Goal: Task Accomplishment & Management: Manage account settings

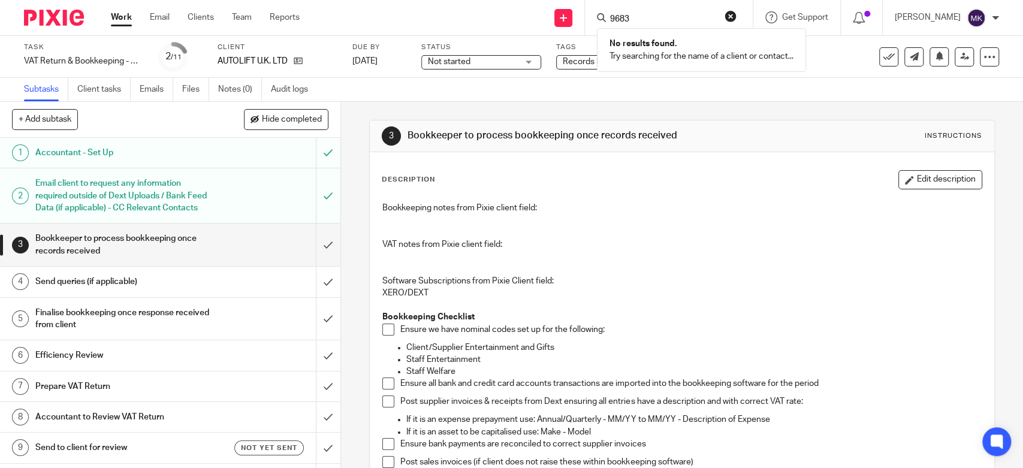
click at [737, 17] on button "reset" at bounding box center [731, 16] width 12 height 12
click at [732, 137] on div "3 Bookkeeper to process bookkeeping once records received Instructions" at bounding box center [682, 135] width 600 height 19
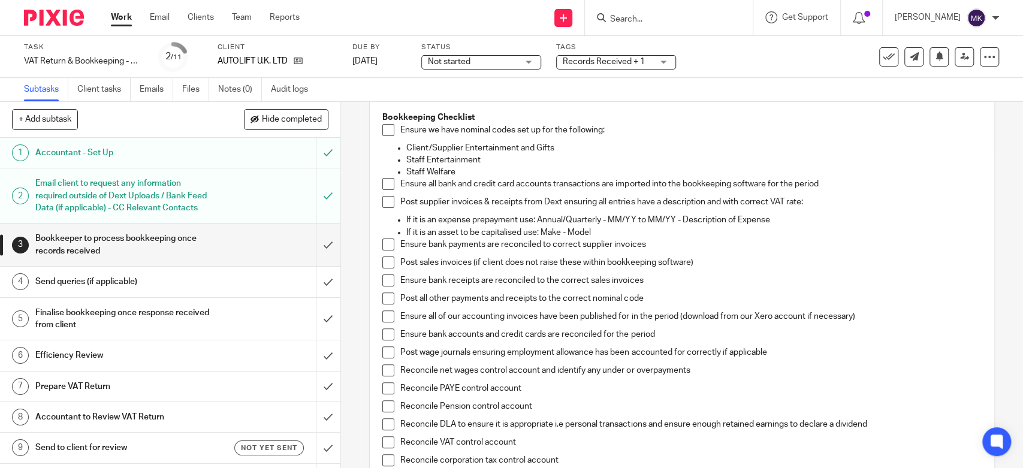
click at [383, 127] on span at bounding box center [388, 130] width 12 height 12
click at [388, 180] on span at bounding box center [388, 184] width 12 height 12
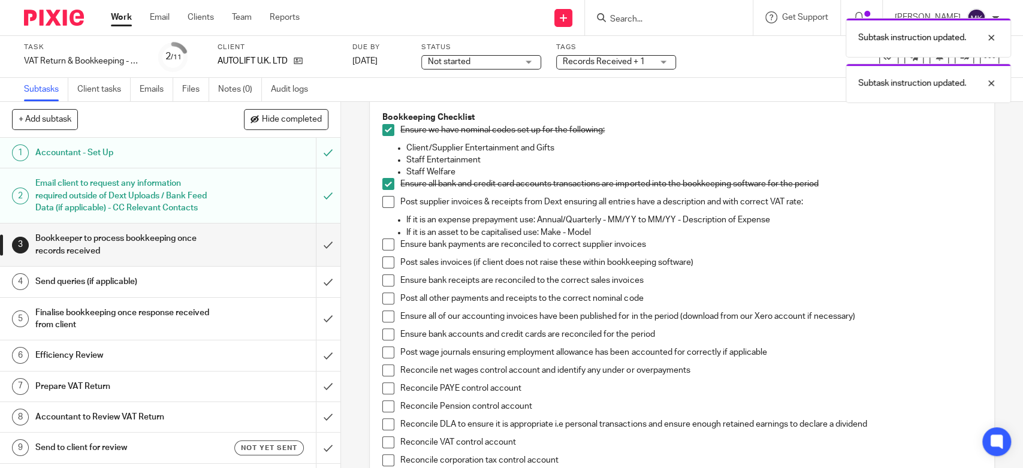
click at [385, 206] on span at bounding box center [388, 202] width 12 height 12
click at [388, 239] on span at bounding box center [388, 245] width 12 height 12
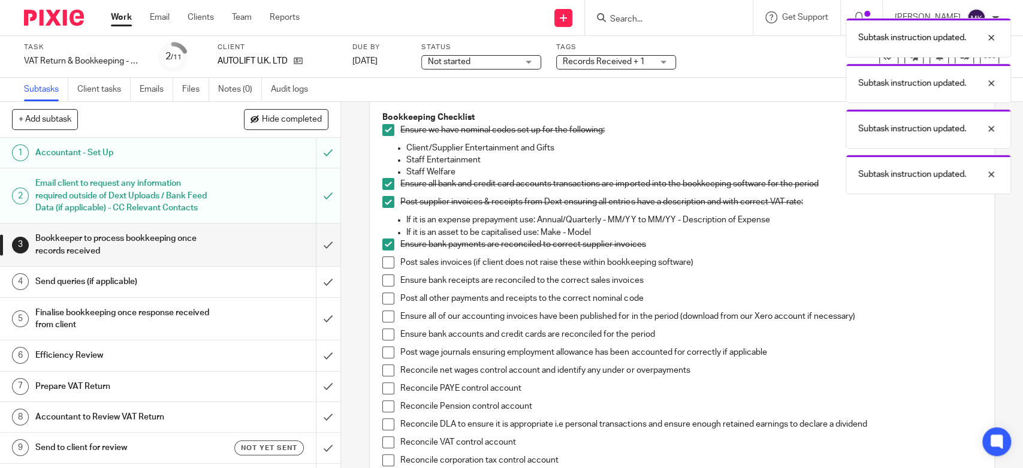
click at [388, 260] on span at bounding box center [388, 263] width 12 height 12
click at [382, 285] on span at bounding box center [388, 281] width 12 height 12
click at [382, 303] on span at bounding box center [388, 298] width 12 height 12
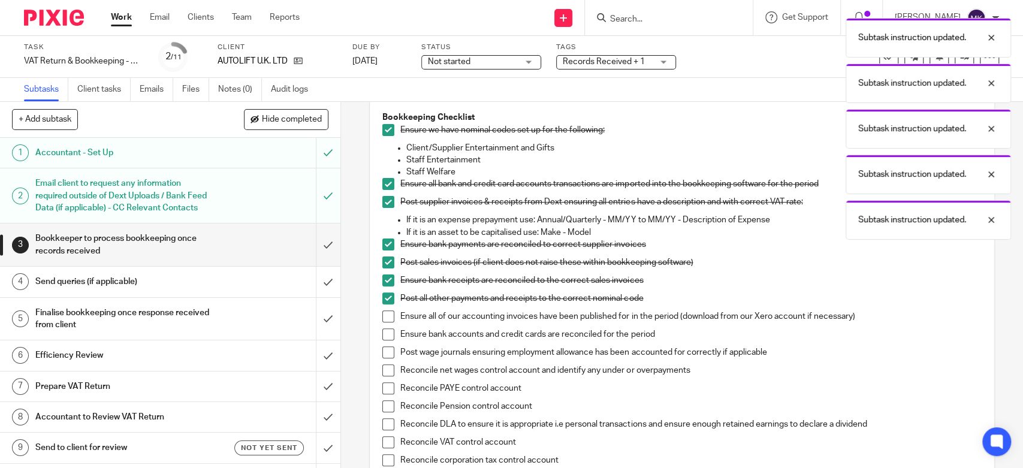
click at [382, 315] on span at bounding box center [388, 316] width 12 height 12
click at [384, 336] on span at bounding box center [388, 334] width 12 height 12
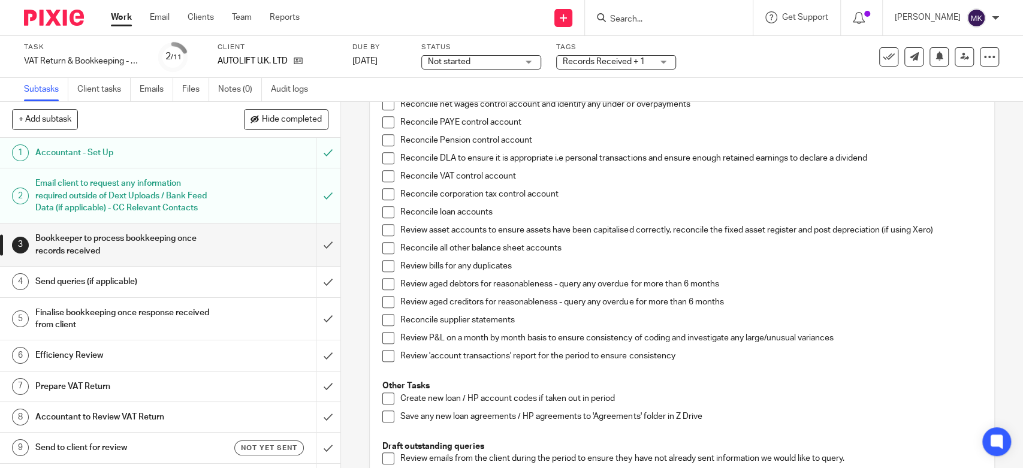
scroll to position [333, 0]
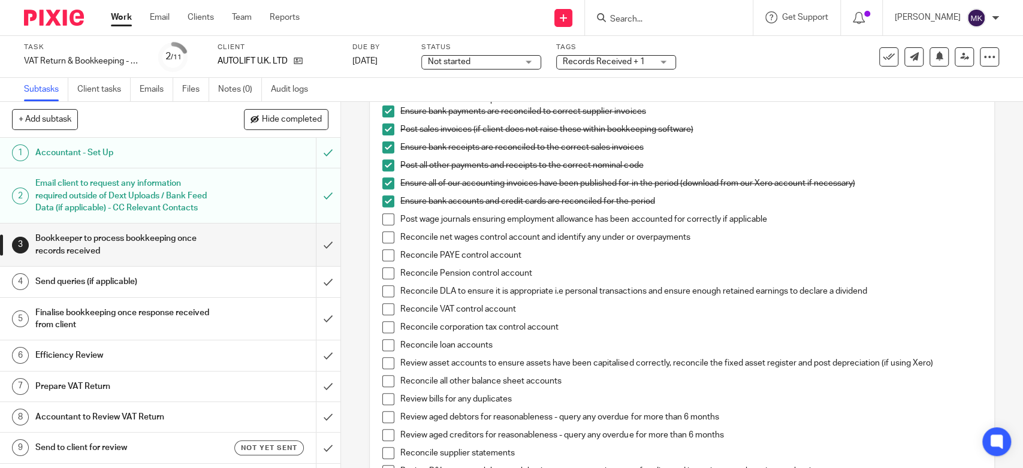
click at [388, 219] on span at bounding box center [388, 219] width 12 height 12
click at [385, 238] on span at bounding box center [388, 237] width 12 height 12
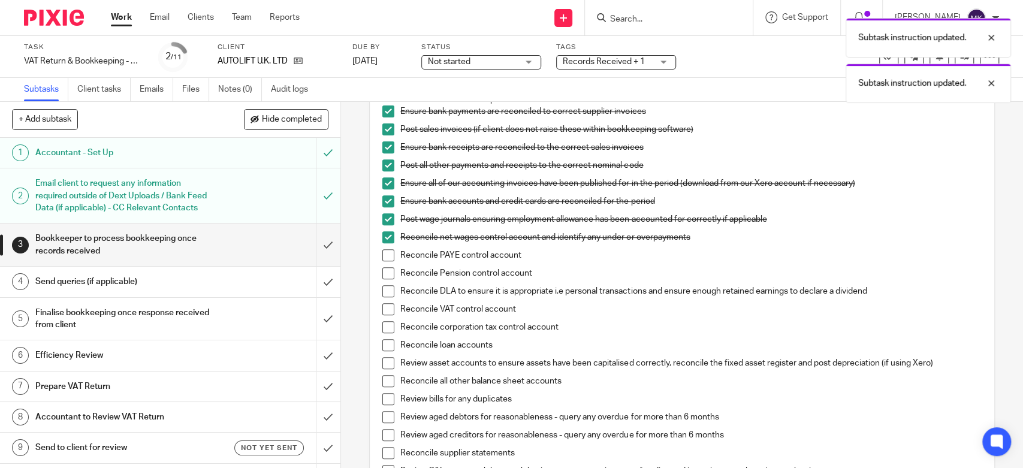
click at [382, 246] on li "Reconcile net wages control account and identify any under or overpayments" at bounding box center [681, 240] width 599 height 18
click at [382, 256] on span at bounding box center [388, 255] width 12 height 12
click at [382, 274] on span at bounding box center [388, 273] width 12 height 12
click at [384, 284] on li "Reconcile Pension control account" at bounding box center [681, 276] width 599 height 18
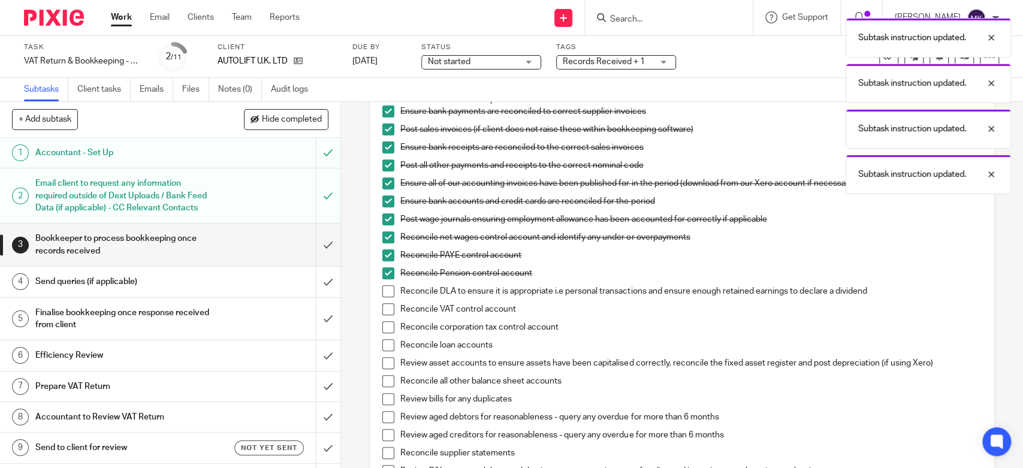
click at [382, 295] on span at bounding box center [388, 291] width 12 height 12
click at [382, 306] on span at bounding box center [388, 309] width 12 height 12
click at [385, 333] on li "Reconcile corporation tax control account" at bounding box center [681, 330] width 599 height 18
click at [387, 342] on span at bounding box center [388, 345] width 12 height 12
click at [388, 333] on li "Reconcile corporation tax control account" at bounding box center [681, 330] width 599 height 18
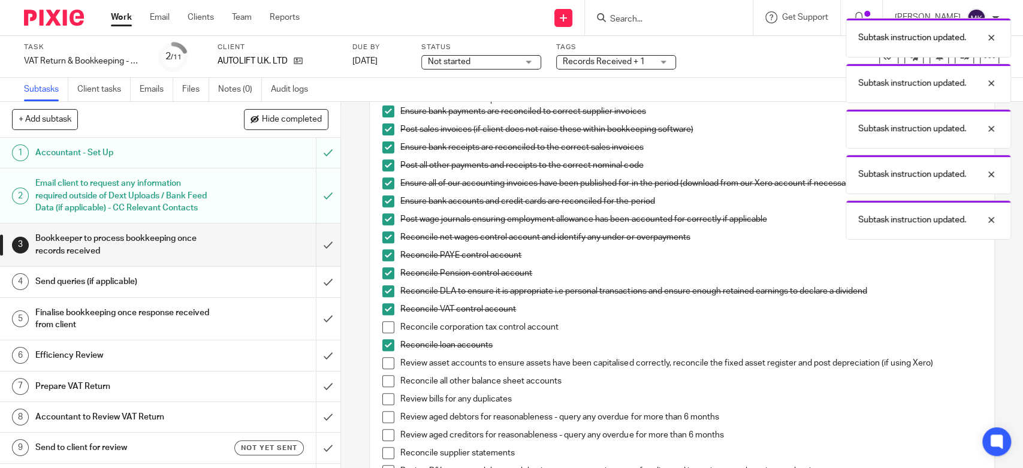
click at [388, 332] on span at bounding box center [388, 327] width 12 height 12
click at [389, 333] on li "Reconcile corporation tax control account" at bounding box center [681, 330] width 599 height 18
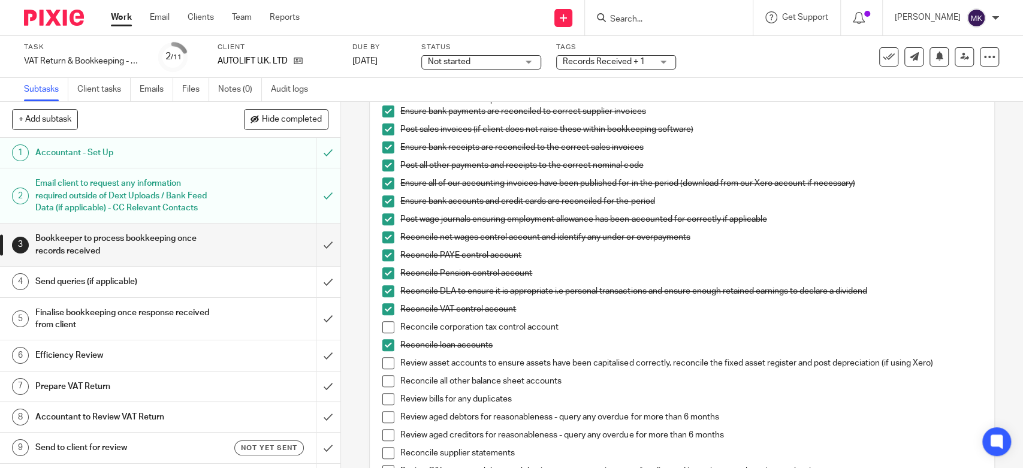
click at [382, 365] on span at bounding box center [388, 363] width 12 height 12
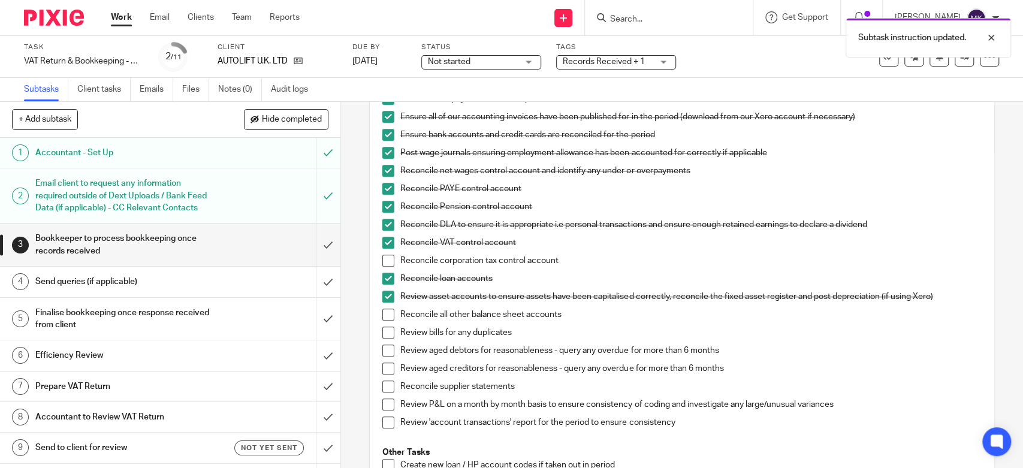
click at [386, 310] on span at bounding box center [388, 315] width 12 height 12
click at [385, 339] on li "Review bills for any duplicates" at bounding box center [681, 336] width 599 height 18
click at [385, 333] on span at bounding box center [388, 333] width 12 height 12
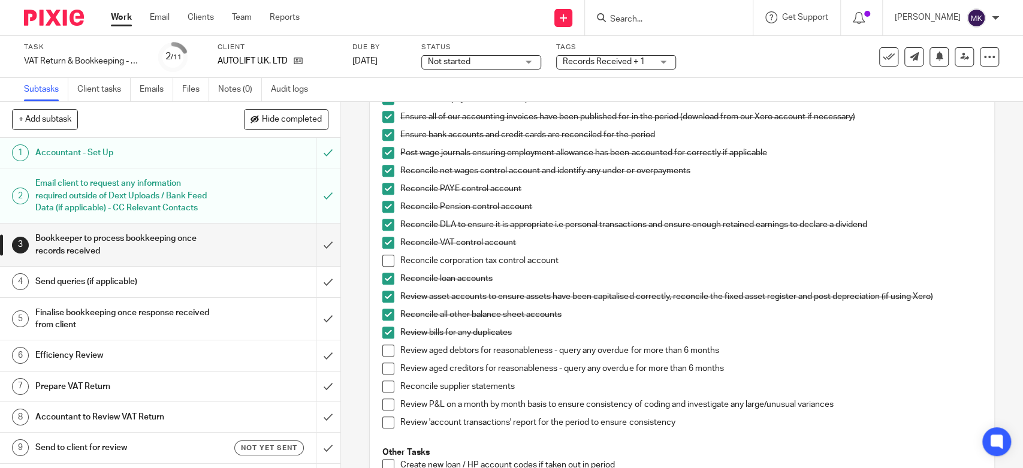
scroll to position [466, 0]
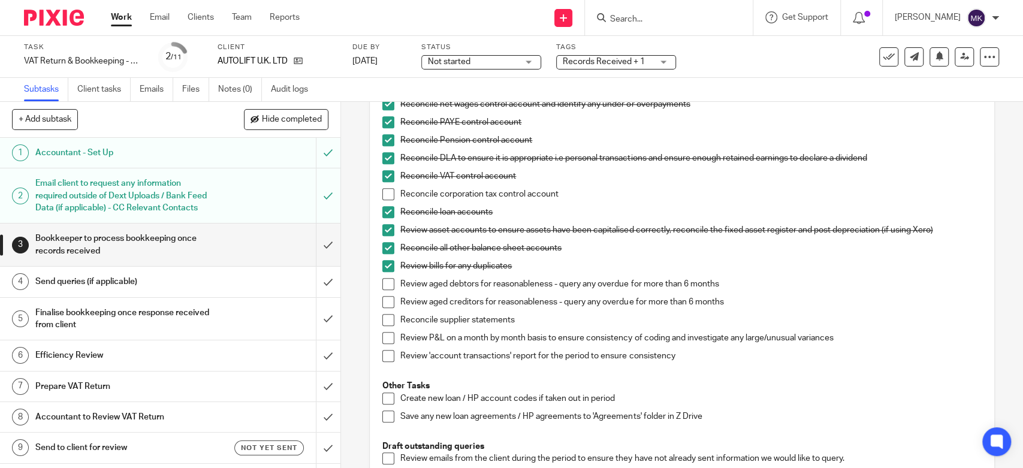
click at [385, 286] on span at bounding box center [388, 284] width 12 height 12
click at [384, 298] on span at bounding box center [388, 302] width 12 height 12
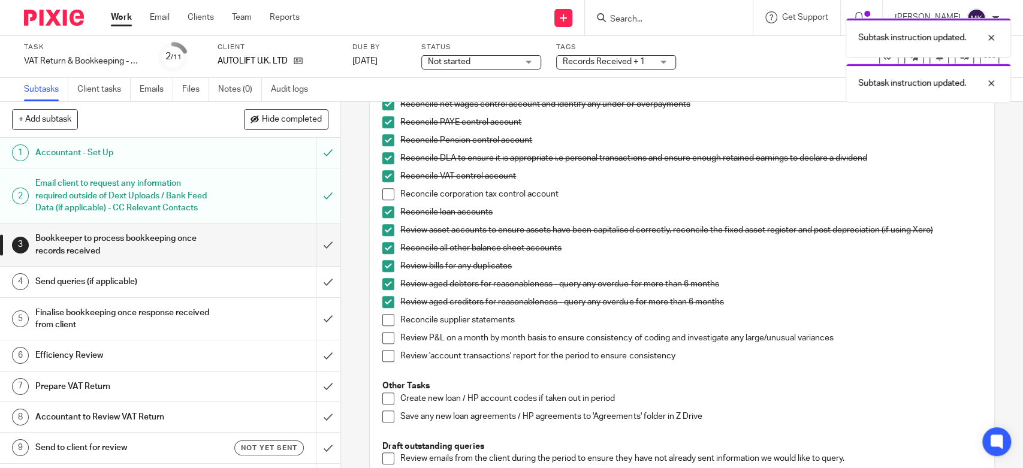
click at [384, 320] on span at bounding box center [388, 320] width 12 height 12
click at [387, 334] on span at bounding box center [388, 338] width 12 height 12
click at [390, 354] on li "Review 'account transactions' report for the period to ensure consistency" at bounding box center [681, 359] width 599 height 18
click at [389, 354] on span at bounding box center [388, 356] width 12 height 12
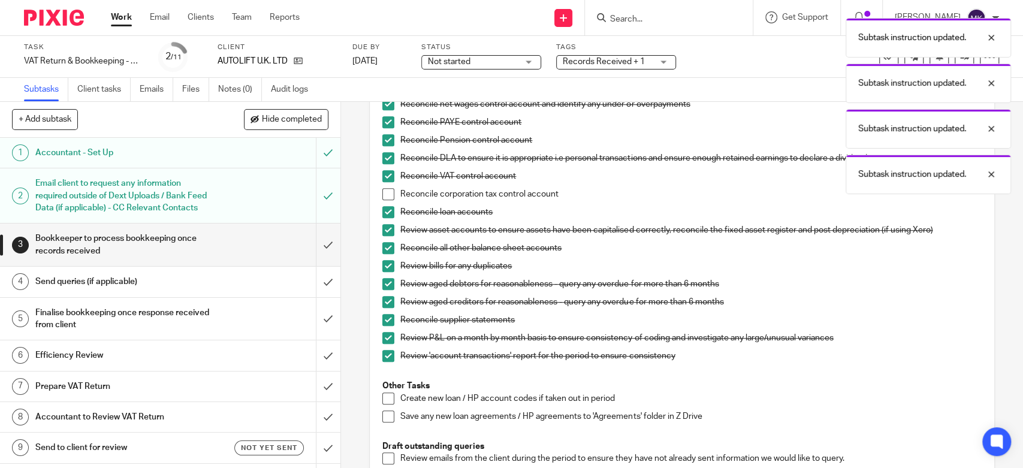
scroll to position [532, 0]
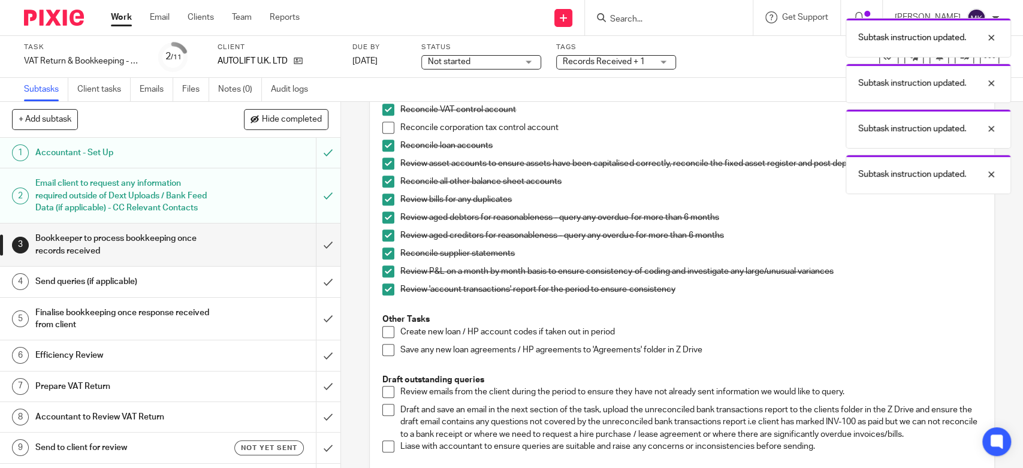
click at [385, 393] on span at bounding box center [388, 392] width 12 height 12
click at [385, 405] on span at bounding box center [388, 410] width 12 height 12
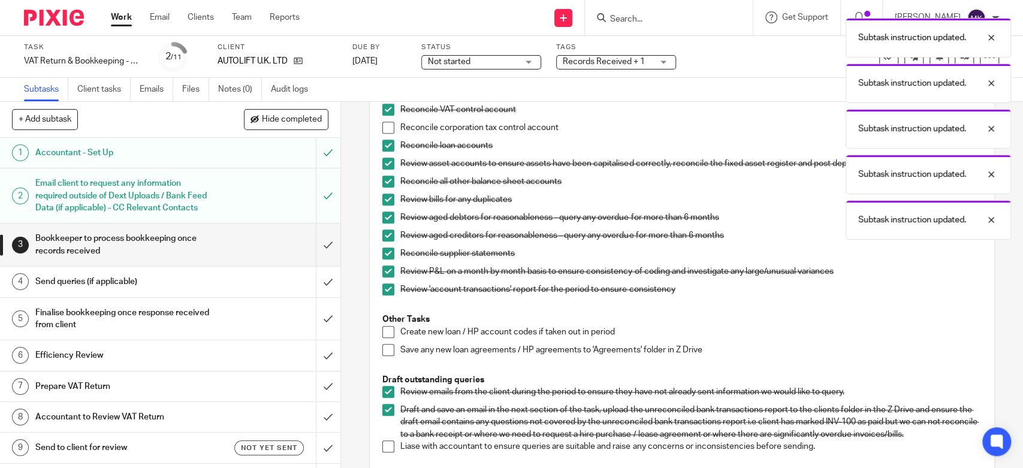
click at [387, 448] on span at bounding box center [388, 447] width 12 height 12
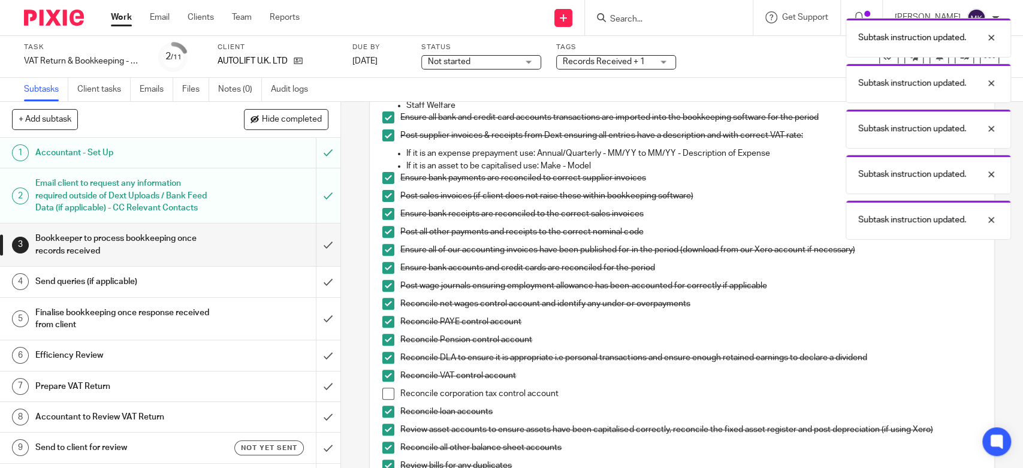
scroll to position [0, 0]
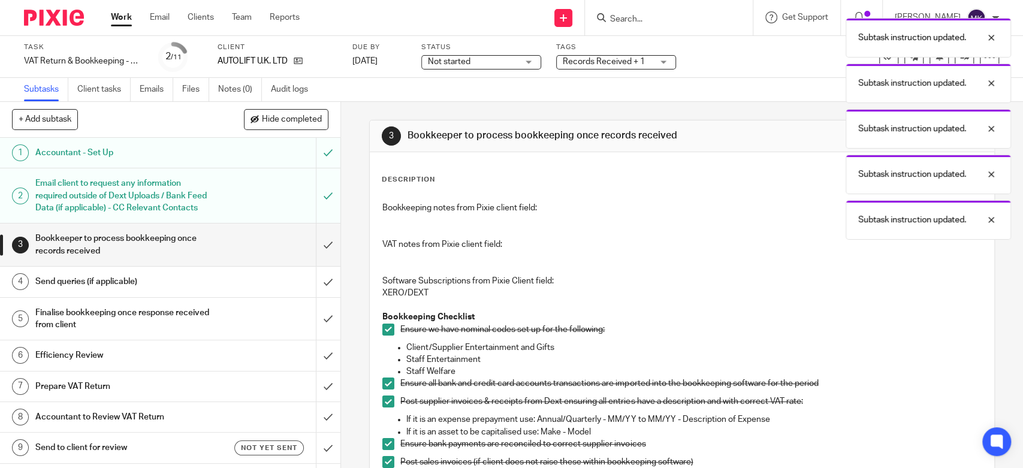
click at [233, 291] on div "Send queries (if applicable)" at bounding box center [169, 282] width 269 height 18
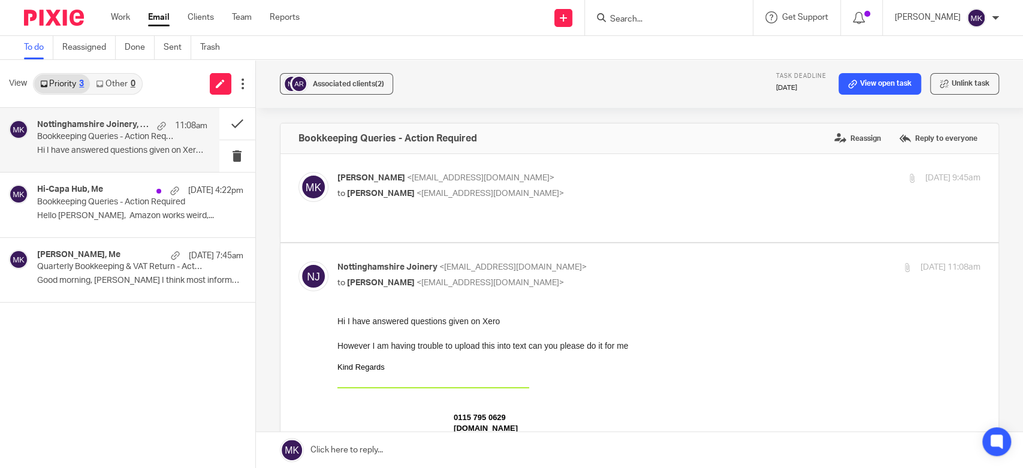
scroll to position [67, 0]
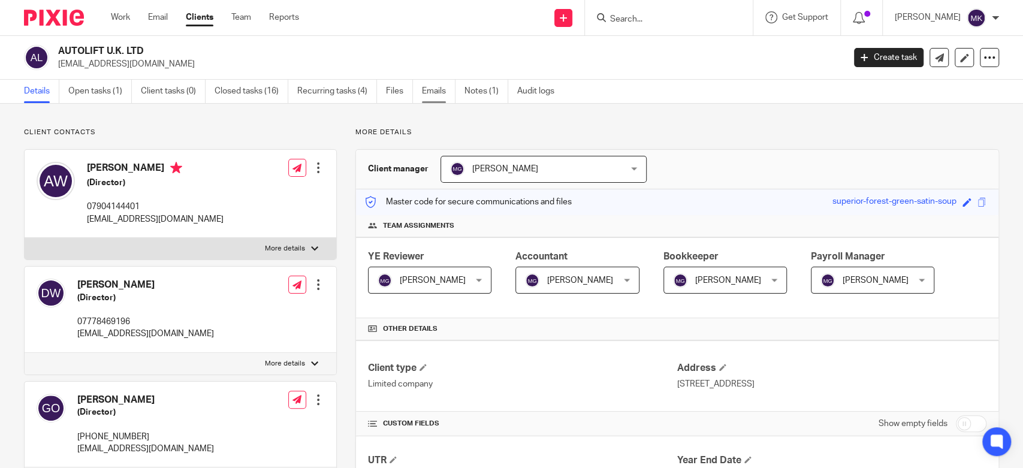
click at [430, 91] on link "Emails" at bounding box center [439, 91] width 34 height 23
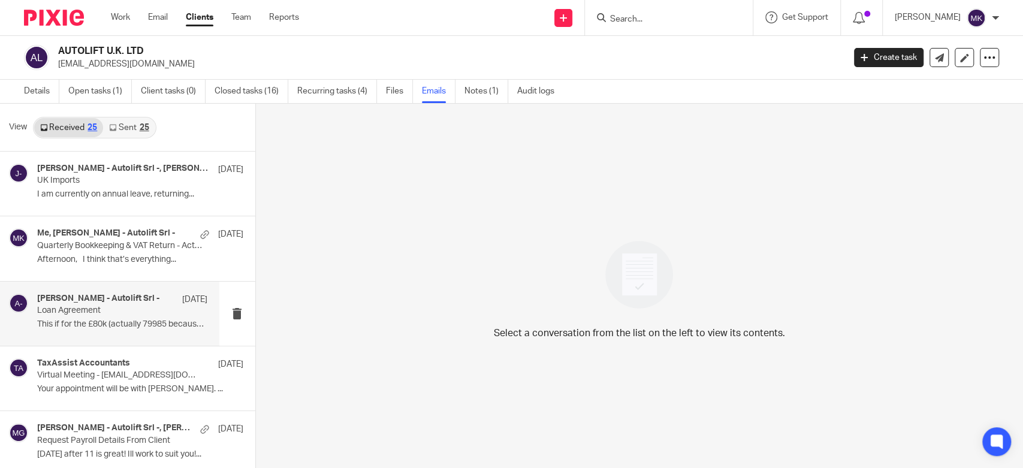
click at [137, 325] on p "This if for the £80k (actually 79985 because of..." at bounding box center [122, 324] width 170 height 10
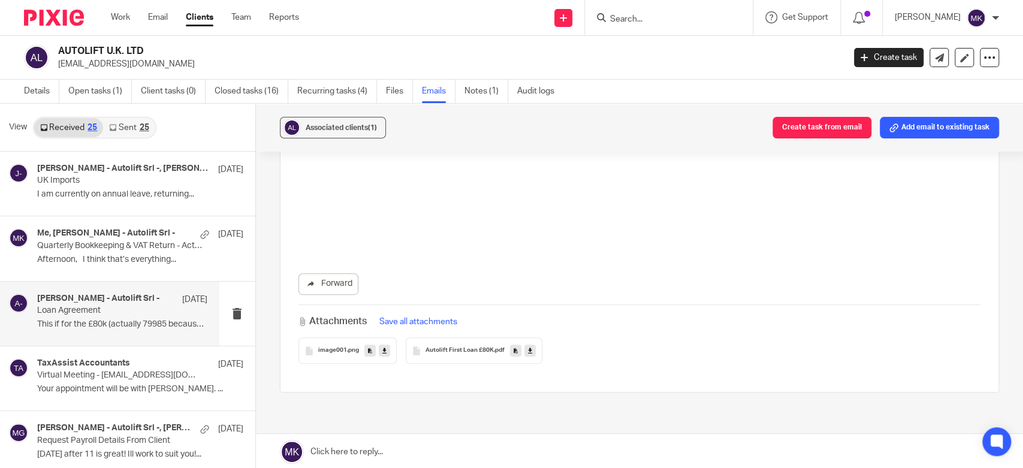
scroll to position [399, 0]
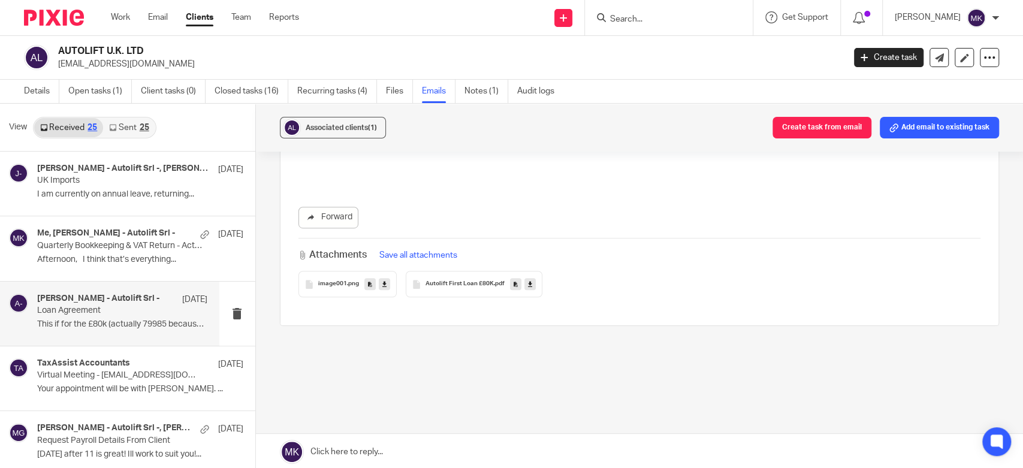
click at [528, 285] on icon at bounding box center [530, 284] width 4 height 9
click at [382, 285] on icon at bounding box center [384, 284] width 4 height 9
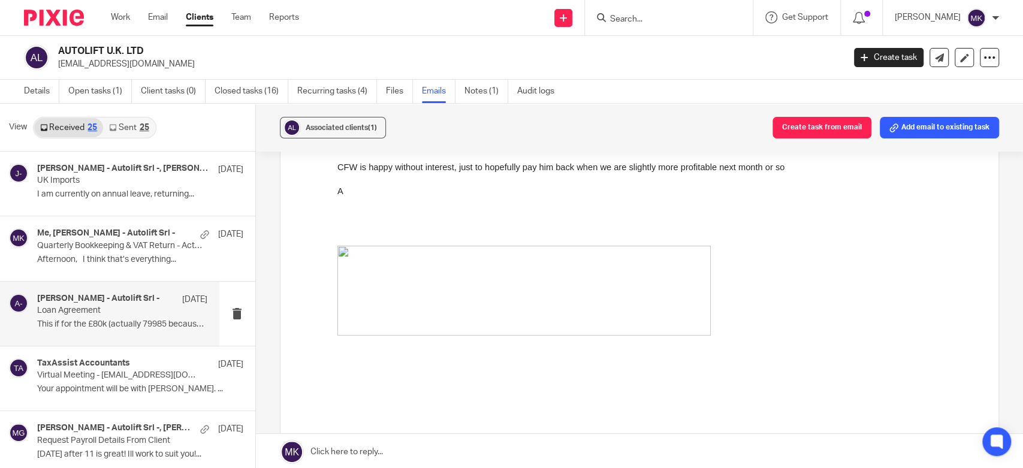
scroll to position [67, 0]
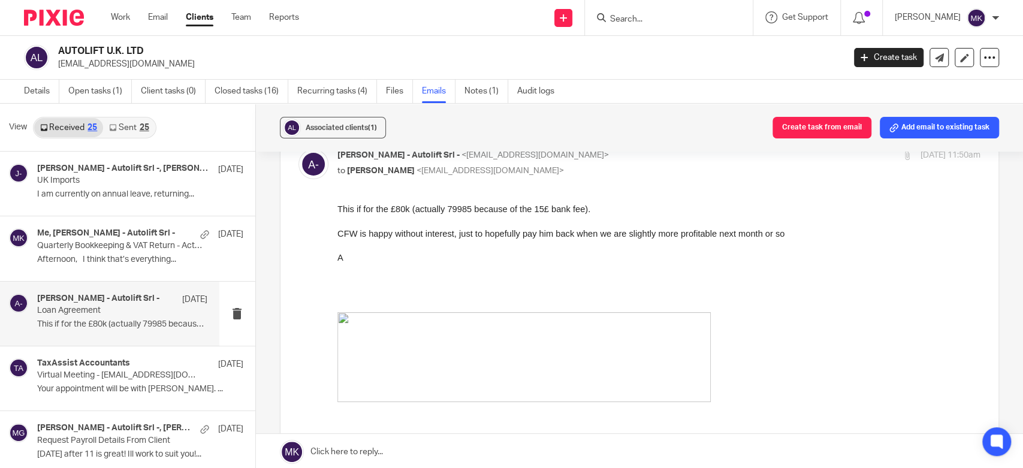
click at [827, 271] on p at bounding box center [658, 270] width 643 height 12
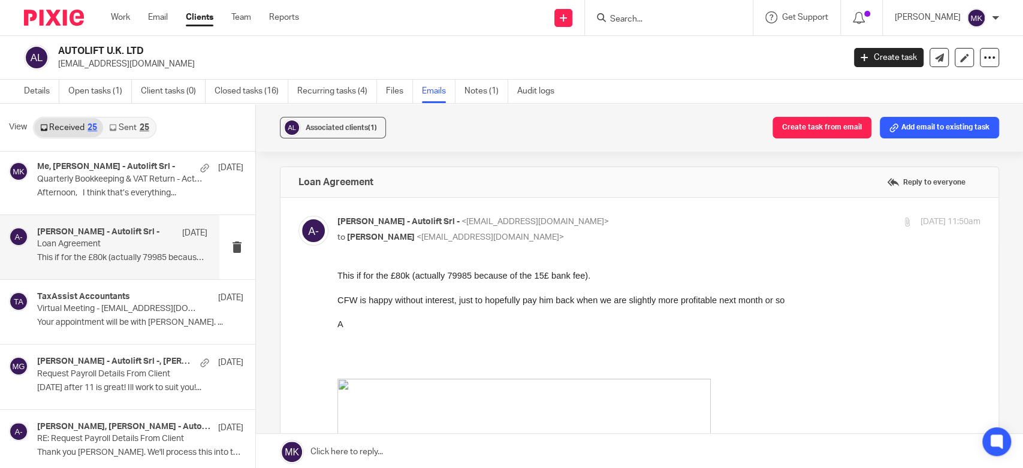
scroll to position [0, 0]
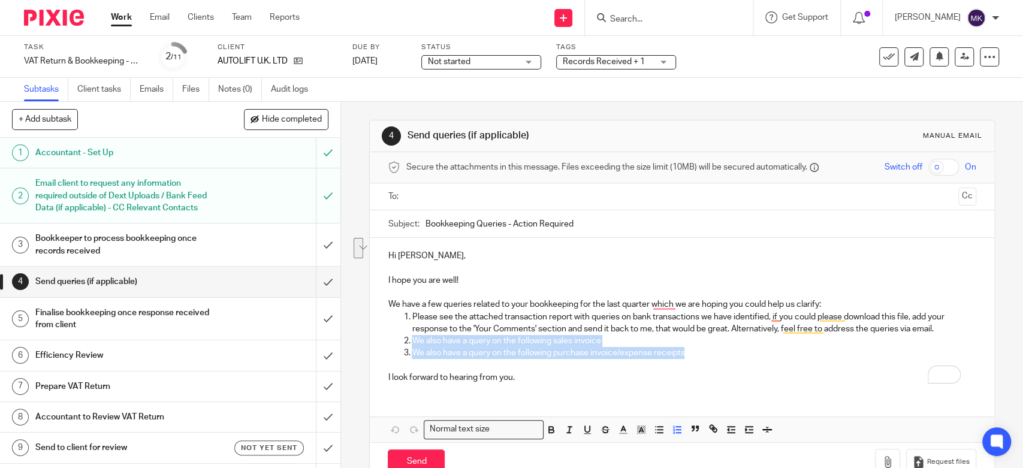
drag, startPoint x: 700, startPoint y: 354, endPoint x: 400, endPoint y: 343, distance: 300.5
click at [400, 343] on ol "Please see the attached transaction report with queries on bank transactions we…" at bounding box center [682, 335] width 588 height 49
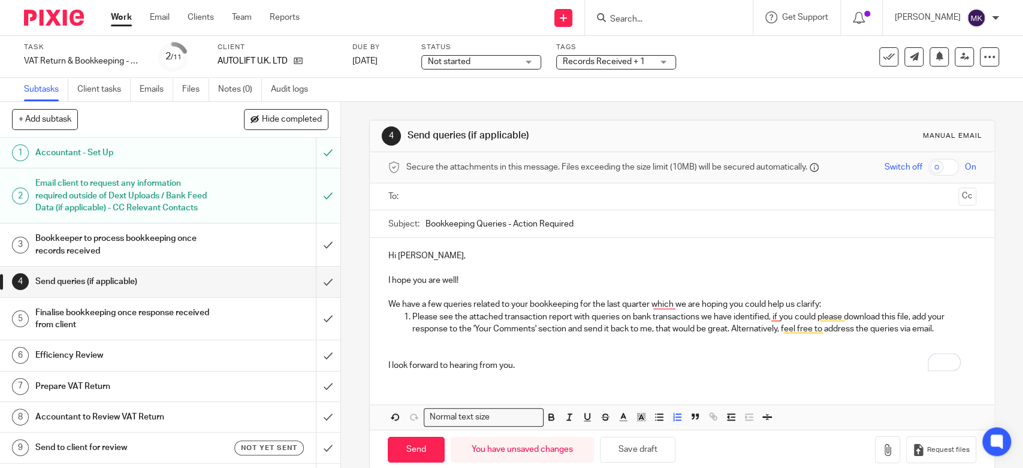
click at [819, 312] on p "Please see the attached transaction report with queries on bank transactions we…" at bounding box center [694, 323] width 564 height 25
click at [828, 306] on p "We have a few queries related to your bookkeeping for the last quarter which we…" at bounding box center [682, 304] width 588 height 12
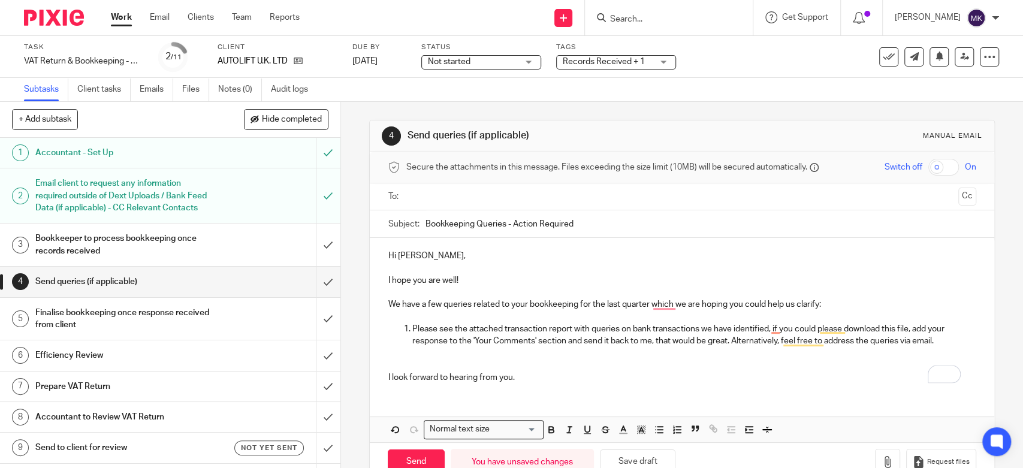
click at [530, 196] on input "text" at bounding box center [681, 197] width 543 height 14
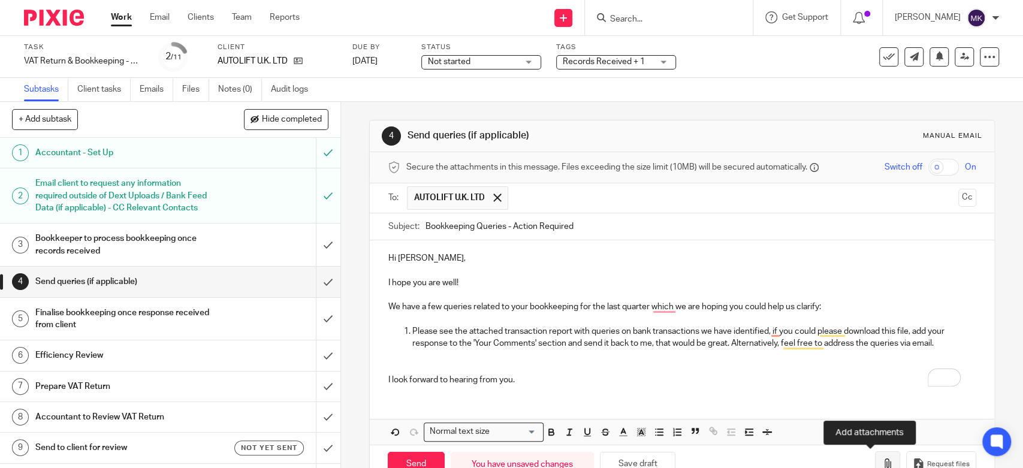
click at [882, 460] on icon "button" at bounding box center [888, 465] width 12 height 12
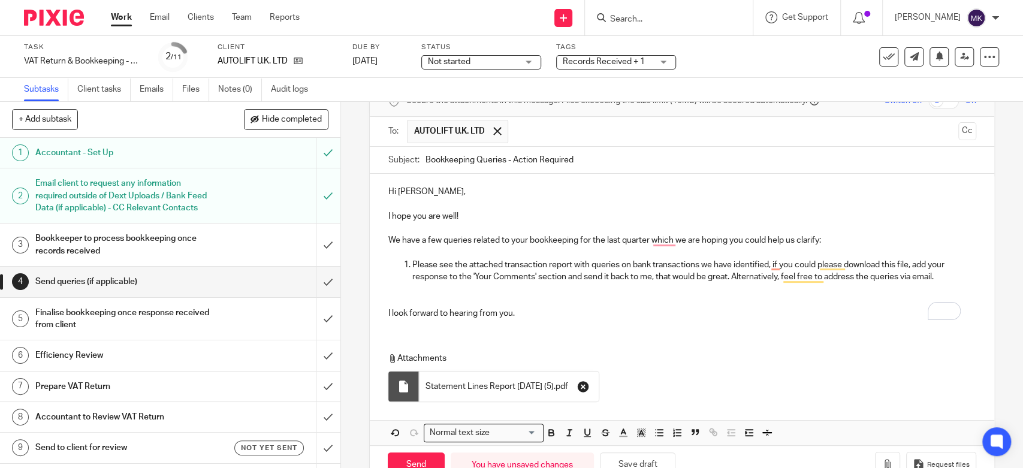
click at [589, 390] on icon "button" at bounding box center [583, 387] width 12 height 12
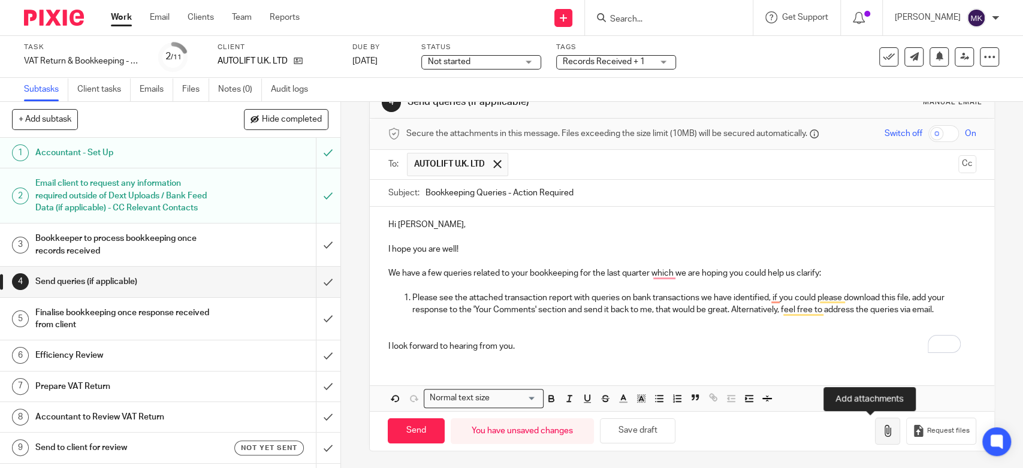
click at [882, 434] on icon "button" at bounding box center [888, 431] width 12 height 12
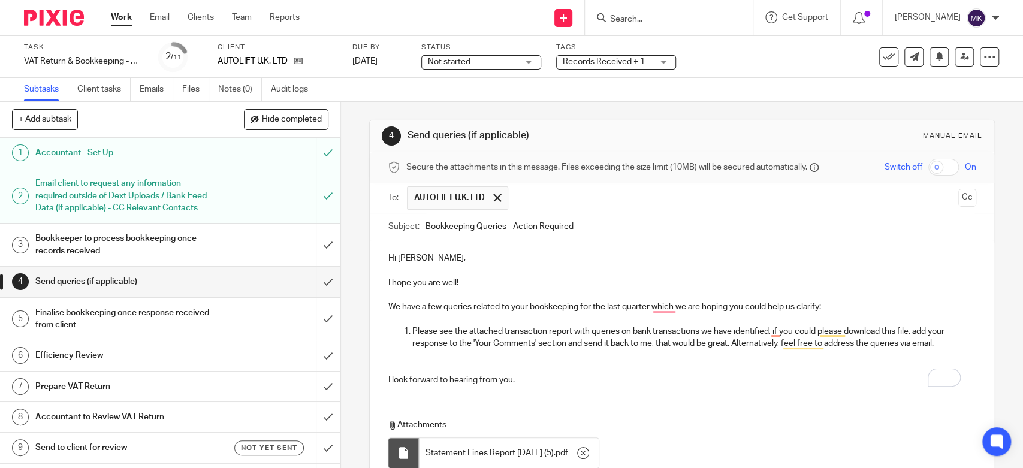
scroll to position [101, 0]
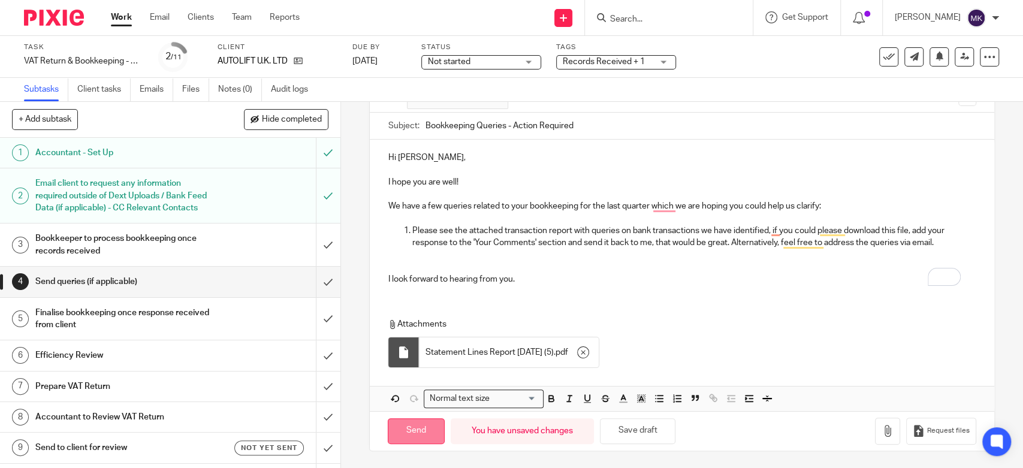
click at [411, 427] on input "Send" at bounding box center [416, 431] width 57 height 26
type input "Sent"
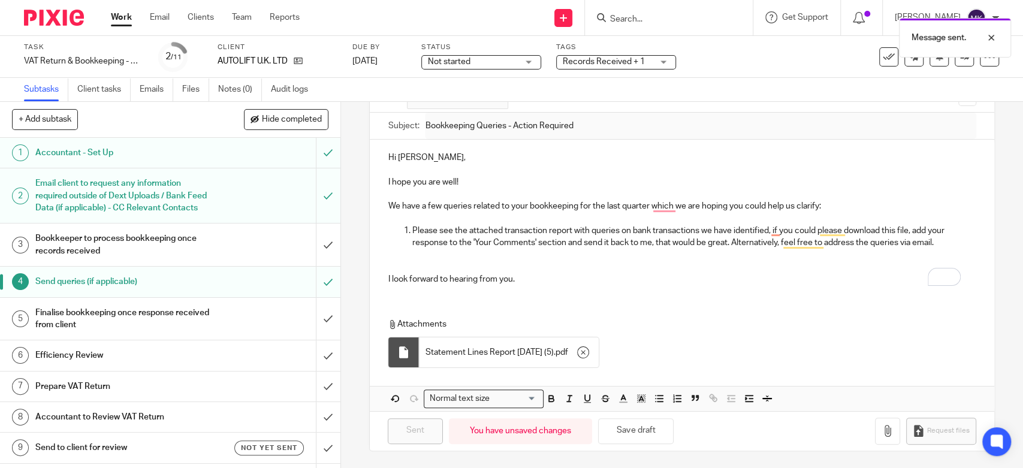
click at [587, 62] on span "Records Received + 1" at bounding box center [604, 62] width 82 height 8
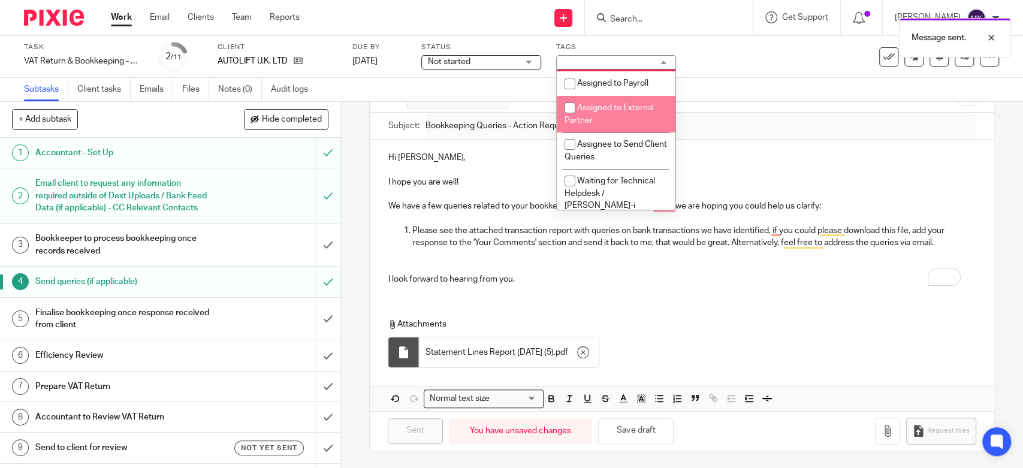
scroll to position [200, 0]
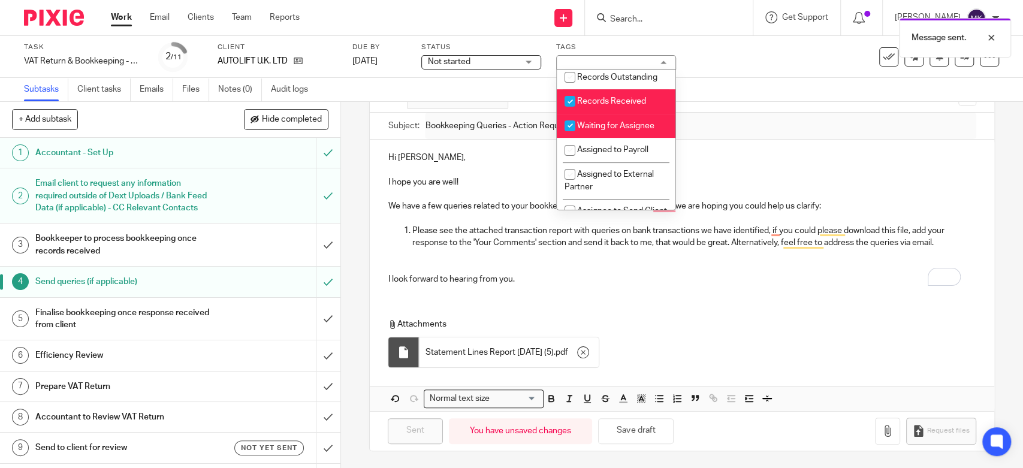
click at [597, 130] on span "Waiting for Assignee" at bounding box center [615, 126] width 77 height 8
checkbox input "false"
click at [598, 105] on span "Records Received" at bounding box center [611, 101] width 69 height 8
checkbox input "false"
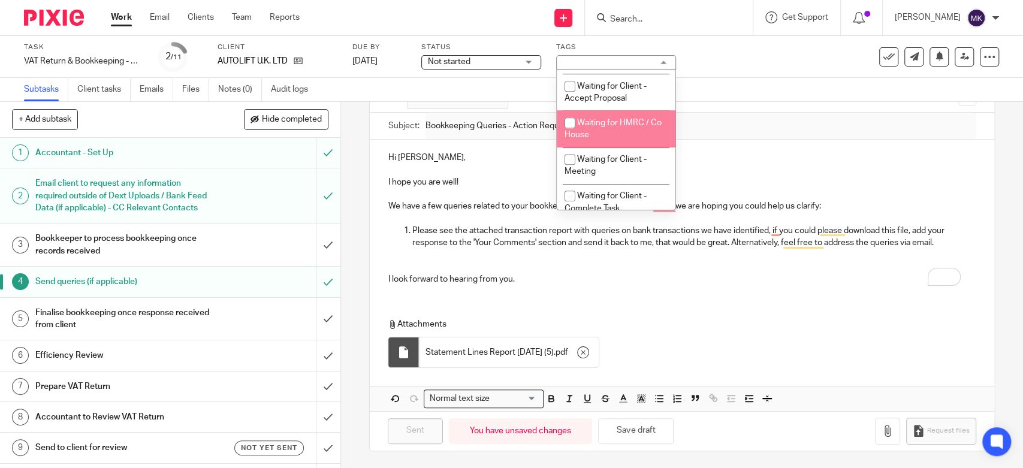
scroll to position [599, 0]
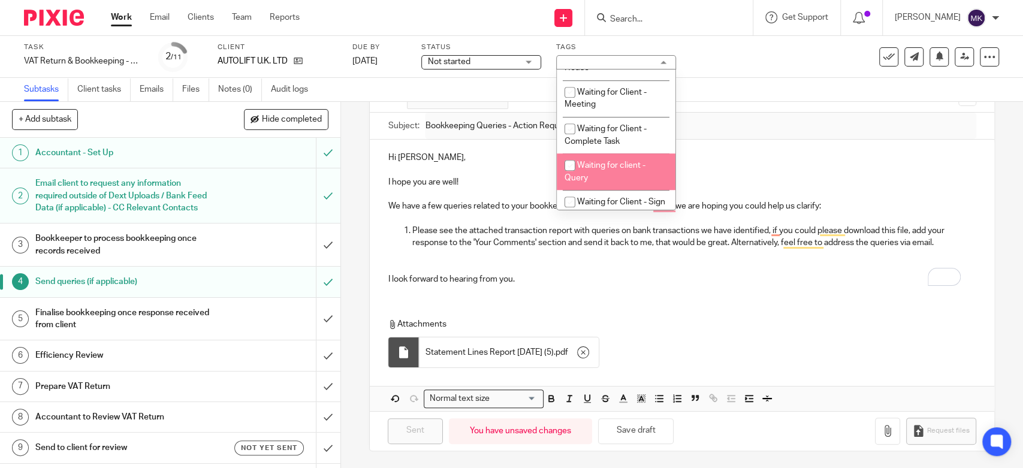
click at [601, 174] on li "Waiting for client - Query" at bounding box center [616, 171] width 119 height 37
checkbox input "true"
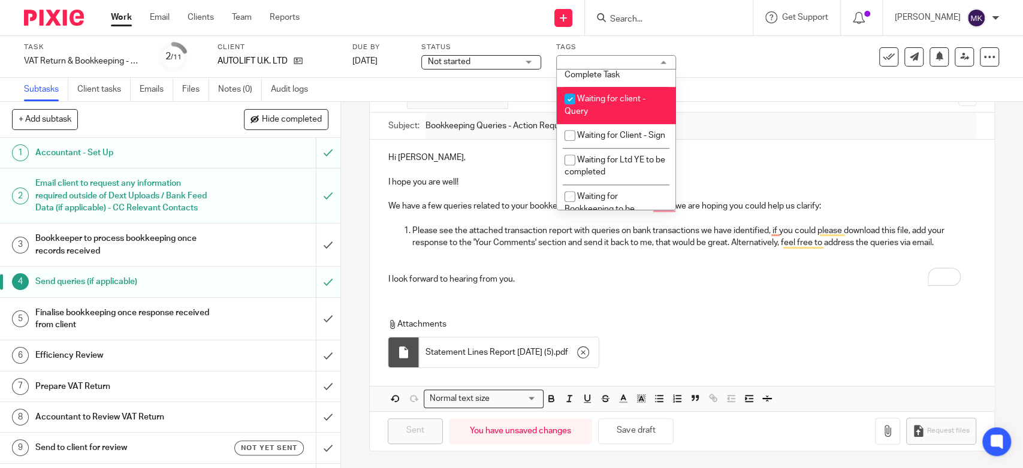
scroll to position [732, 0]
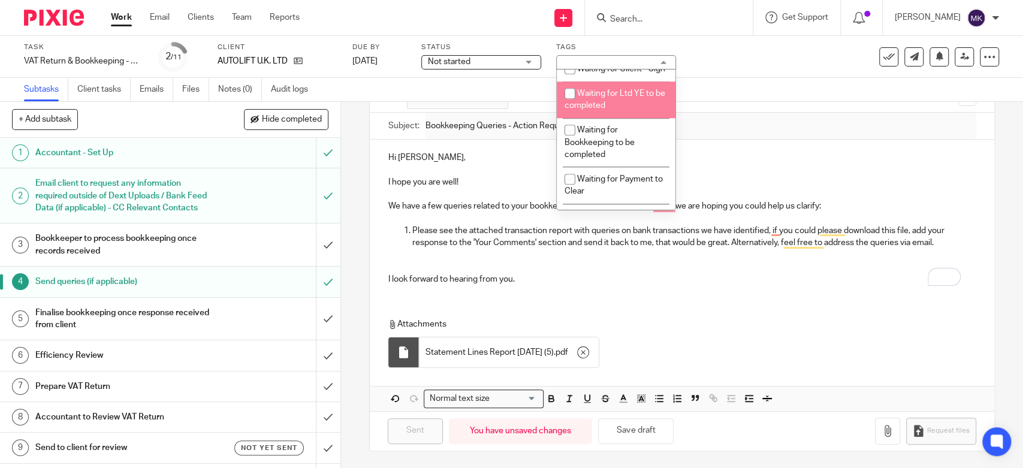
click at [735, 66] on div "Task VAT Return & Bookkeeping - Quarterly - May - July, 2025 Save VAT Return & …" at bounding box center [430, 57] width 813 height 29
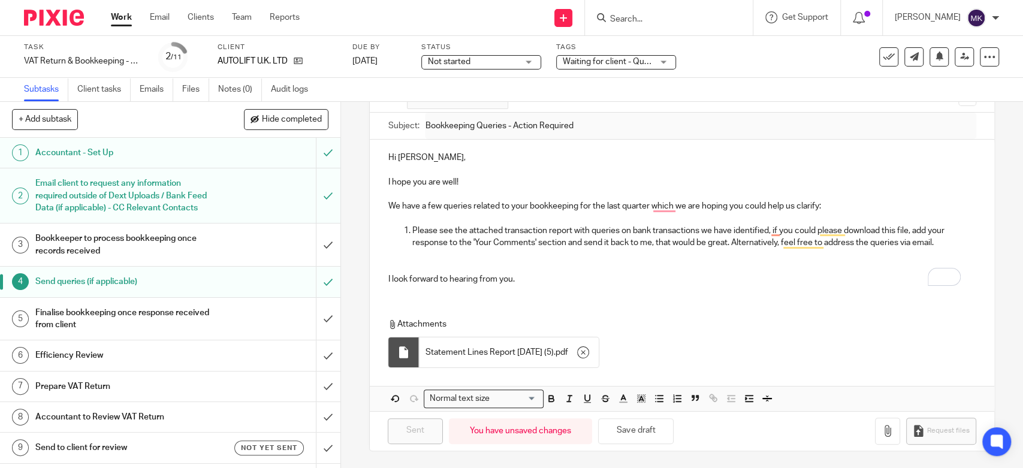
click at [517, 53] on div "Status Not started Not started Not started In progress 1" at bounding box center [481, 57] width 120 height 29
click at [514, 61] on span "Not started" at bounding box center [473, 62] width 90 height 13
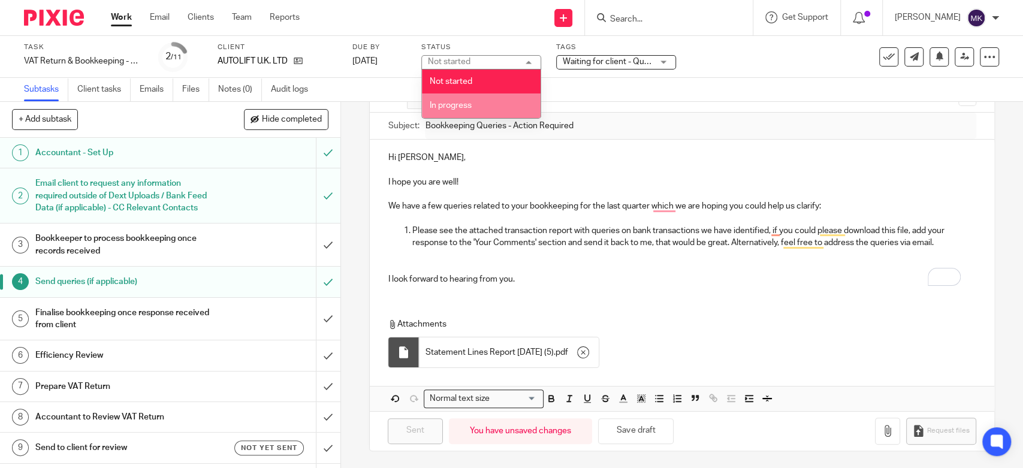
click at [502, 101] on li "In progress" at bounding box center [481, 106] width 119 height 25
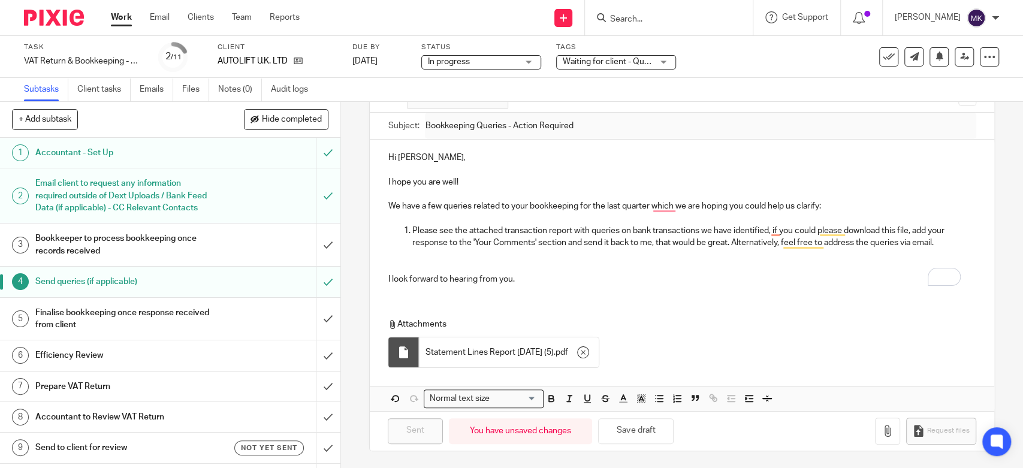
click at [699, 83] on div "Subtasks Client tasks Emails Files Notes (0) Audit logs" at bounding box center [511, 90] width 1023 height 24
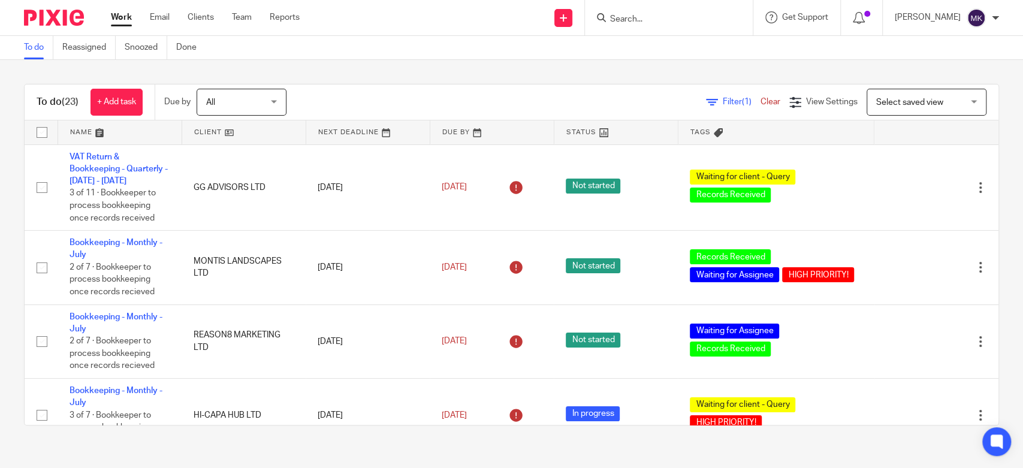
click at [737, 101] on span "Filter (1)" at bounding box center [742, 102] width 38 height 8
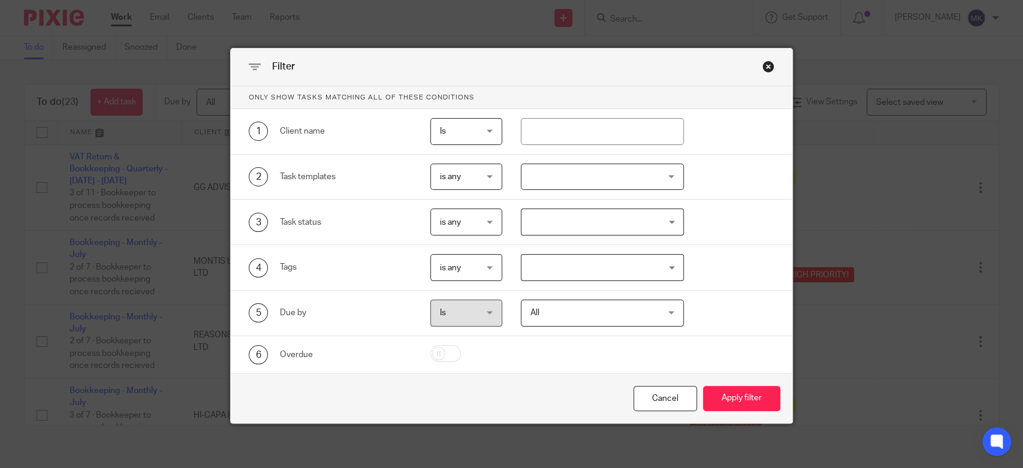
click at [762, 68] on div "Close this dialog window" at bounding box center [768, 67] width 12 height 12
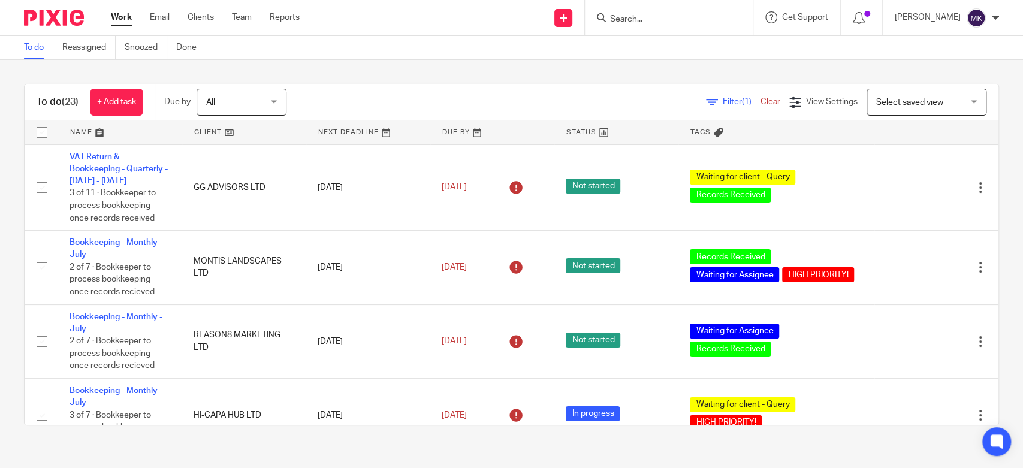
click at [703, 95] on div "Filter (1) Clear View Settings View Settings (1) Filters Clear Save Manage save…" at bounding box center [652, 102] width 691 height 27
click at [699, 109] on div "Filter (1) Clear View Settings View Settings (1) Filters Clear Save Manage save…" at bounding box center [652, 102] width 691 height 27
click at [723, 104] on span "Filter (1)" at bounding box center [742, 102] width 38 height 8
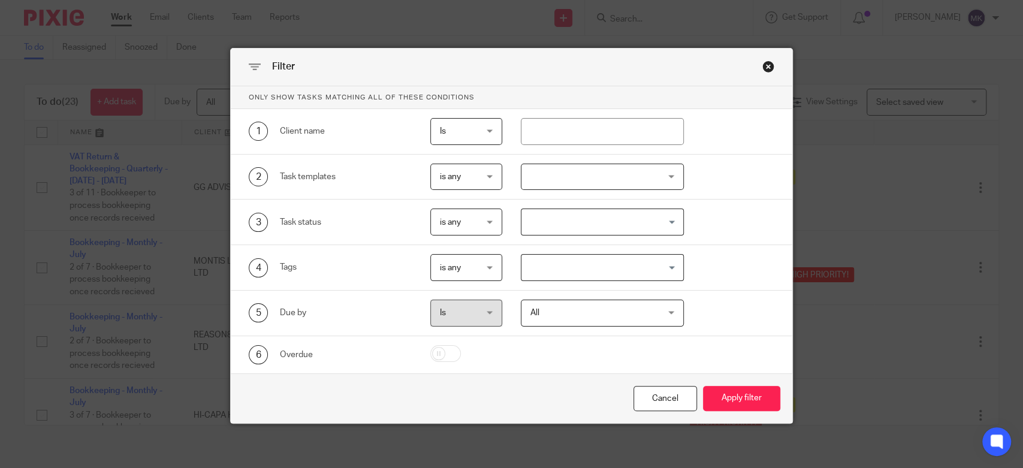
click at [558, 251] on div "4 Tags is any is any is any is all is none is_any Loading..." at bounding box center [512, 268] width 562 height 46
click at [562, 263] on input "Search for option" at bounding box center [599, 267] width 153 height 21
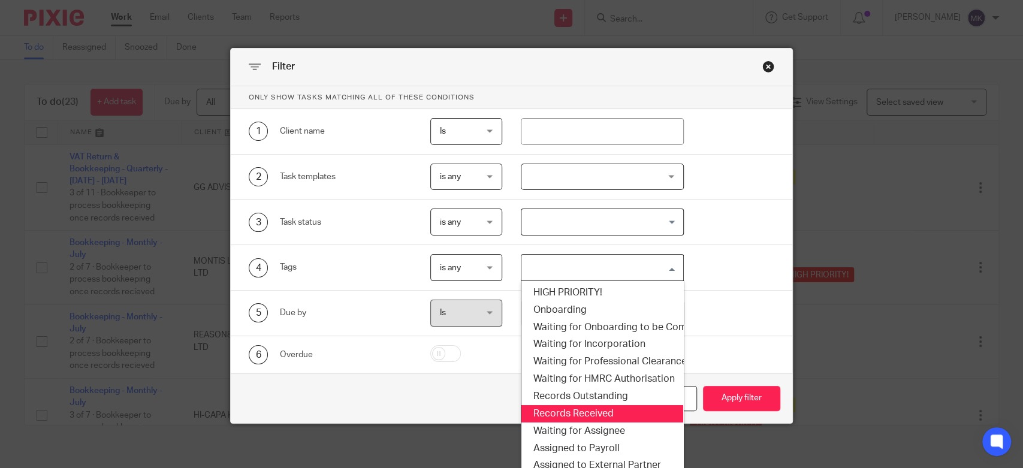
click at [584, 406] on li "Records Received" at bounding box center [601, 413] width 161 height 17
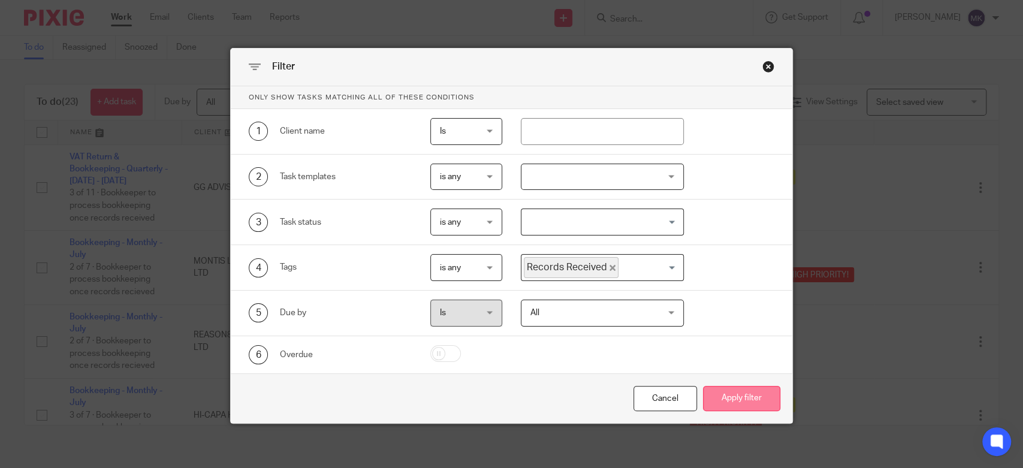
click at [732, 396] on button "Apply filter" at bounding box center [741, 399] width 77 height 26
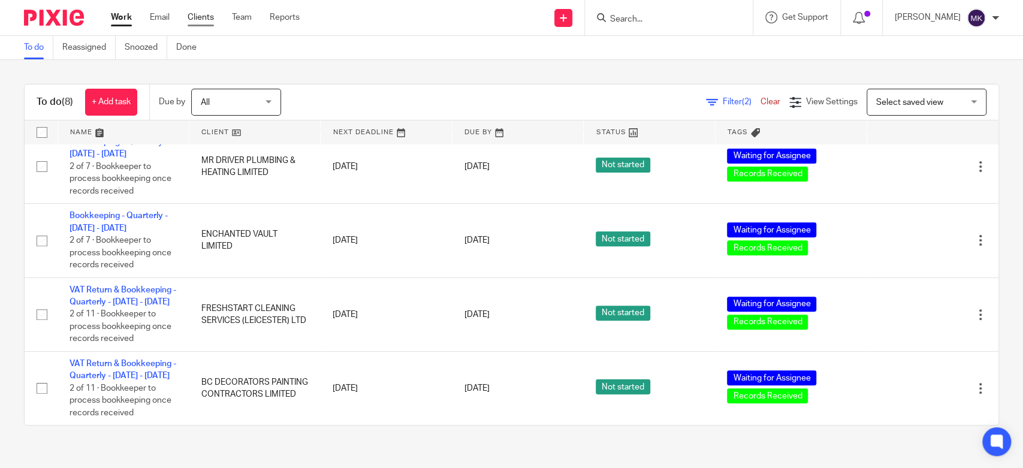
scroll to position [283, 0]
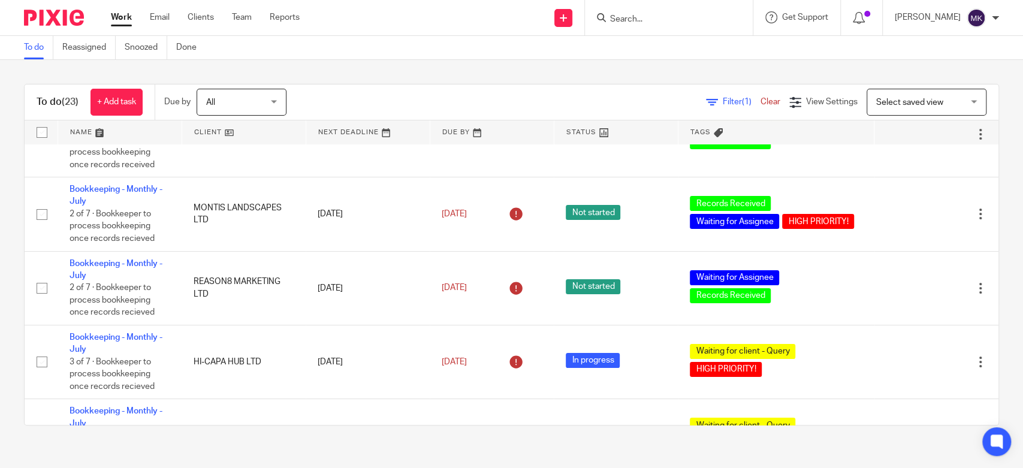
scroll to position [187, 0]
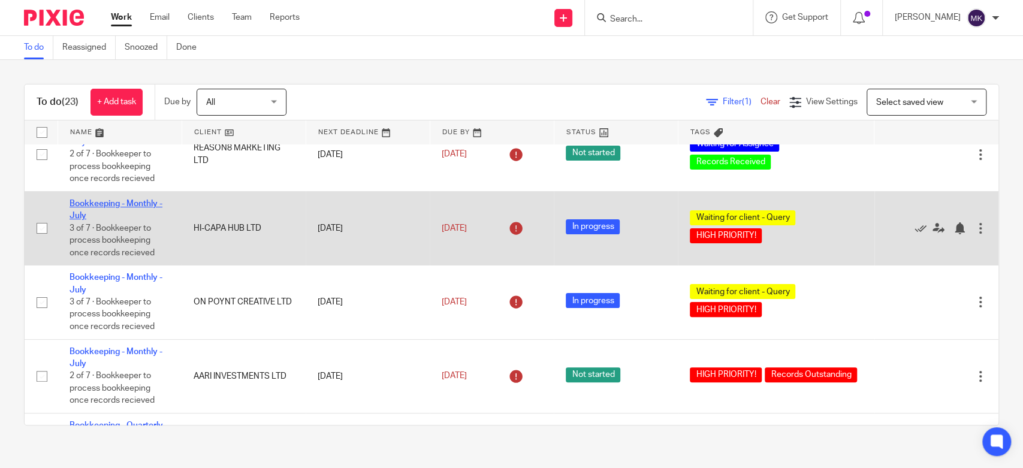
drag, startPoint x: 129, startPoint y: 202, endPoint x: 1006, endPoint y: 282, distance: 880.6
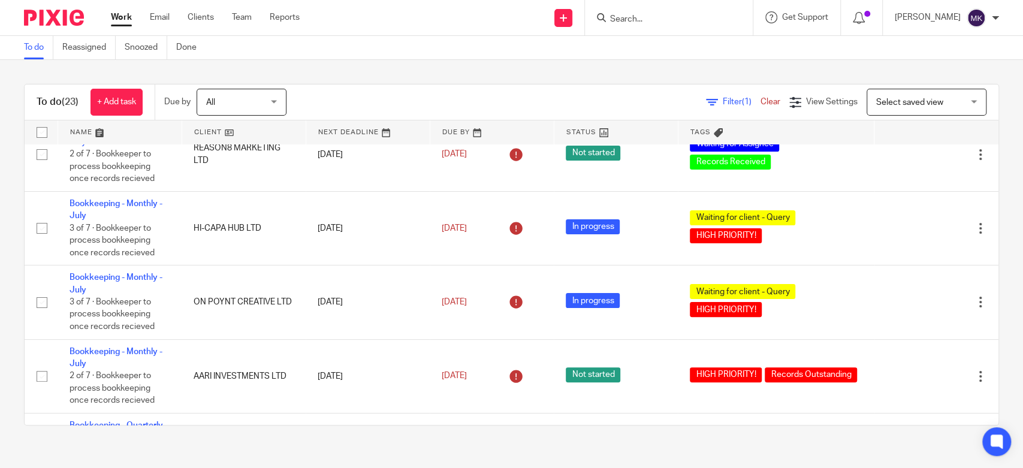
click at [129, 201] on link "Bookkeeping - Monthly - July" at bounding box center [116, 210] width 93 height 20
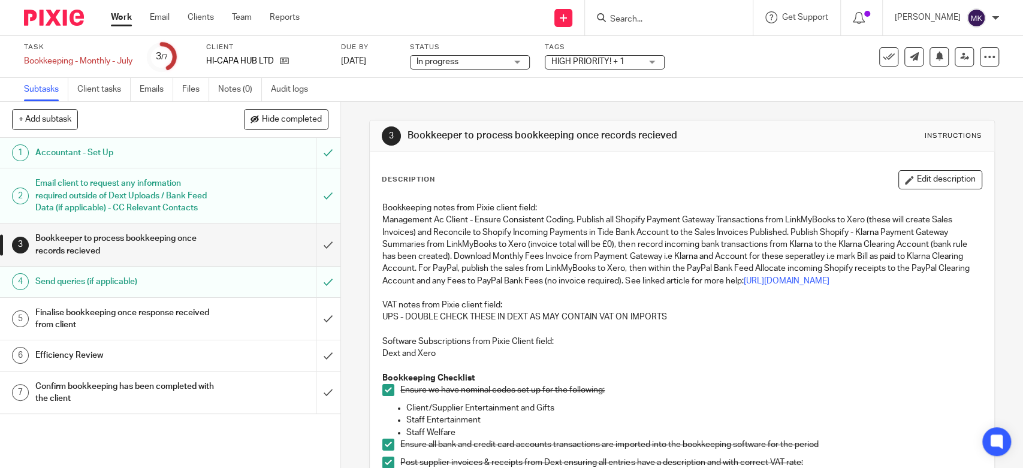
scroll to position [466, 0]
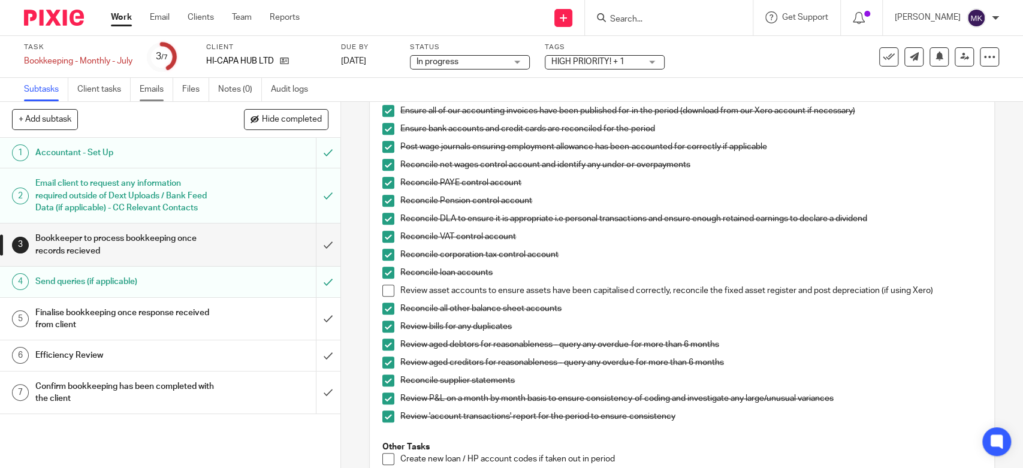
click at [173, 89] on link "Emails" at bounding box center [157, 89] width 34 height 23
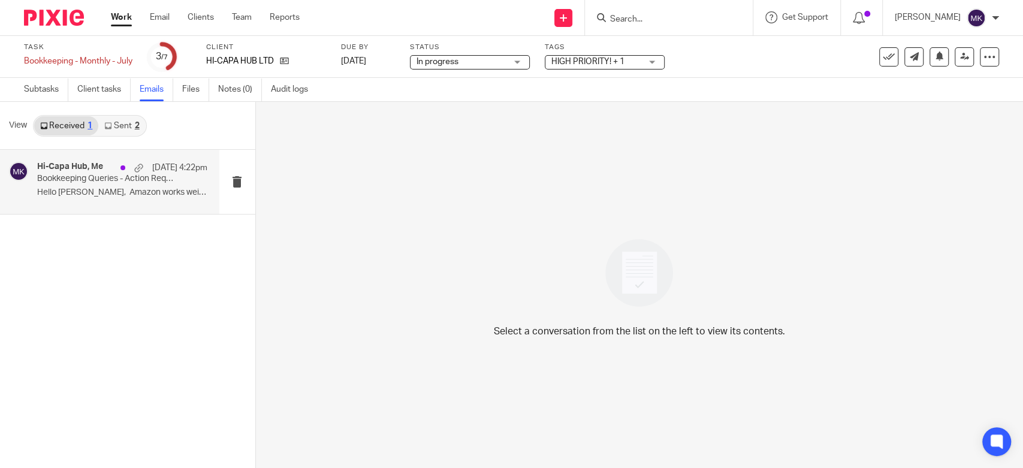
click at [107, 197] on p "Hello [PERSON_NAME], Amazon works weird,..." at bounding box center [122, 193] width 170 height 10
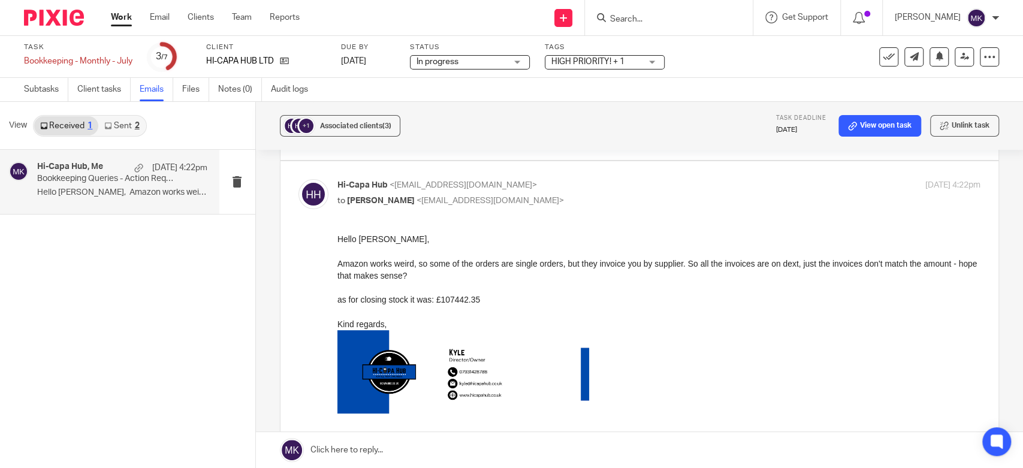
scroll to position [200, 0]
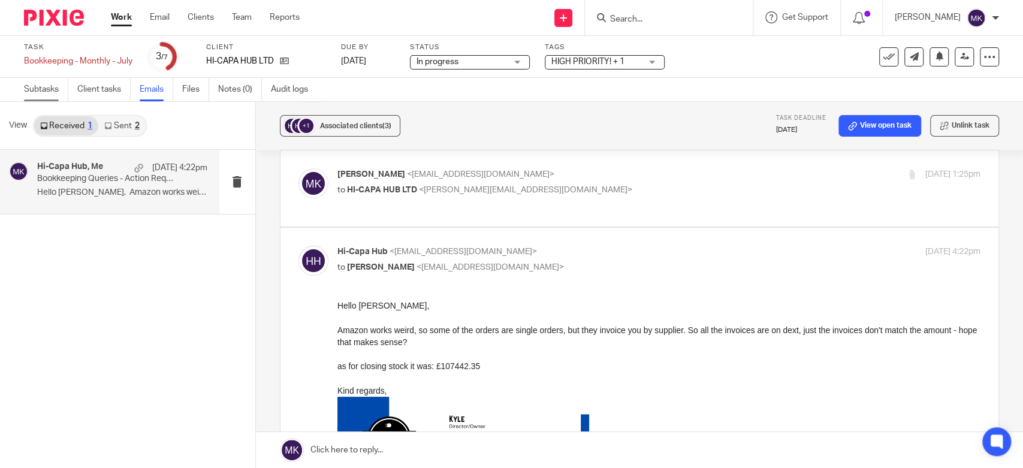
click at [42, 94] on link "Subtasks" at bounding box center [46, 89] width 44 height 23
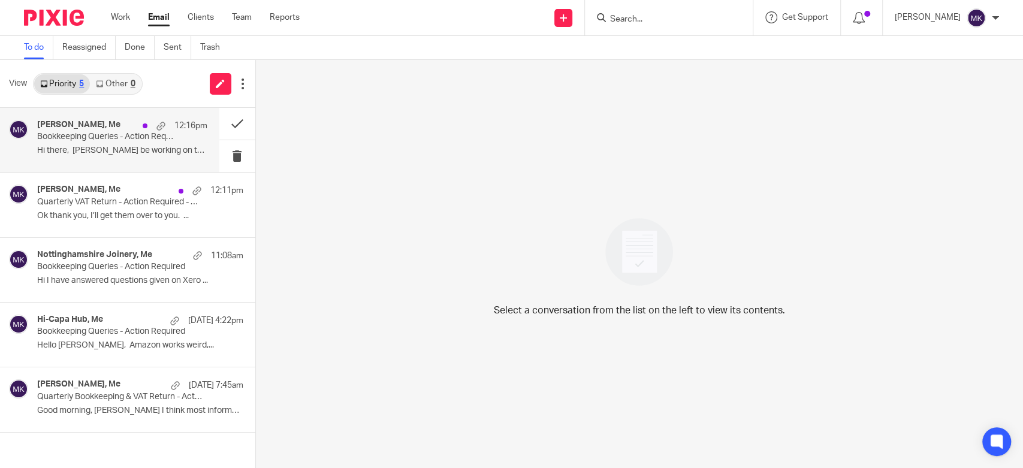
click at [119, 155] on p "Hi there, Will be working on this and..." at bounding box center [122, 151] width 170 height 10
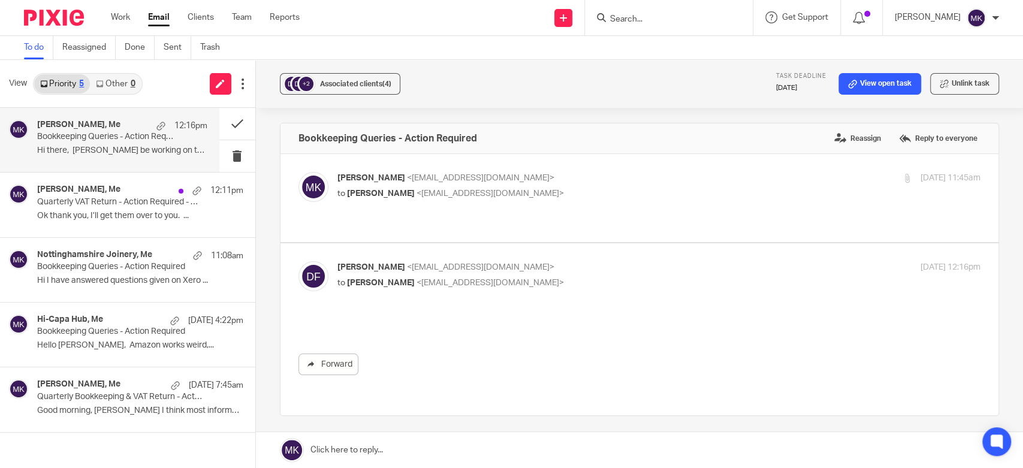
click at [102, 147] on p "Hi there, Will be working on this and..." at bounding box center [122, 151] width 170 height 10
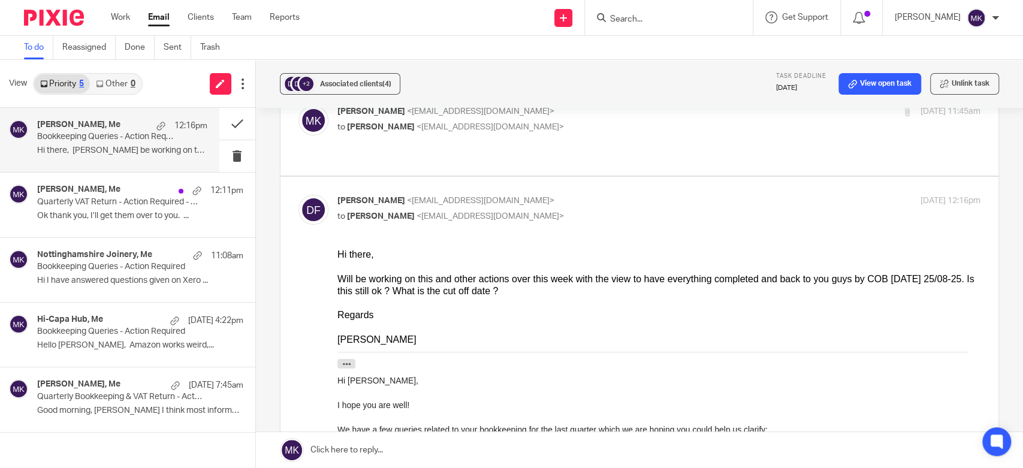
scroll to position [133, 0]
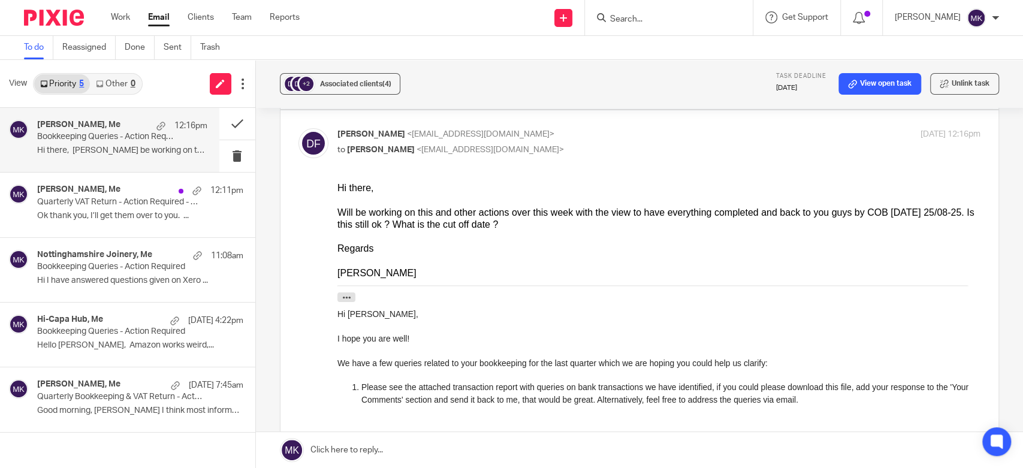
click at [402, 442] on link at bounding box center [639, 450] width 767 height 36
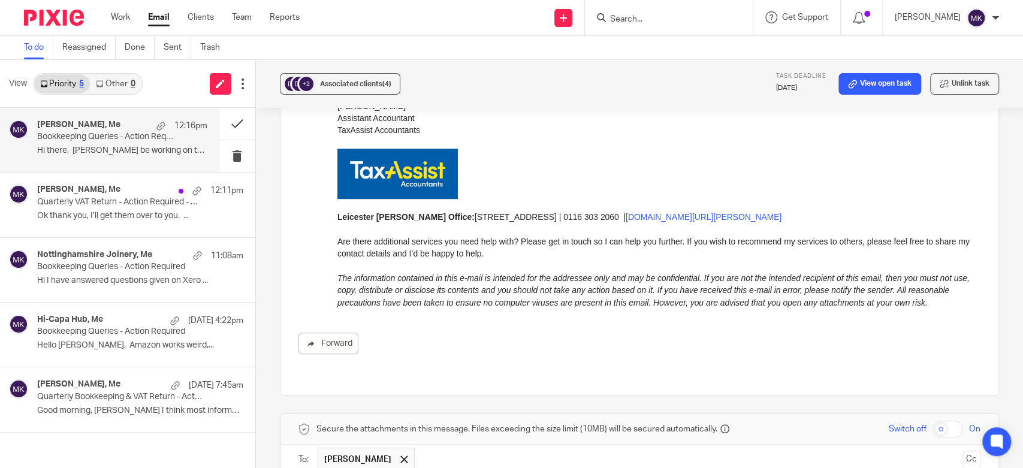
scroll to position [710, 0]
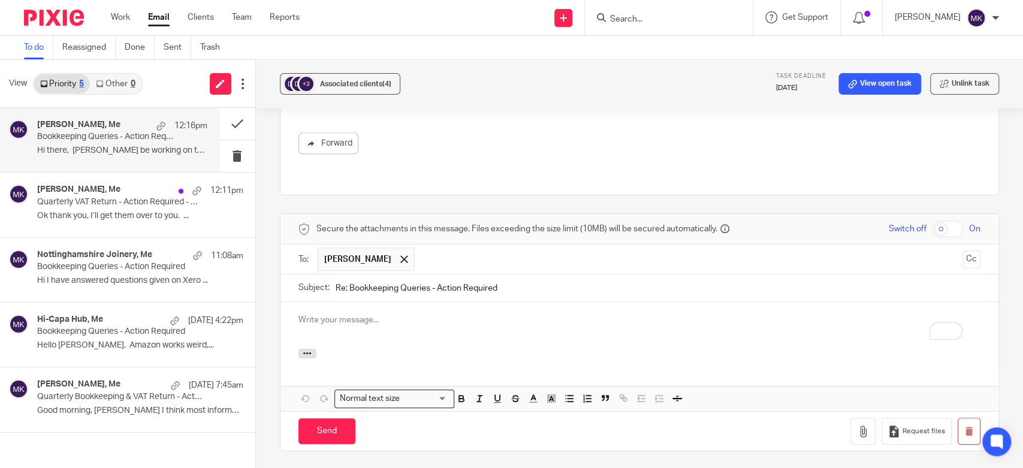
click at [402, 302] on div "To enrich screen reader interactions, please activate Accessibility in Grammarl…" at bounding box center [640, 325] width 718 height 47
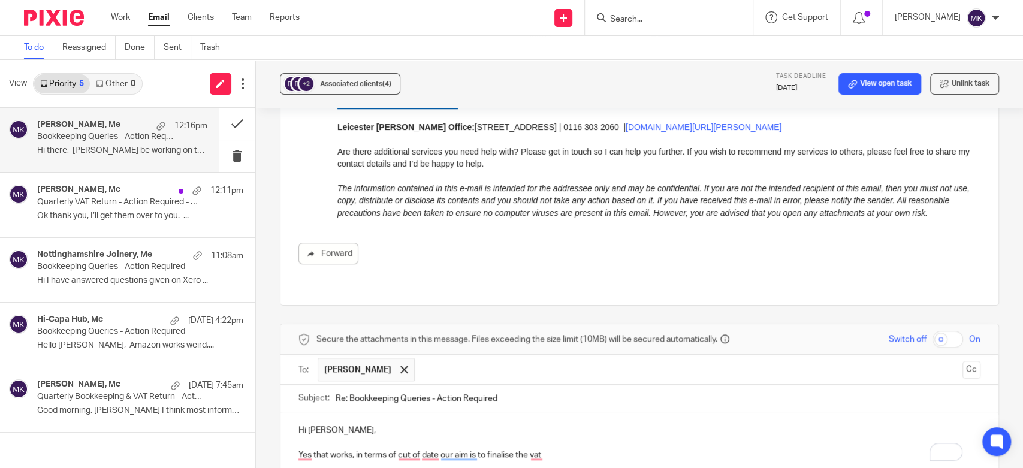
scroll to position [666, 0]
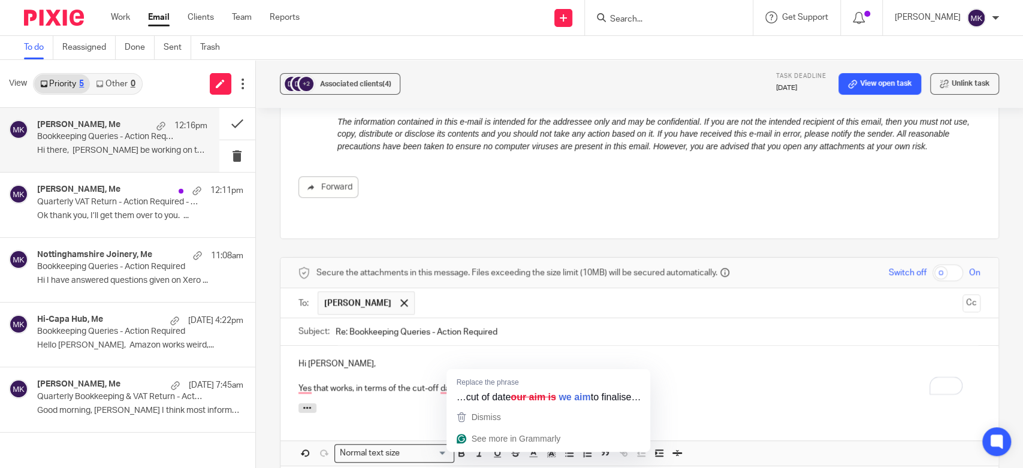
click at [445, 382] on p "Yes that works, in terms of the cut-off date our aim is to finalise the vat" at bounding box center [639, 388] width 682 height 12
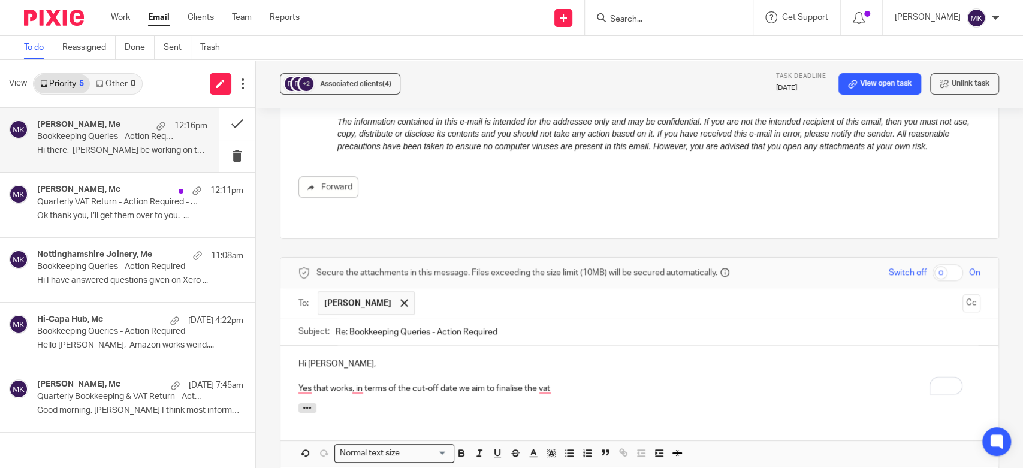
click at [568, 370] on p "To enrich screen reader interactions, please activate Accessibility in Grammarl…" at bounding box center [639, 376] width 682 height 12
click at [562, 382] on p "Yes that works, in terms of the cut-off date we aim to finalise the vat" at bounding box center [639, 388] width 682 height 12
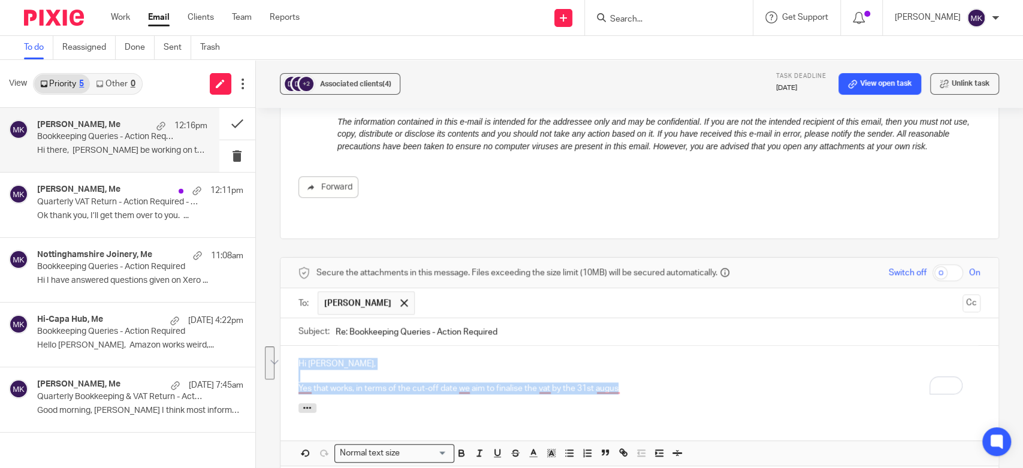
click at [628, 369] on div "Hi Danny, Yes that works, in terms of the cut-off date we aim to finalise the v…" at bounding box center [640, 375] width 718 height 58
drag, startPoint x: 638, startPoint y: 360, endPoint x: 288, endPoint y: 360, distance: 350.6
click at [288, 360] on div "Hi Danny, Yes that works, in terms of the cut-off date we aim to finalise the v…" at bounding box center [640, 375] width 718 height 58
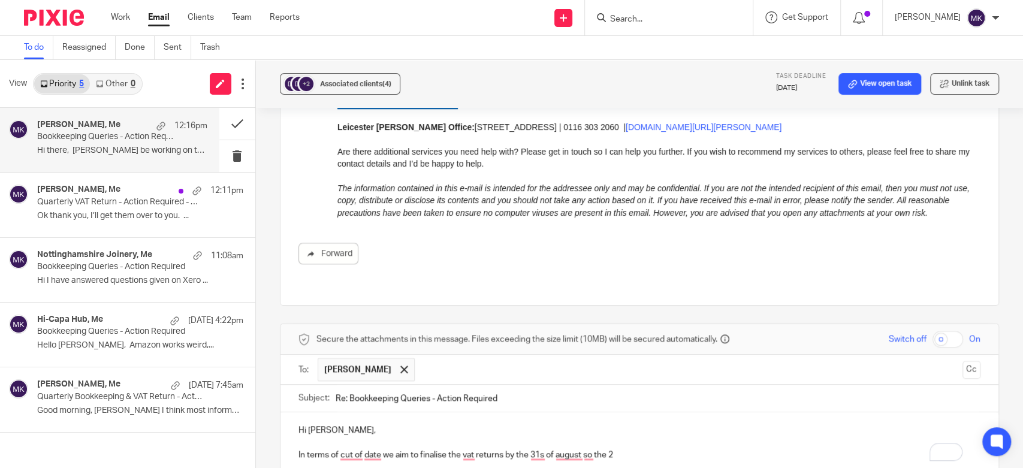
scroll to position [799, 0]
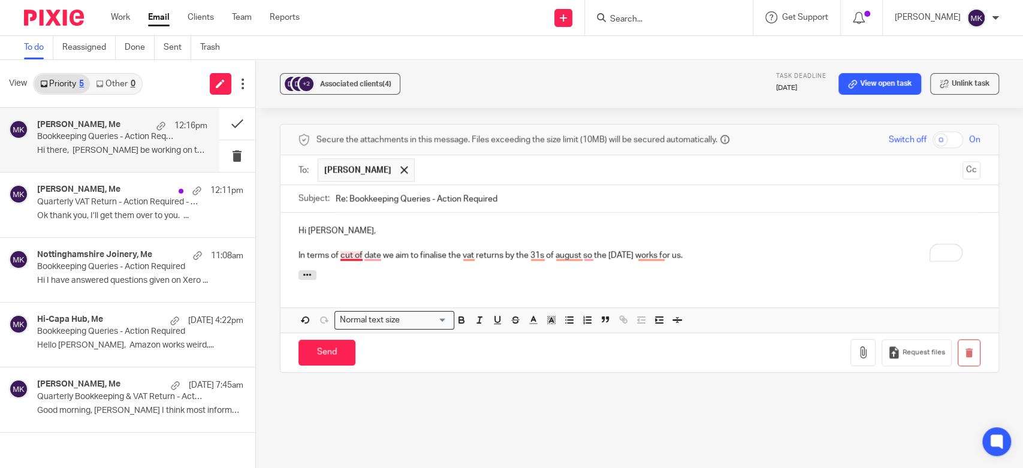
click at [354, 249] on p "In terms of cut of date we aim to finalise the vat returns by the 31s of august…" at bounding box center [639, 255] width 682 height 12
click at [378, 249] on p "In terms of cut-off date we aim to finalise the vat returns by the 31s of augus…" at bounding box center [639, 255] width 682 height 12
click at [375, 249] on p "In terms of cut-off date we aim to finalise the vat returns by the 31s of augus…" at bounding box center [639, 255] width 682 height 12
click at [514, 270] on div at bounding box center [640, 276] width 718 height 13
click at [467, 249] on p "In terms of cut-off date, we aim to finalise the vat returns by the 31s of augu…" at bounding box center [639, 255] width 682 height 12
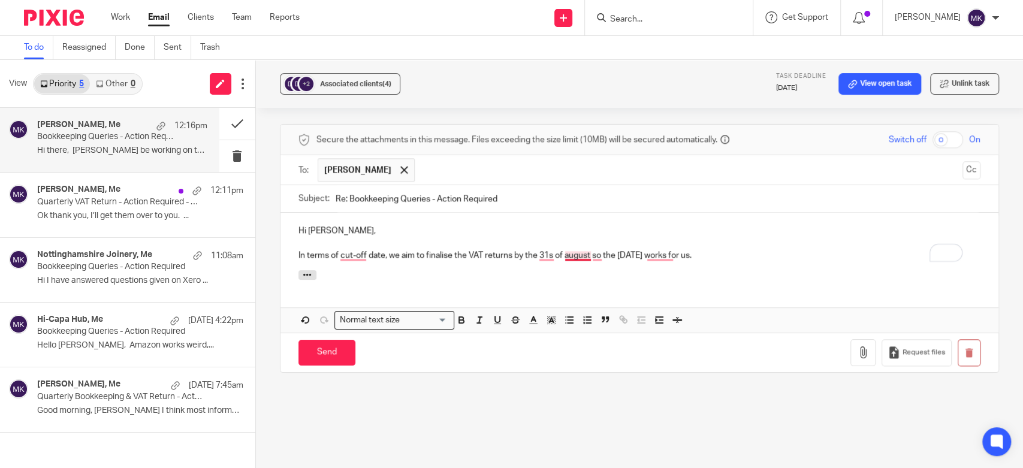
click at [577, 249] on p "In terms of cut-off date, we aim to finalise the VAT returns by the 31s of augu…" at bounding box center [639, 255] width 682 height 12
click at [544, 249] on p "In terms of cut-off date, we aim to finalise the VAT returns by the 31s of Augu…" at bounding box center [639, 255] width 682 height 12
click at [556, 270] on div at bounding box center [640, 276] width 718 height 13
click at [547, 249] on p "In terms of cut-off date, we aim to finalise the VAT returns by the 31s of Augu…" at bounding box center [639, 255] width 682 height 12
click at [597, 237] on div "Hi Danny, In terms of cut-off date, we aim to finalise the VAT returns by the 3…" at bounding box center [640, 242] width 718 height 58
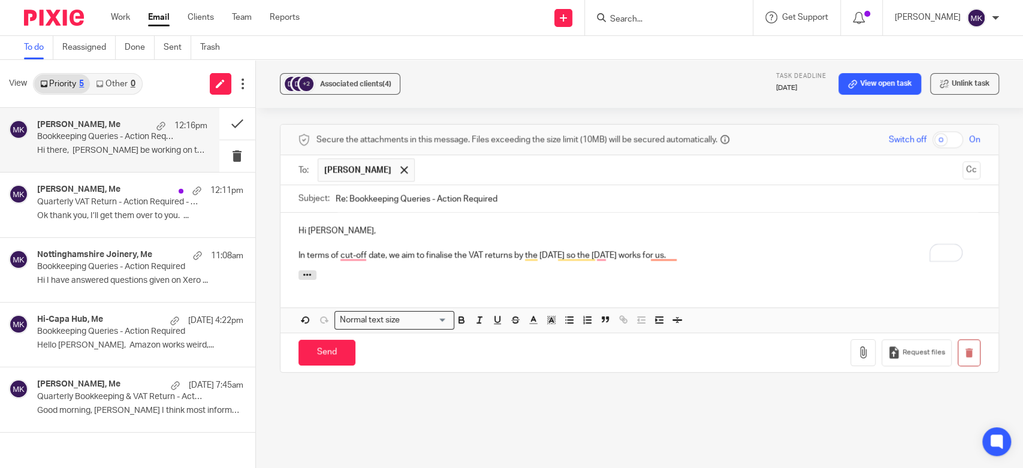
click at [666, 249] on p "In terms of cut-off date, we aim to finalise the VAT returns by the 31st of Aug…" at bounding box center [639, 255] width 682 height 12
click at [650, 270] on div at bounding box center [640, 276] width 718 height 13
click at [596, 249] on p "In terms of cut-off date, we aim to finalise the VAT returns by the 31st of Aug…" at bounding box center [639, 255] width 682 height 12
click at [681, 270] on div at bounding box center [640, 276] width 718 height 13
click at [739, 249] on p "In terms of cut-off date, we aim to finalise the VAT returns by the 31st of Aug…" at bounding box center [639, 255] width 682 height 12
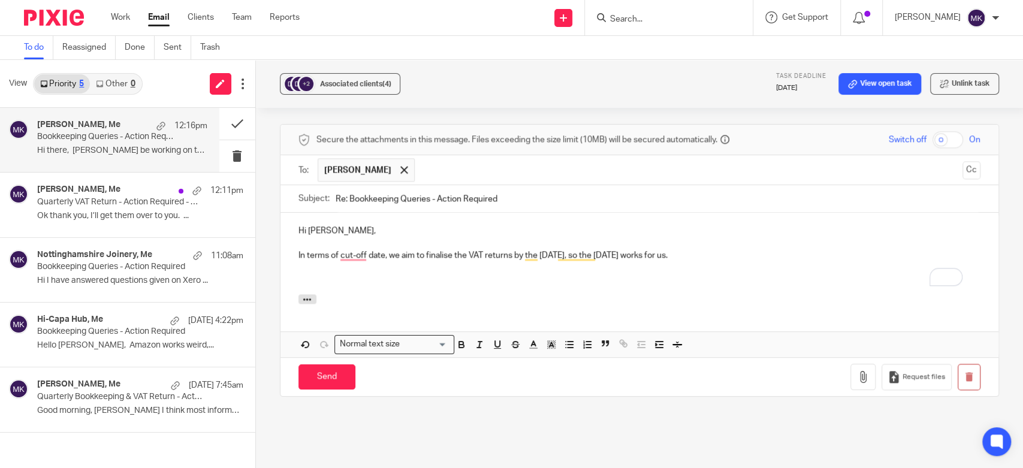
click at [351, 237] on p "To enrich screen reader interactions, please activate Accessibility in Grammarl…" at bounding box center [639, 243] width 682 height 12
click at [351, 249] on p "In terms of cut-off date, we aim to finalise the VAT returns by the 31st of Aug…" at bounding box center [639, 255] width 682 height 12
click at [450, 265] on div "Hi Danny, In terms of the cut-off date, we aim to finalise the VAT returns by t…" at bounding box center [640, 254] width 718 height 82
click at [348, 364] on input "Send" at bounding box center [326, 377] width 57 height 26
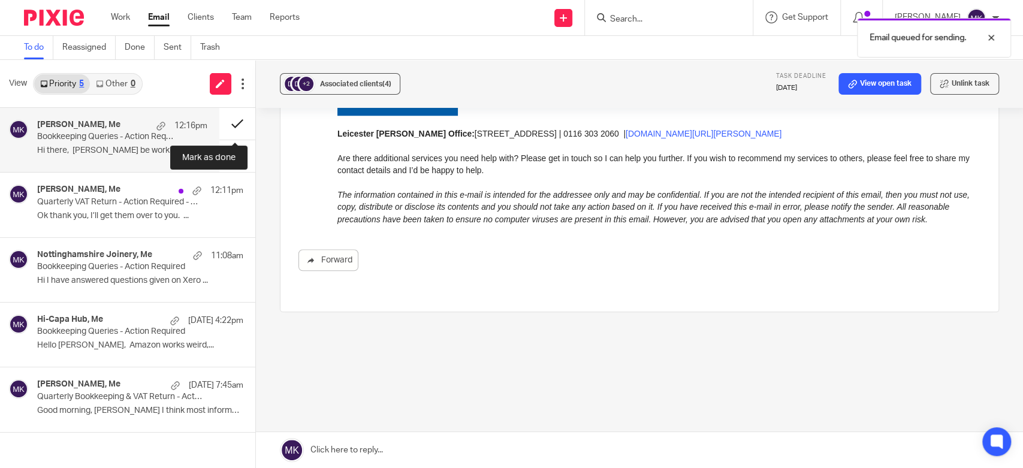
scroll to position [566, 0]
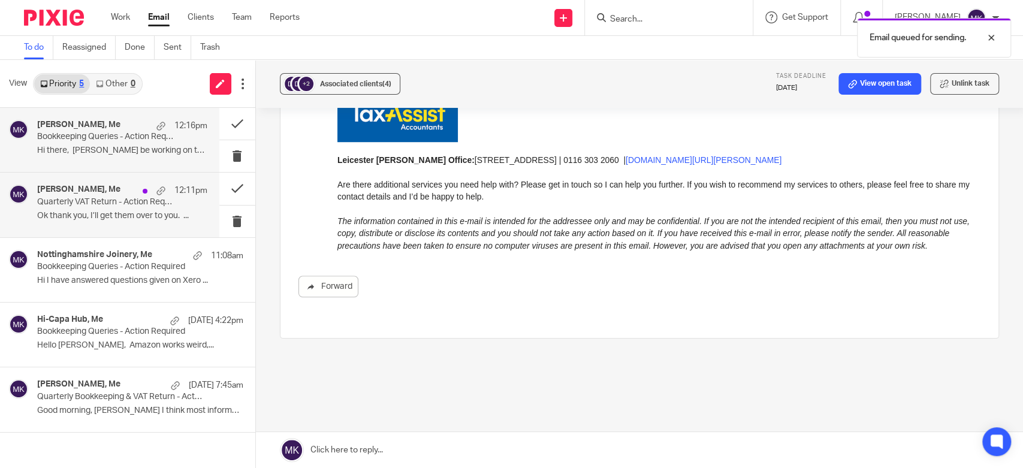
click at [140, 209] on div "Kiran Nagra, Me 12:11pm Quarterly VAT Return - Action Required - Please Complet…" at bounding box center [122, 205] width 170 height 40
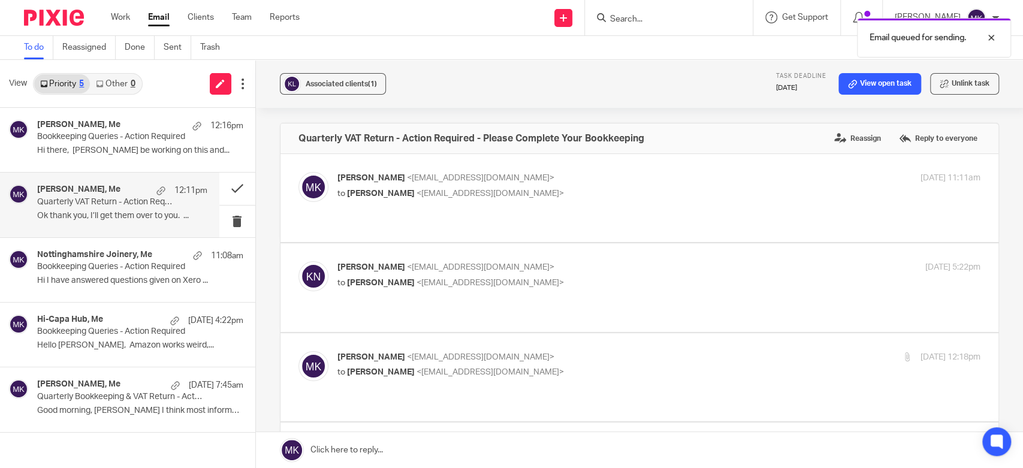
scroll to position [417, 0]
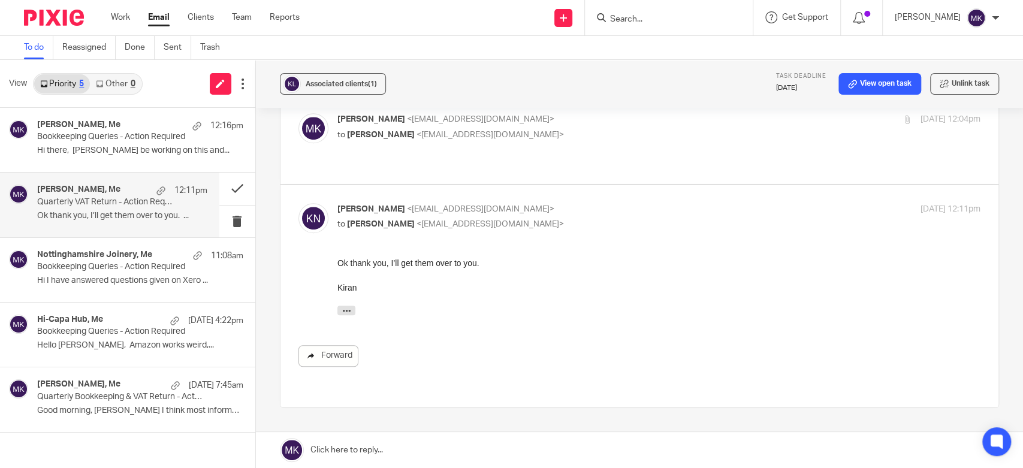
click at [331, 345] on link "Forward" at bounding box center [328, 356] width 60 height 22
click at [379, 445] on link at bounding box center [639, 450] width 767 height 36
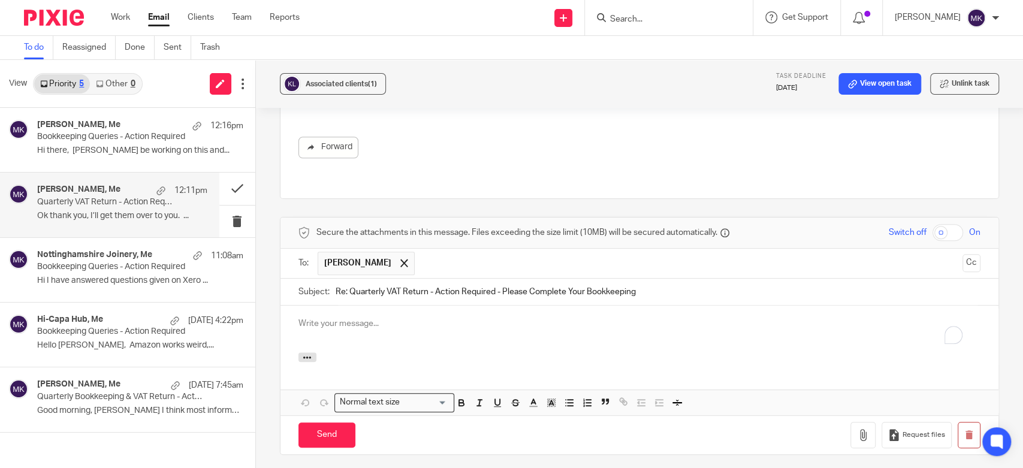
scroll to position [0, 0]
click at [245, 186] on button at bounding box center [237, 189] width 36 height 32
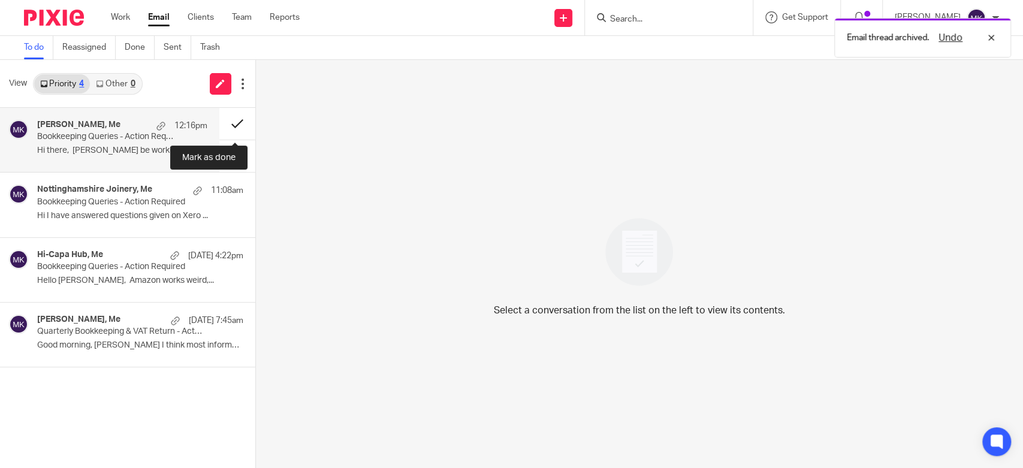
click at [242, 131] on button at bounding box center [237, 124] width 36 height 32
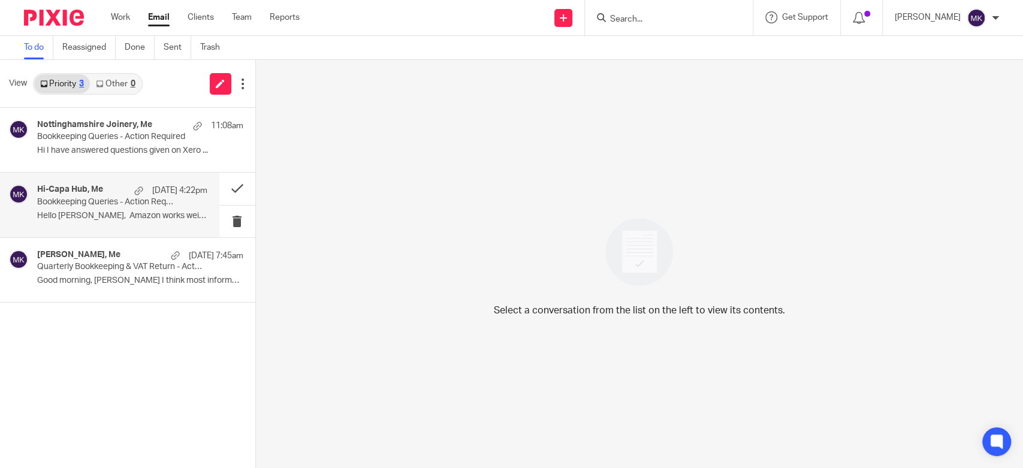
drag, startPoint x: 91, startPoint y: 206, endPoint x: 99, endPoint y: 208, distance: 8.7
click at [91, 206] on p "Bookkeeping Queries - Action Required" at bounding box center [105, 202] width 136 height 10
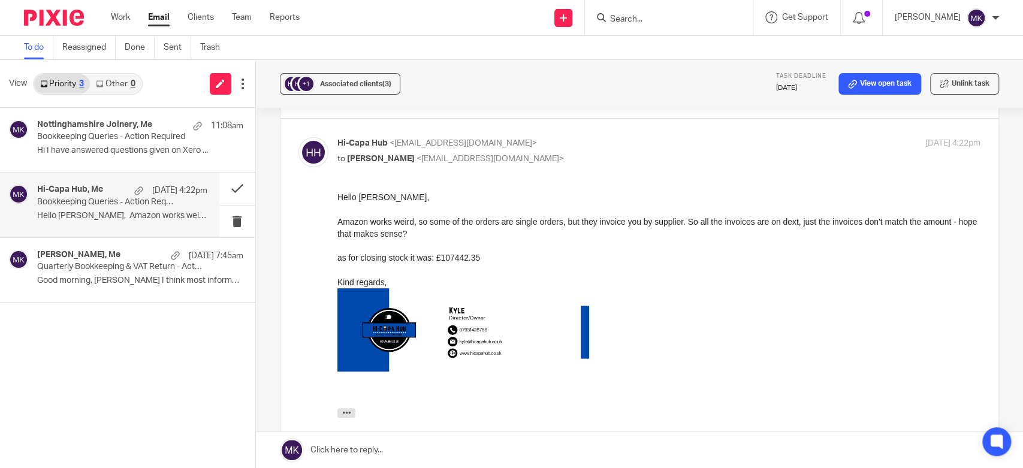
scroll to position [200, 0]
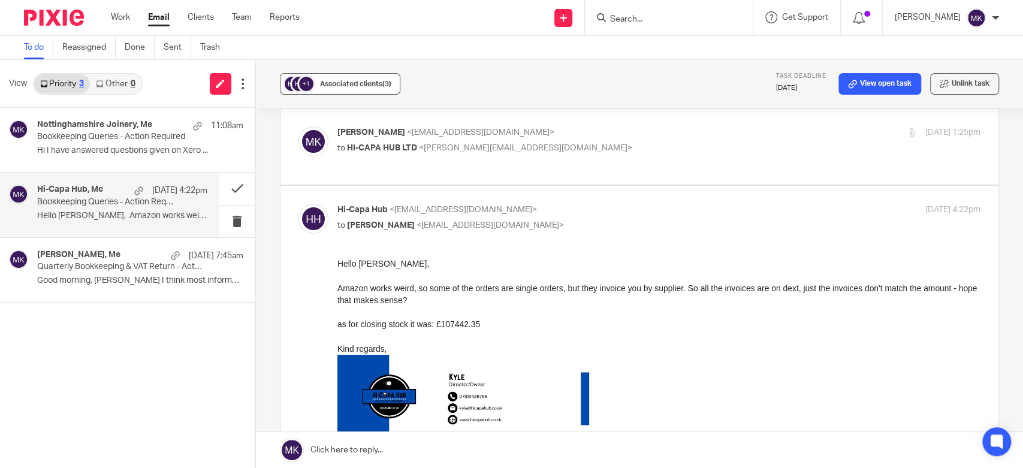
click at [394, 83] on button "+1 Associated clients (3)" at bounding box center [340, 84] width 120 height 22
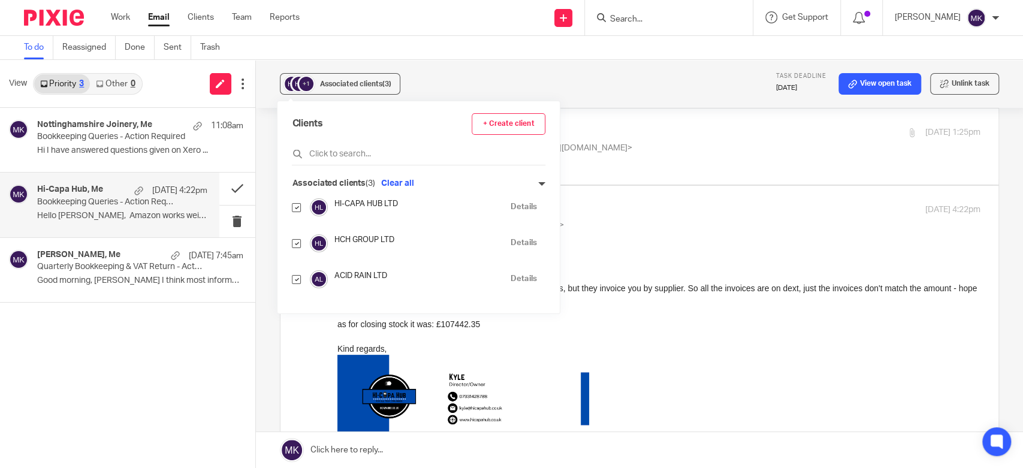
click at [192, 373] on div "Nottinghamshire Joinery, Me 11:08am Bookkeeping Queries - Action Required Hi I …" at bounding box center [127, 288] width 255 height 360
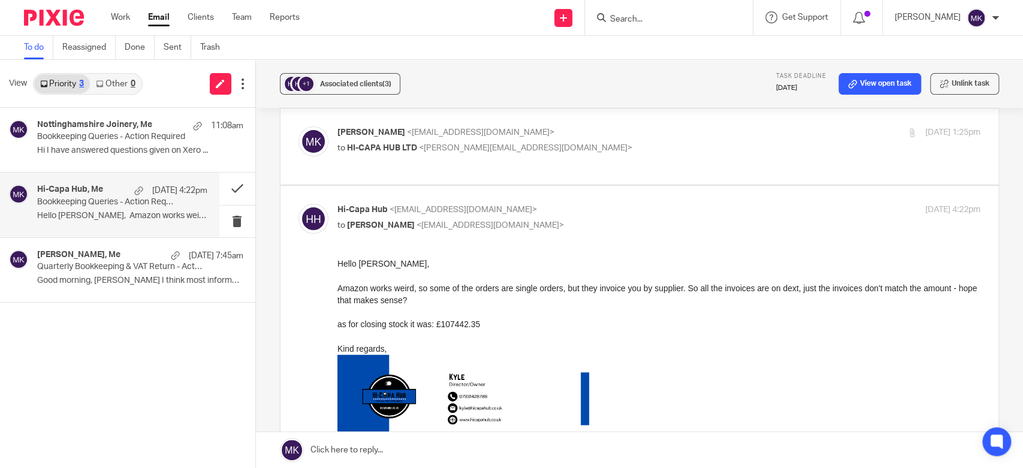
click at [488, 143] on label at bounding box center [640, 146] width 718 height 76
click at [298, 126] on input "checkbox" at bounding box center [298, 126] width 1 height 1
checkbox input "true"
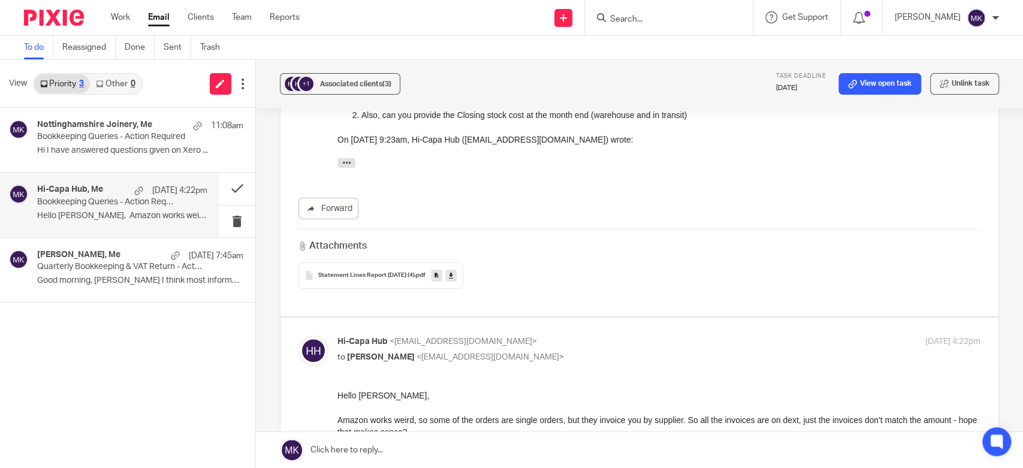
scroll to position [599, 0]
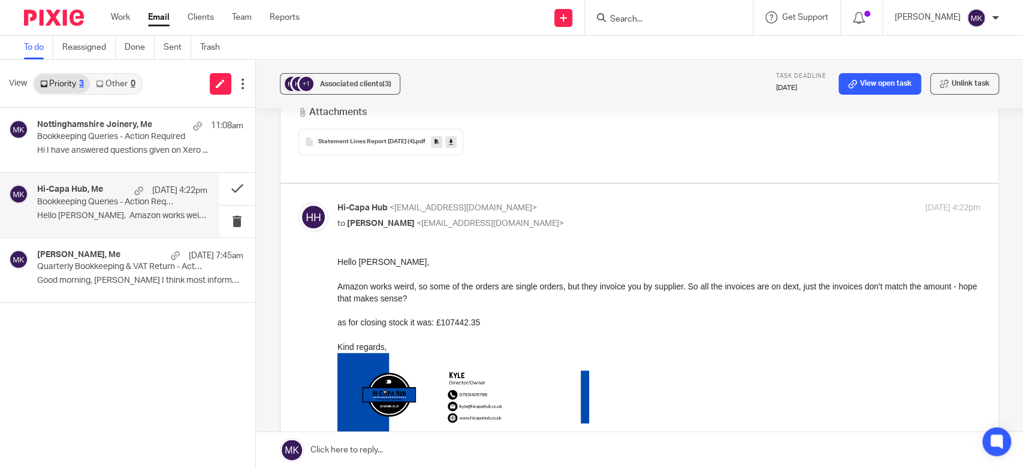
click at [453, 137] on icon at bounding box center [451, 141] width 4 height 9
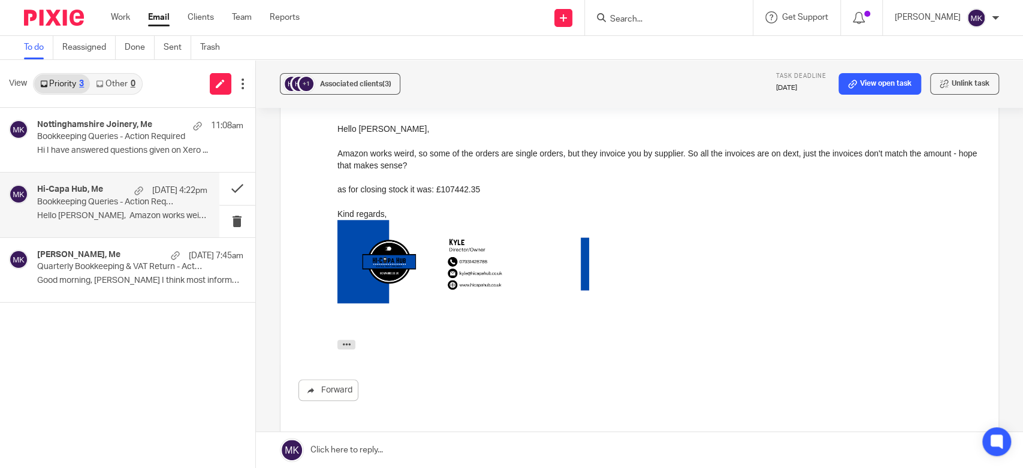
click at [446, 450] on link at bounding box center [639, 450] width 767 height 36
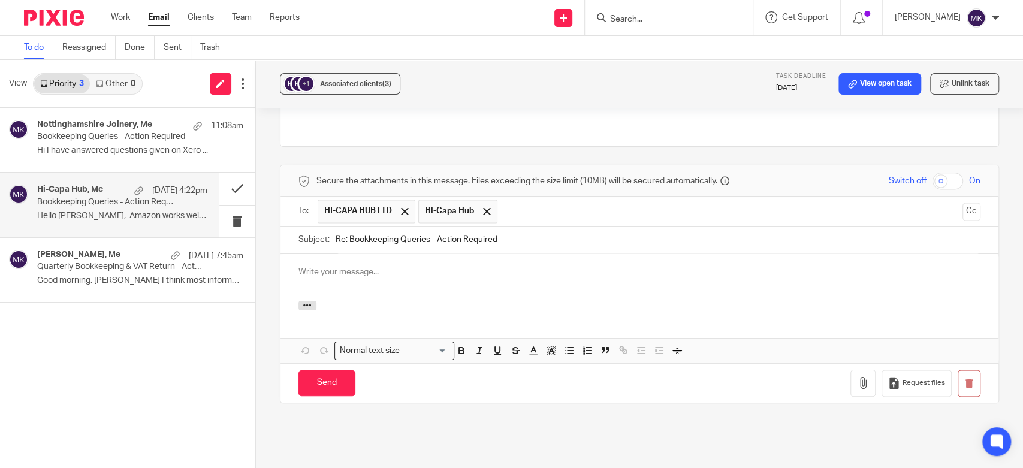
scroll to position [0, 0]
click at [403, 254] on div at bounding box center [640, 277] width 718 height 47
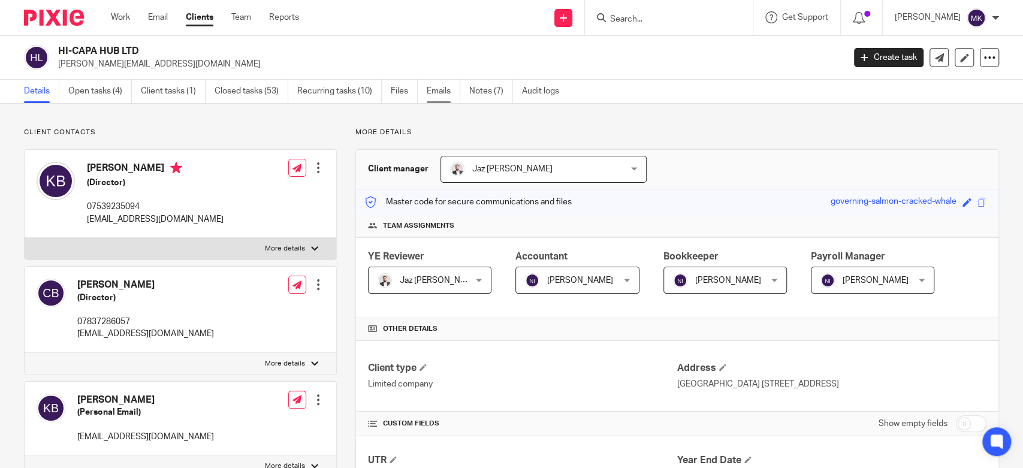
drag, startPoint x: 421, startPoint y: 84, endPoint x: 428, endPoint y: 95, distance: 13.0
click at [421, 84] on ul "Details Open tasks (4) Client tasks (1) Closed tasks (53) Recurring tasks (10) …" at bounding box center [300, 91] width 553 height 23
click at [428, 95] on link "Emails" at bounding box center [444, 91] width 34 height 23
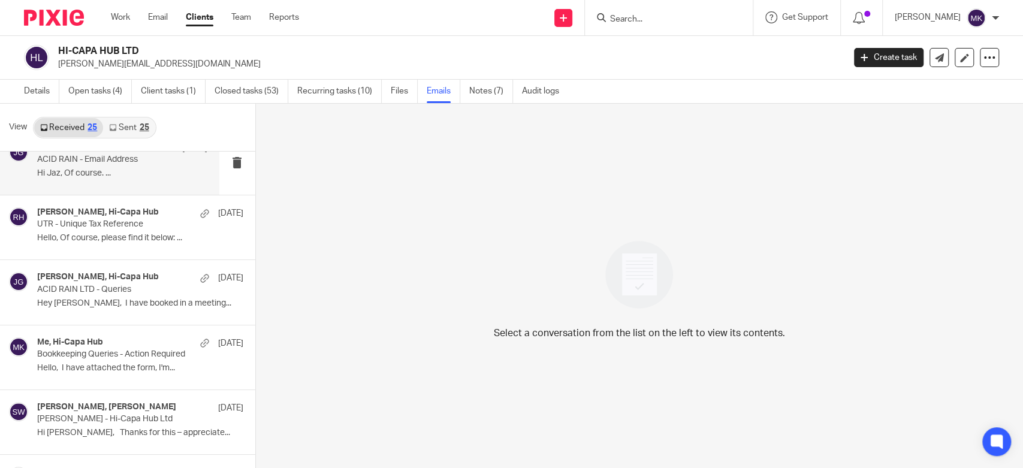
scroll to position [399, 0]
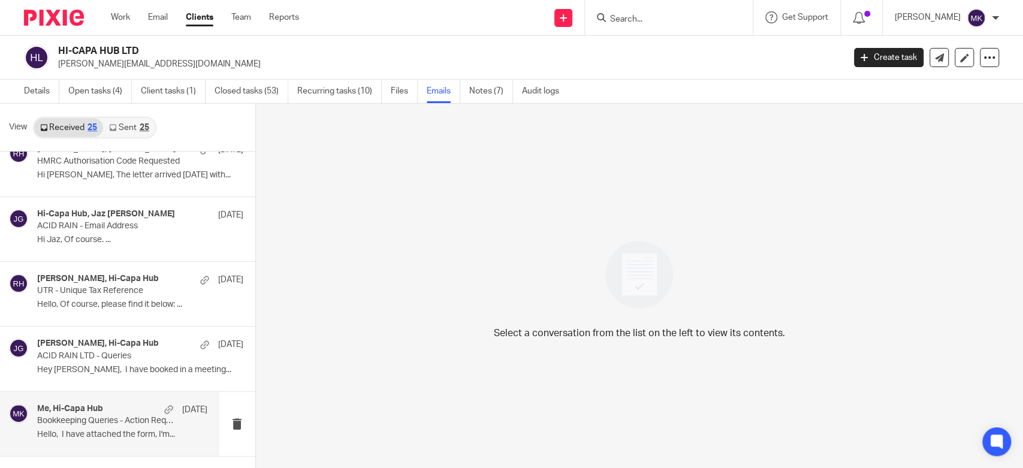
click at [123, 448] on div "Me, Hi-Capa Hub 27 May Bookkeeping Queries - Action Required Hello, I have atta…" at bounding box center [109, 424] width 219 height 64
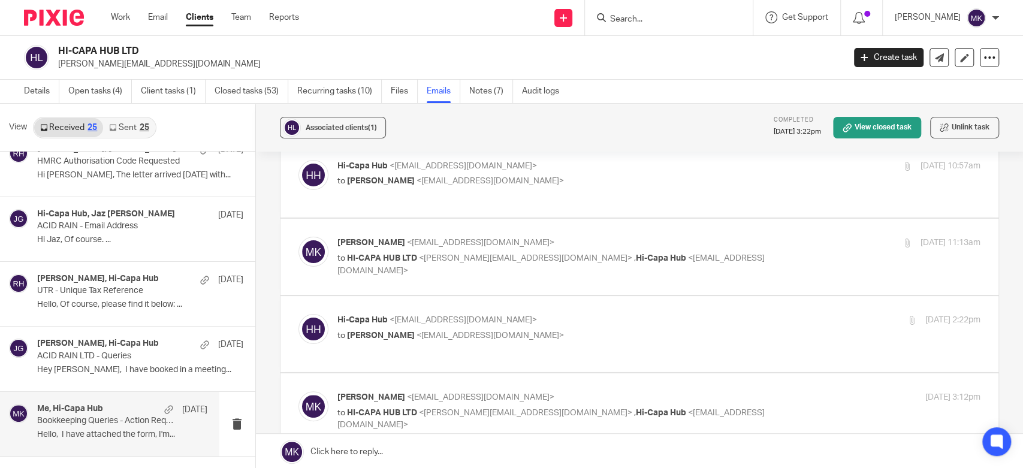
scroll to position [0, 0]
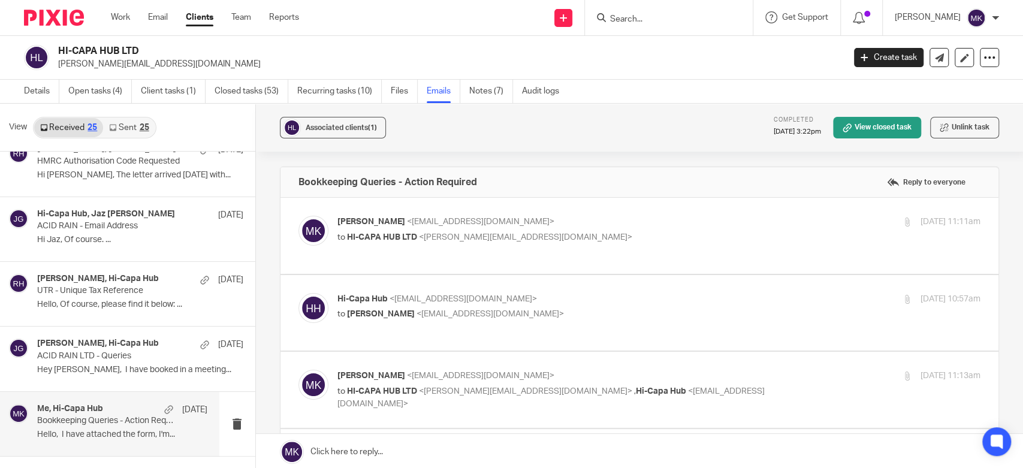
click at [572, 228] on div "Moiz Khatri <moizkhatri@taxassist.co.uk> to HI-CAPA HUB LTD <kyle@hicapahub.co.…" at bounding box center [551, 230] width 429 height 28
checkbox input "true"
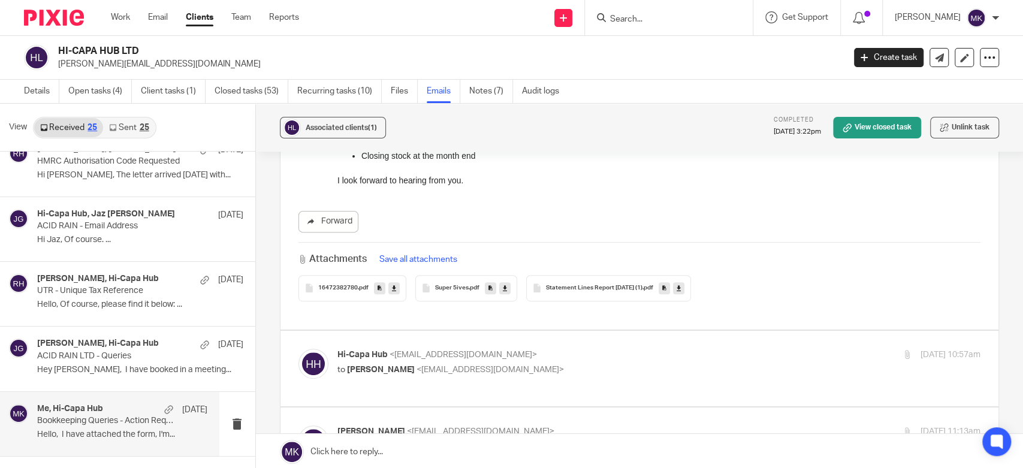
scroll to position [399, 0]
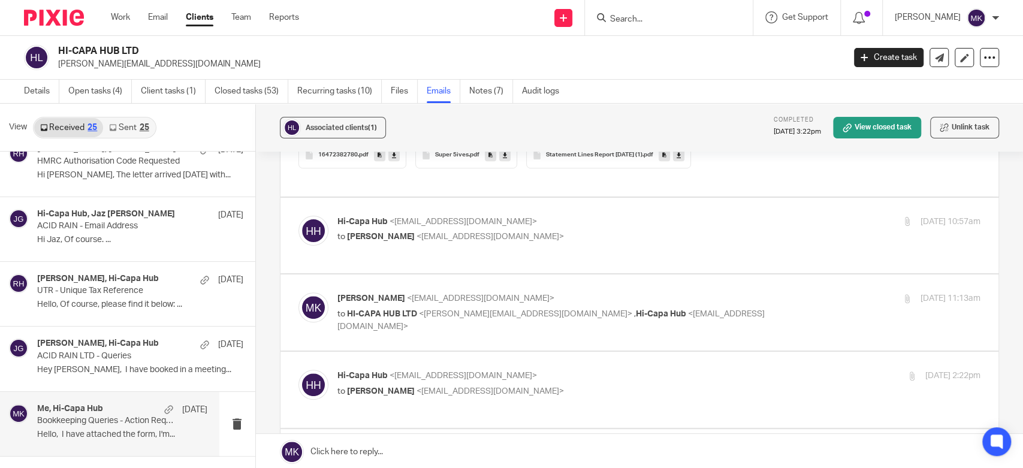
click at [583, 216] on p "Hi-Capa Hub <hicapahub@gmail.com>" at bounding box center [551, 222] width 429 height 13
checkbox input "true"
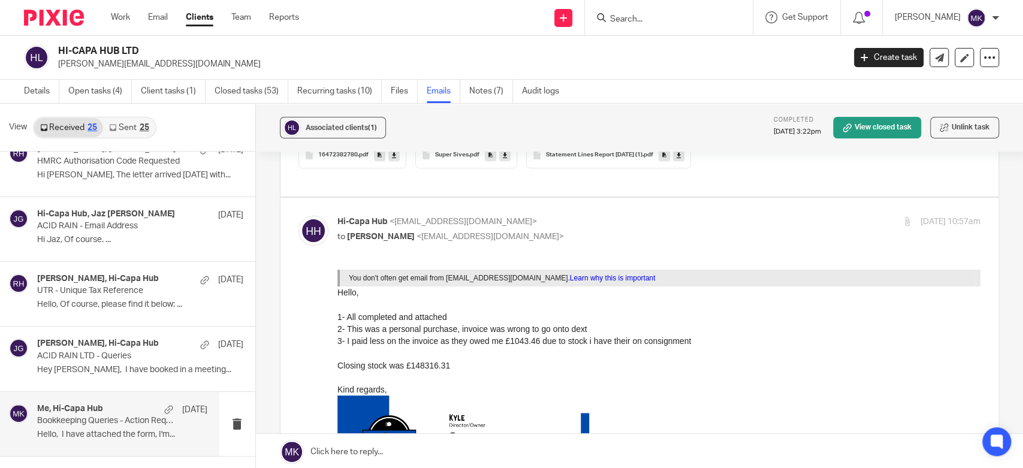
scroll to position [0, 0]
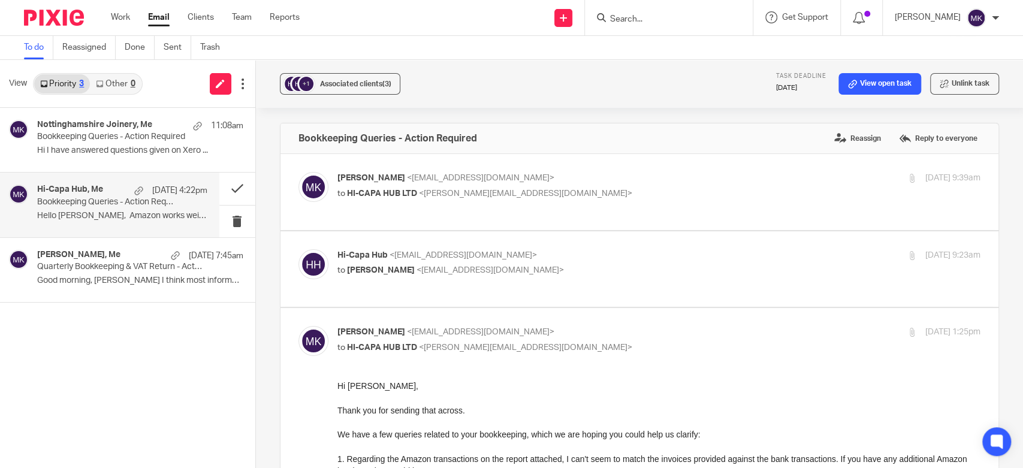
scroll to position [1027, 0]
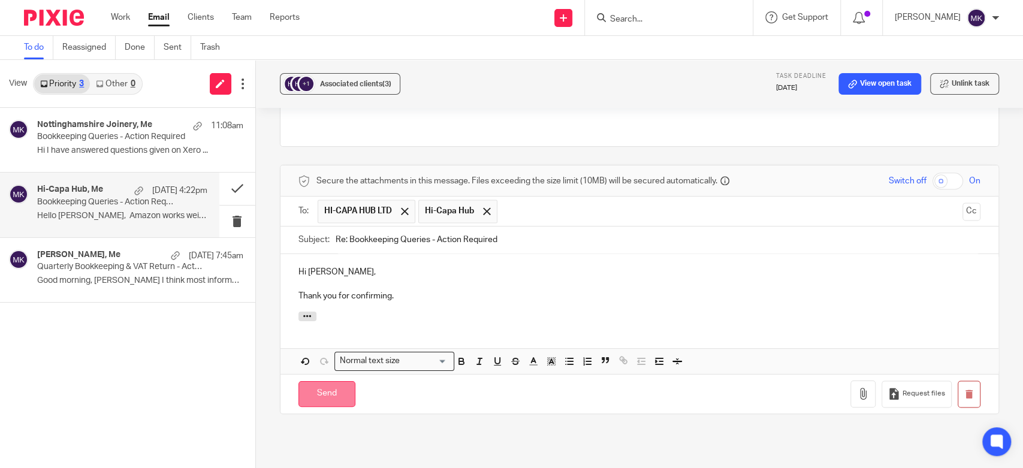
click at [340, 381] on input "Send" at bounding box center [326, 394] width 57 height 26
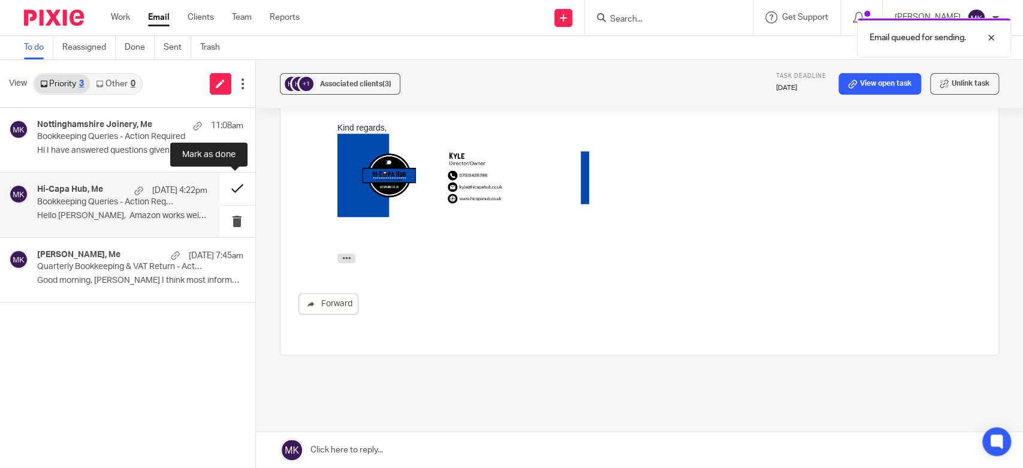
click at [242, 189] on button at bounding box center [237, 189] width 36 height 32
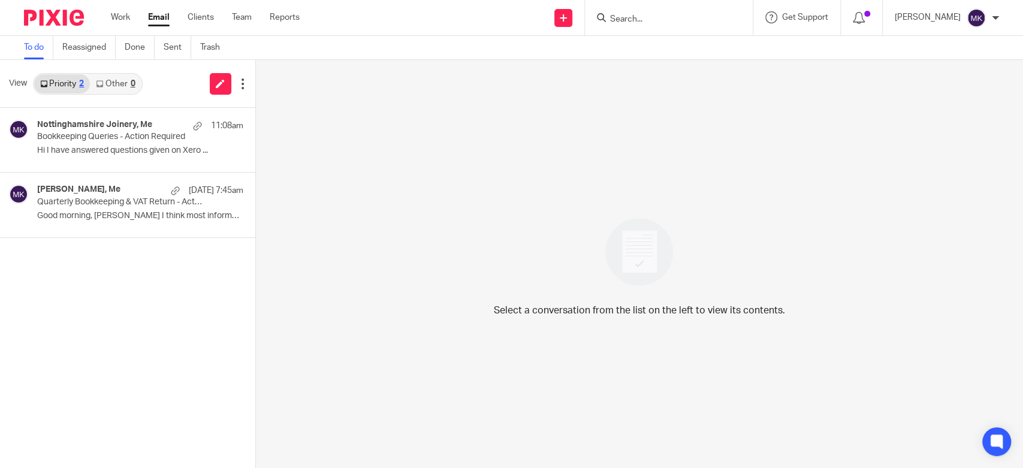
click at [642, 22] on input "Search" at bounding box center [663, 19] width 108 height 11
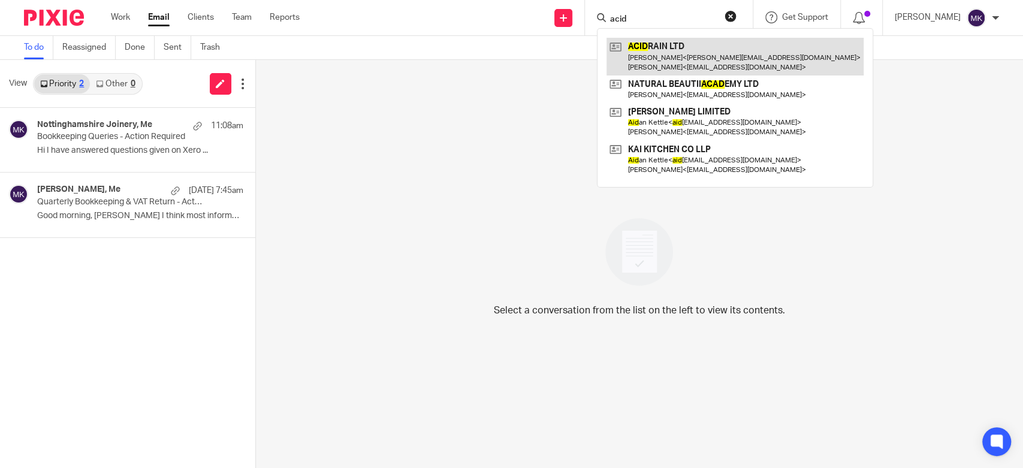
type input "acid"
click at [689, 64] on link at bounding box center [735, 56] width 257 height 37
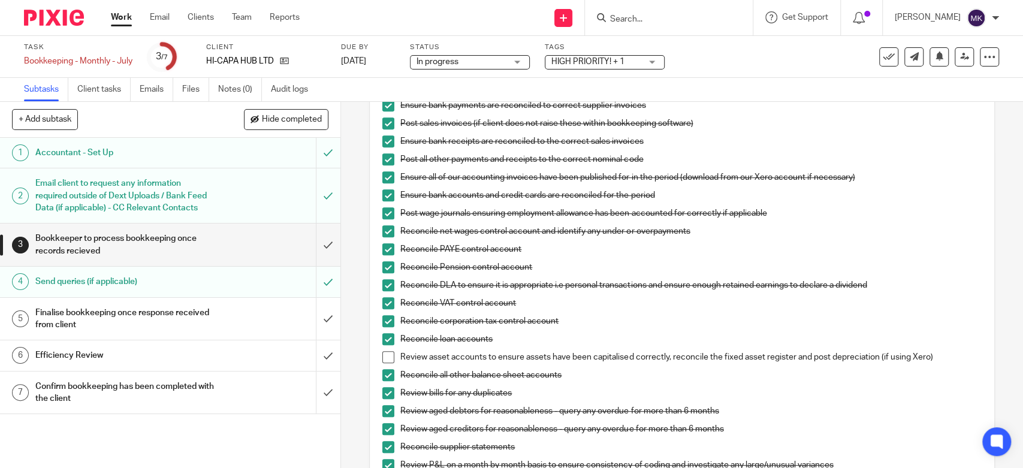
scroll to position [466, 0]
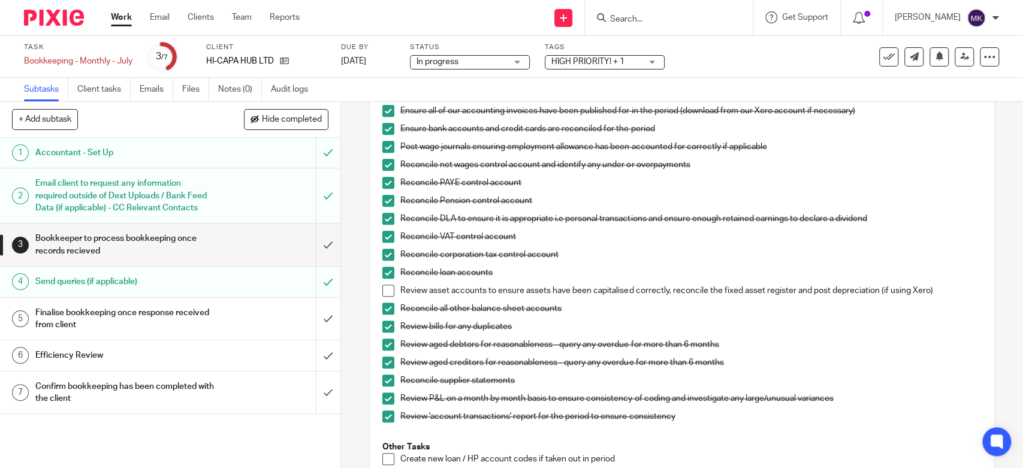
drag, startPoint x: 384, startPoint y: 302, endPoint x: 991, endPoint y: 237, distance: 611.3
click at [384, 297] on span at bounding box center [388, 291] width 12 height 12
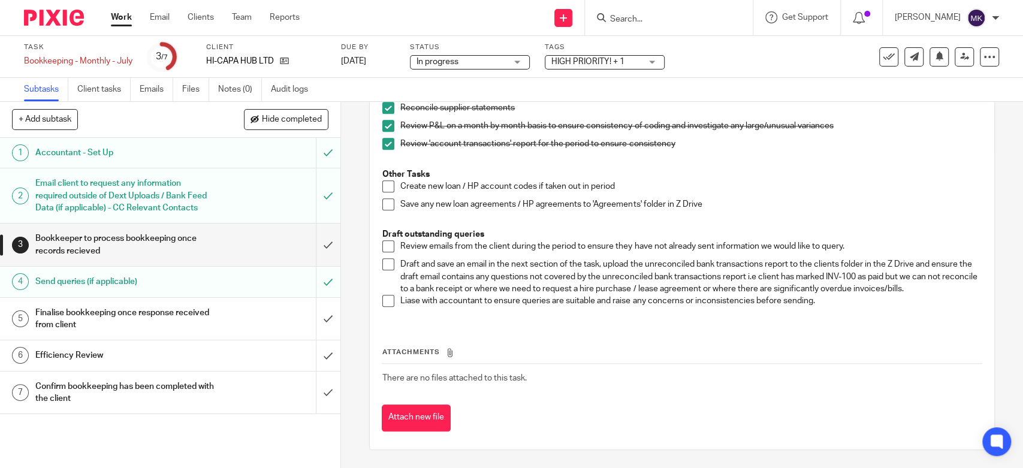
click at [384, 254] on li "Review emails from the client during the period to ensure they have not already…" at bounding box center [681, 249] width 599 height 18
click at [384, 252] on span at bounding box center [388, 246] width 12 height 12
click at [384, 264] on span at bounding box center [388, 264] width 12 height 12
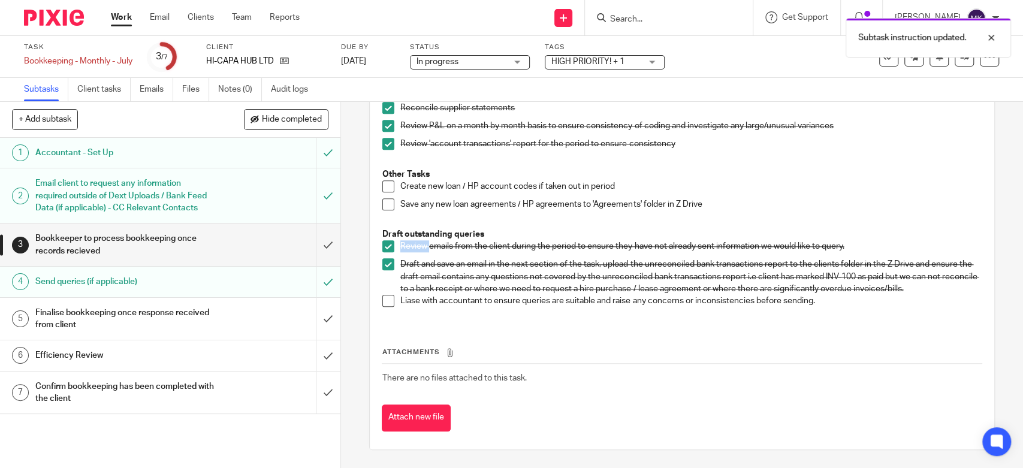
click at [382, 313] on li "Liase with accountant to ensure queries are suitable and raise any concerns or …" at bounding box center [681, 304] width 599 height 18
click at [388, 297] on span at bounding box center [388, 301] width 12 height 12
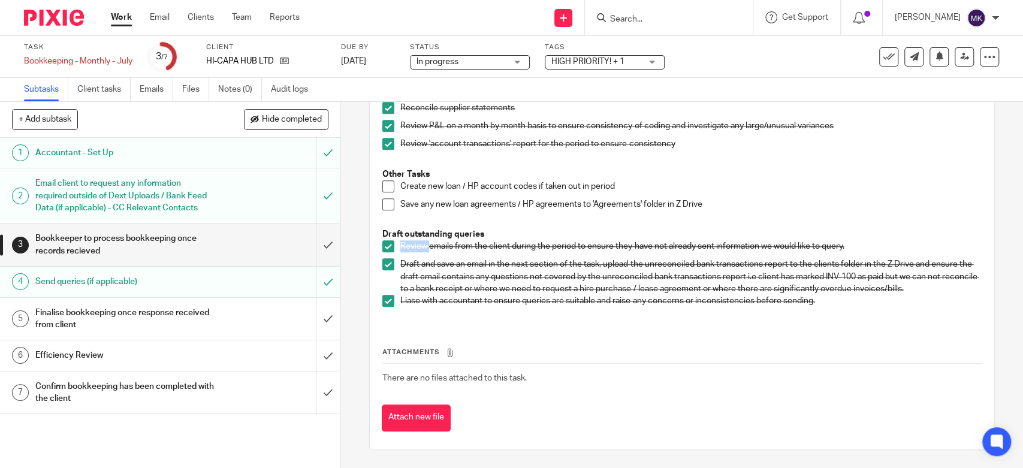
click at [602, 346] on th "Attachments" at bounding box center [682, 354] width 600 height 17
click at [312, 257] on input "submit" at bounding box center [170, 245] width 340 height 43
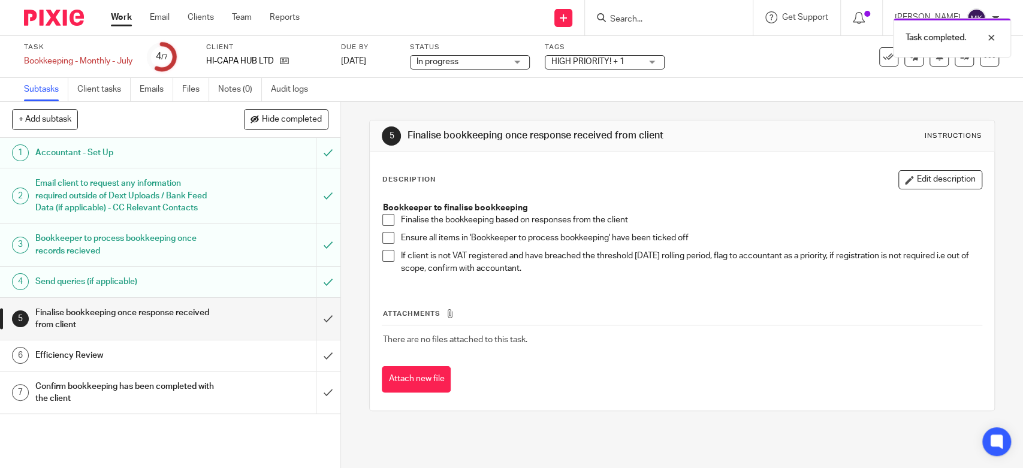
drag, startPoint x: 387, startPoint y: 218, endPoint x: 385, endPoint y: 236, distance: 17.5
click at [387, 218] on span at bounding box center [388, 220] width 12 height 12
click at [385, 236] on span at bounding box center [388, 238] width 12 height 12
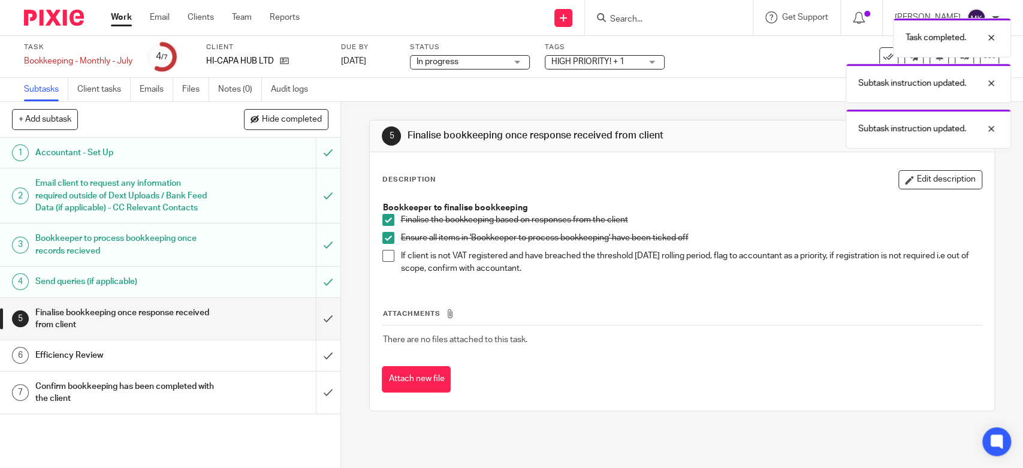
click at [385, 251] on span at bounding box center [388, 256] width 12 height 12
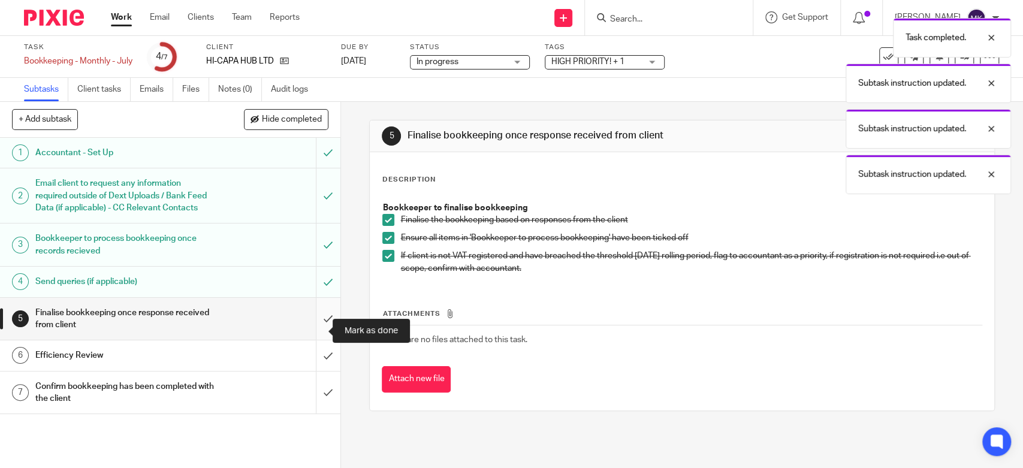
click at [310, 326] on input "submit" at bounding box center [170, 319] width 340 height 43
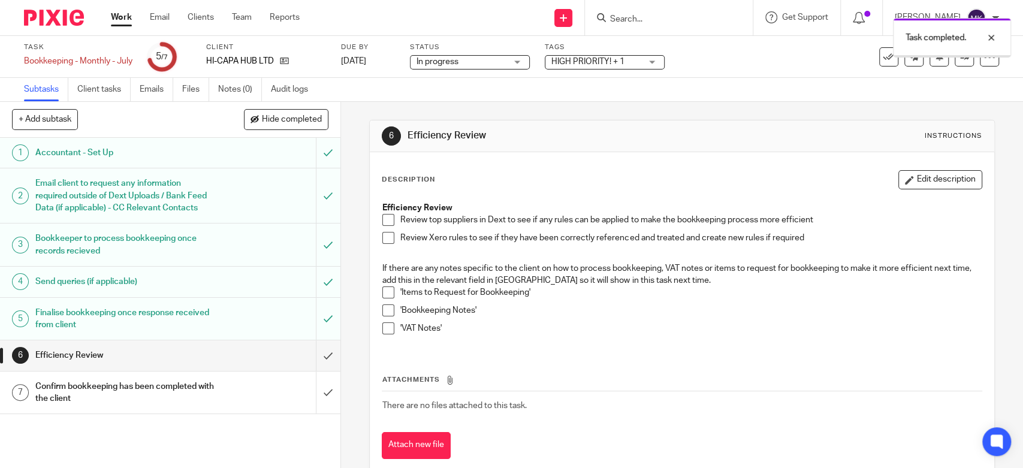
scroll to position [26, 0]
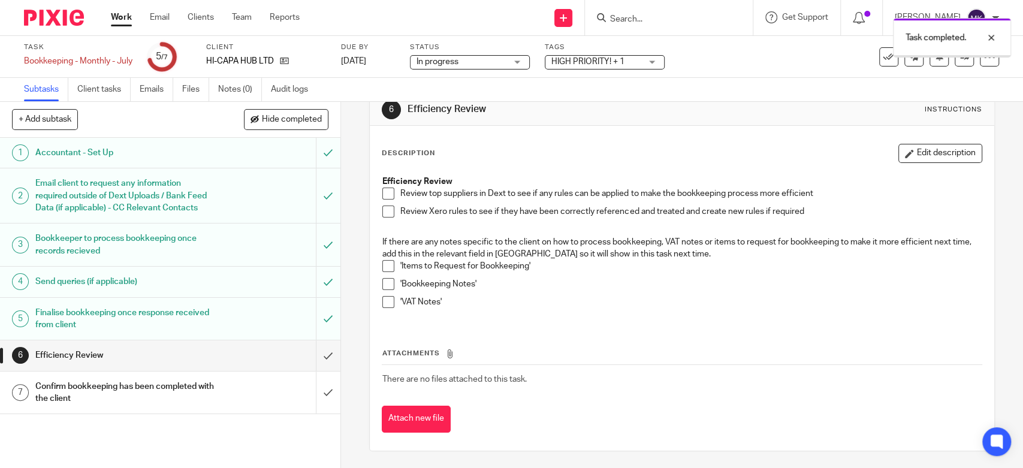
click at [384, 192] on span at bounding box center [388, 194] width 12 height 12
click at [384, 213] on span at bounding box center [388, 212] width 12 height 12
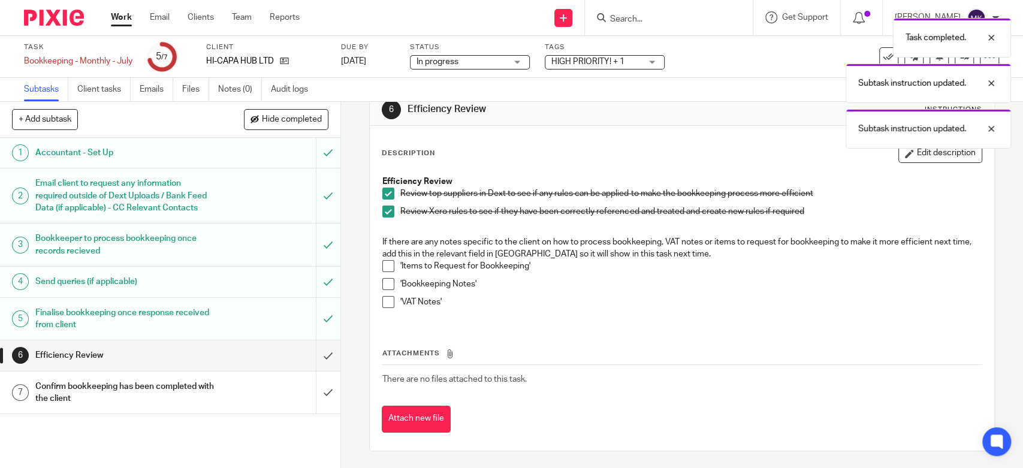
click at [384, 263] on span at bounding box center [388, 266] width 12 height 12
drag, startPoint x: 385, startPoint y: 281, endPoint x: 386, endPoint y: 291, distance: 10.2
click at [385, 281] on span at bounding box center [388, 284] width 12 height 12
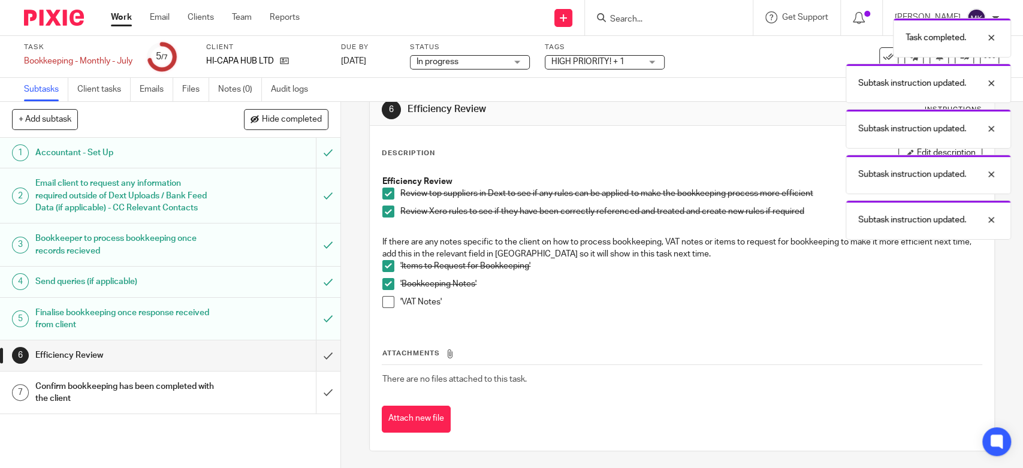
click at [386, 298] on span at bounding box center [388, 302] width 12 height 12
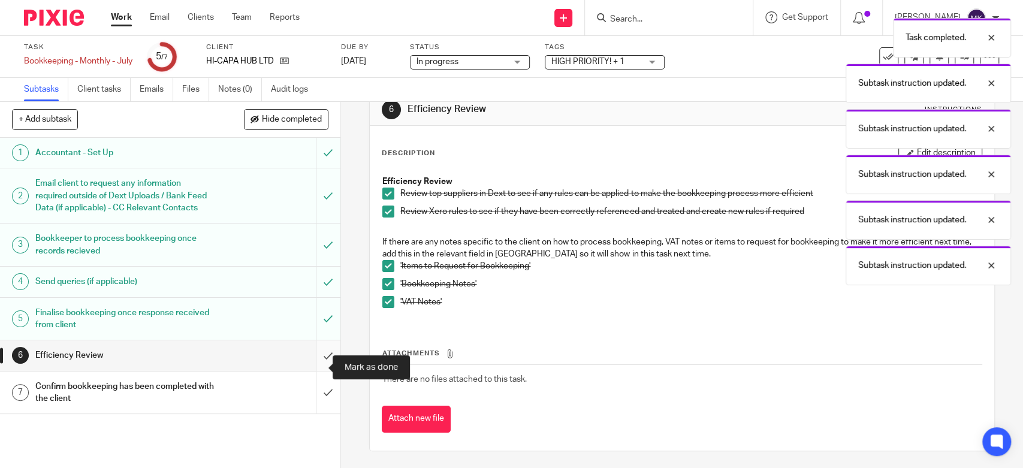
click at [311, 363] on input "submit" at bounding box center [170, 355] width 340 height 30
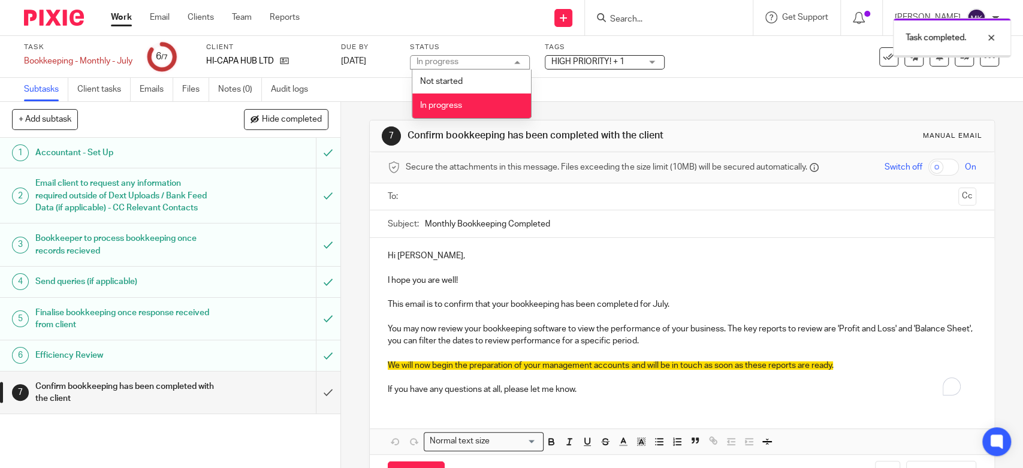
click at [551, 89] on div "Subtasks Client tasks Emails Files Notes (0) Audit logs" at bounding box center [511, 90] width 1023 height 24
click at [565, 79] on div "Subtasks Client tasks Emails Files Notes (0) Audit logs" at bounding box center [511, 90] width 1023 height 24
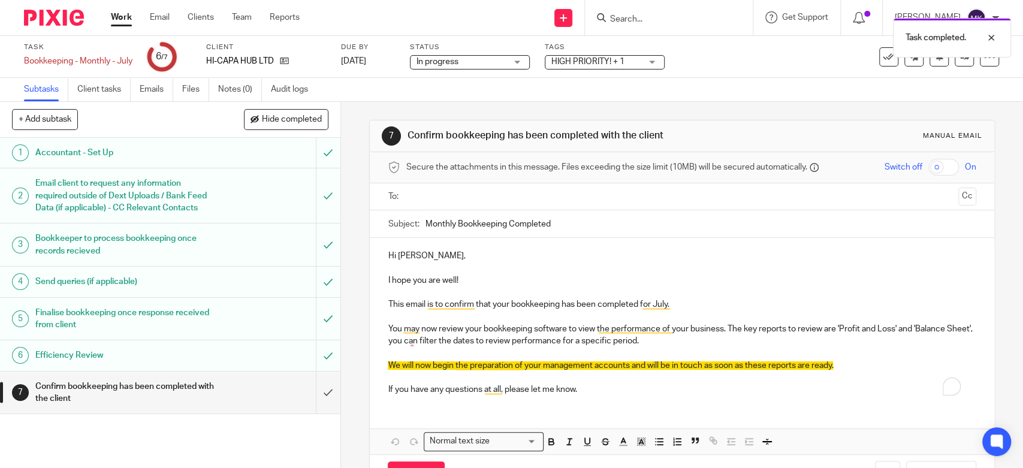
click at [608, 61] on span "HIGH PRIORITY! + 1" at bounding box center [587, 62] width 73 height 8
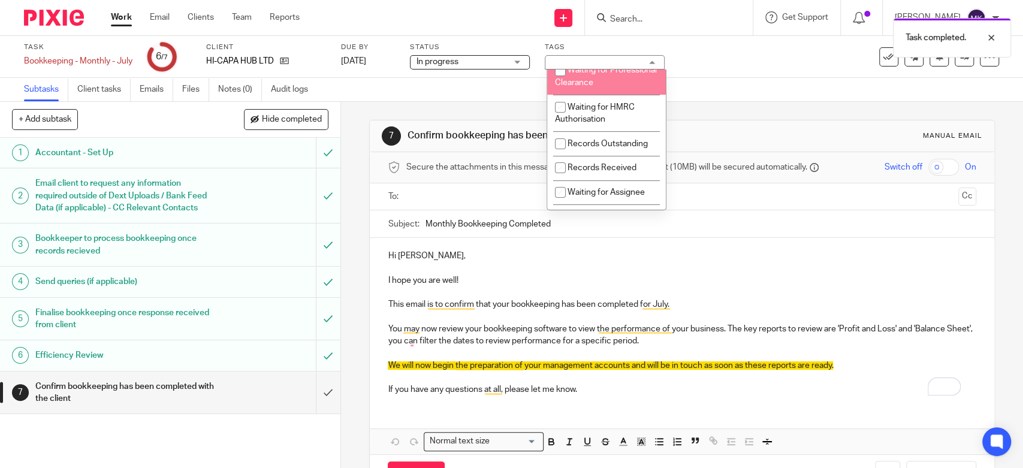
scroll to position [200, 0]
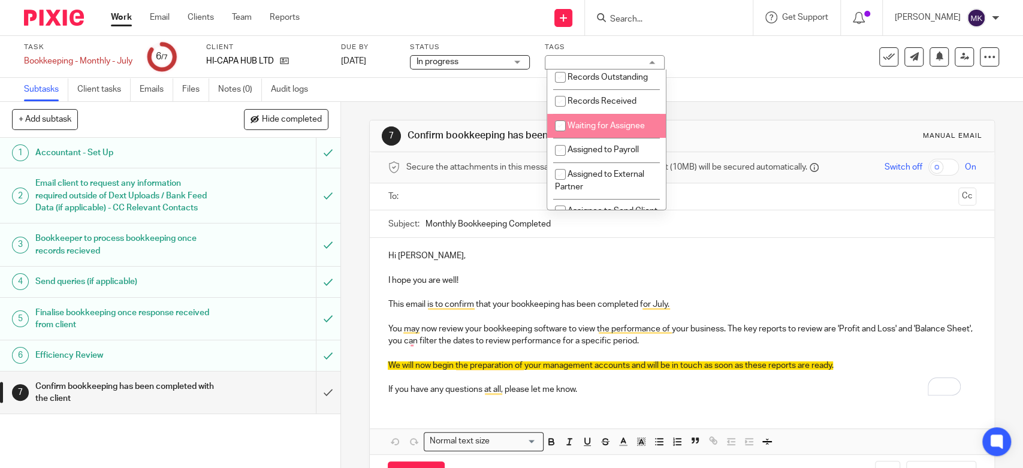
click at [597, 130] on span "Waiting for Assignee" at bounding box center [606, 126] width 77 height 8
checkbox input "true"
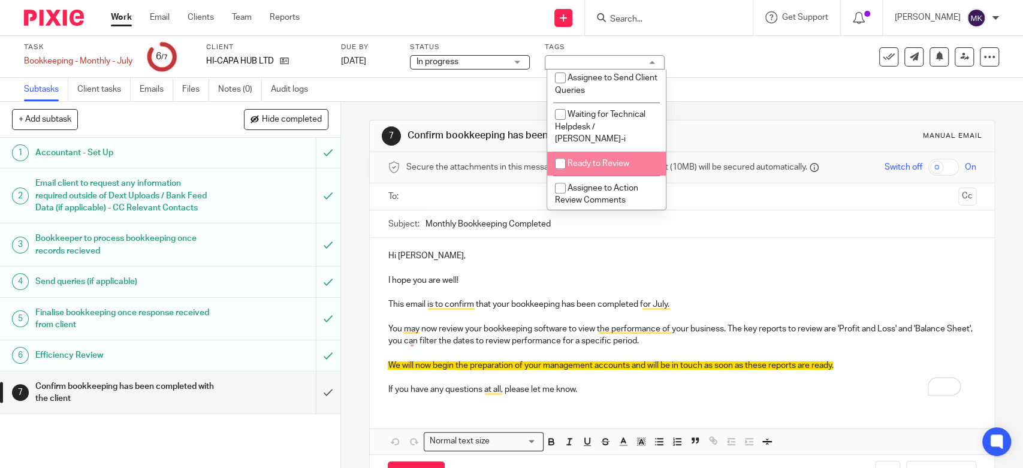
click at [584, 156] on li "Ready to Review" at bounding box center [606, 164] width 119 height 25
checkbox input "true"
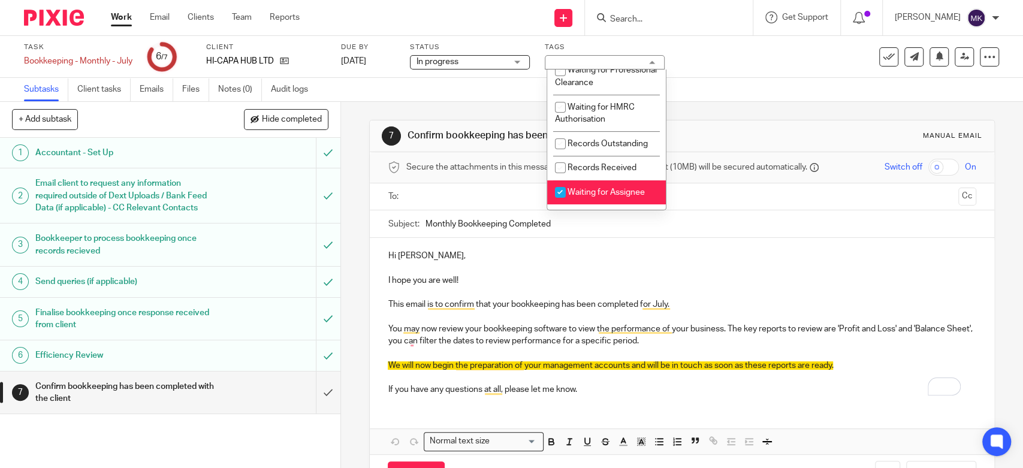
scroll to position [0, 0]
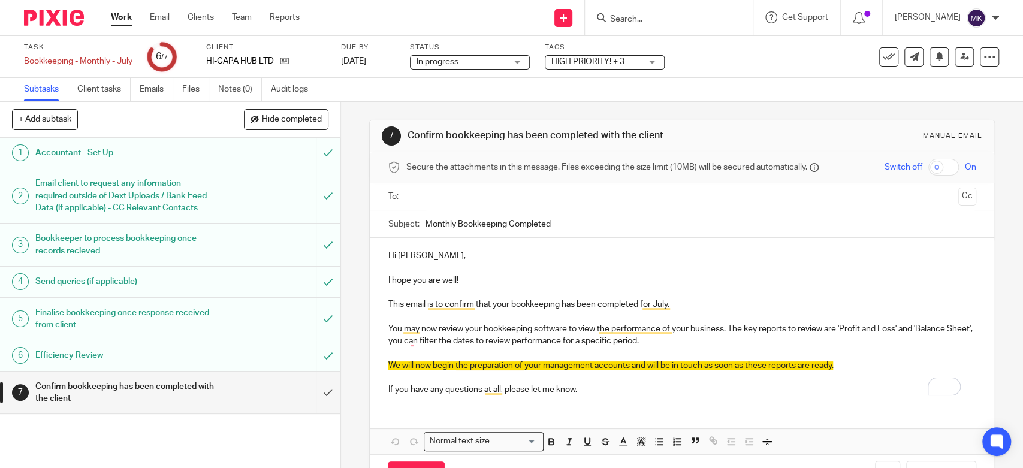
click at [758, 81] on div "Subtasks Client tasks Emails Files Notes (0) Audit logs" at bounding box center [511, 90] width 1023 height 24
click at [960, 55] on icon at bounding box center [964, 56] width 9 height 9
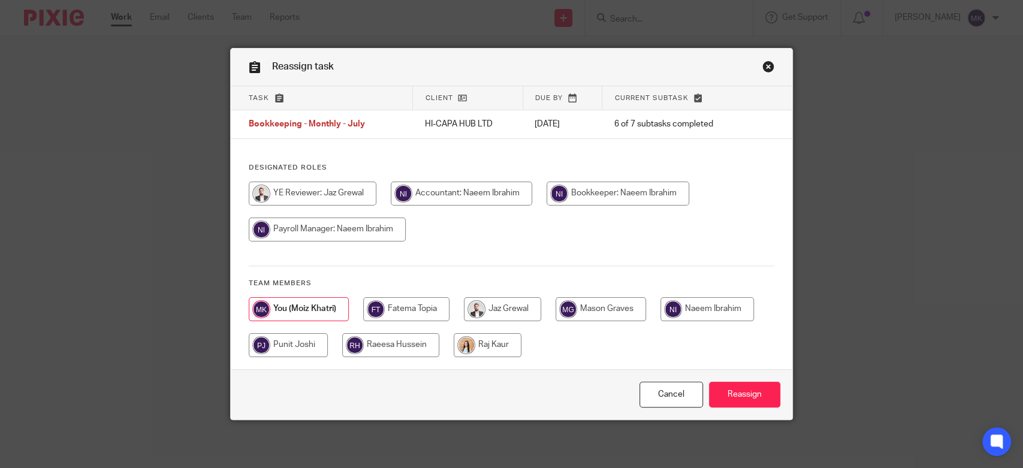
click at [584, 192] on input "radio" at bounding box center [618, 194] width 143 height 24
radio input "true"
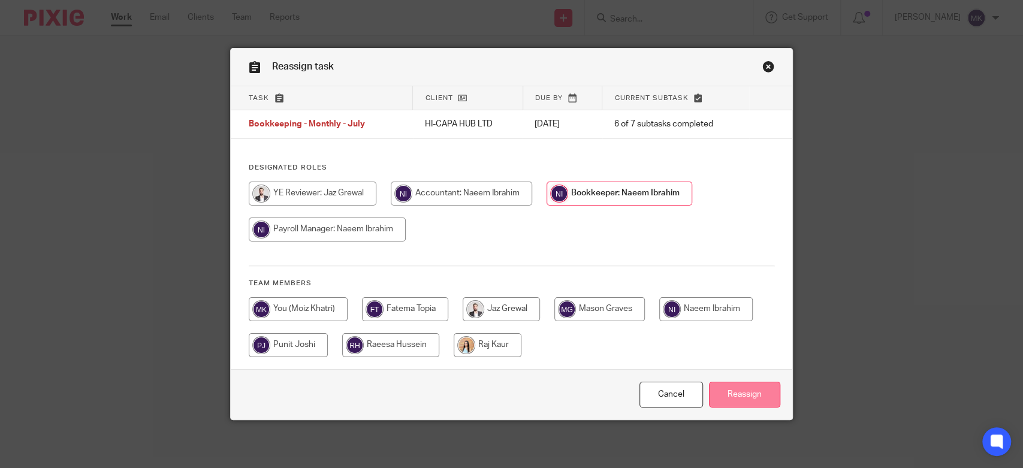
click at [743, 397] on input "Reassign" at bounding box center [744, 395] width 71 height 26
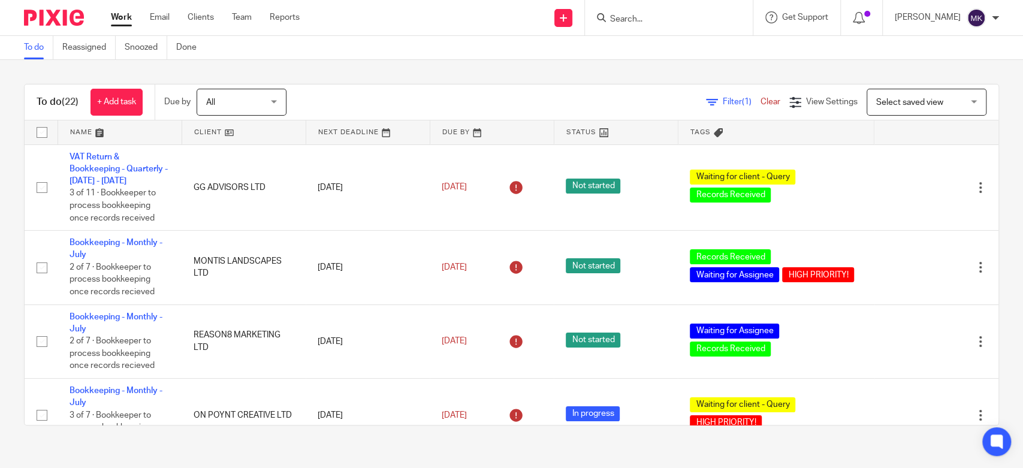
scroll to position [200, 0]
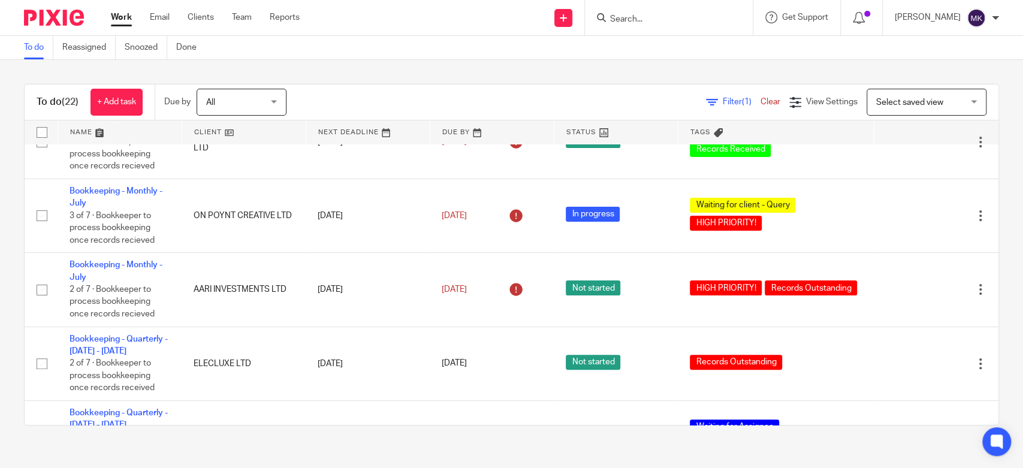
click at [706, 99] on link "Filter (1)" at bounding box center [733, 102] width 55 height 8
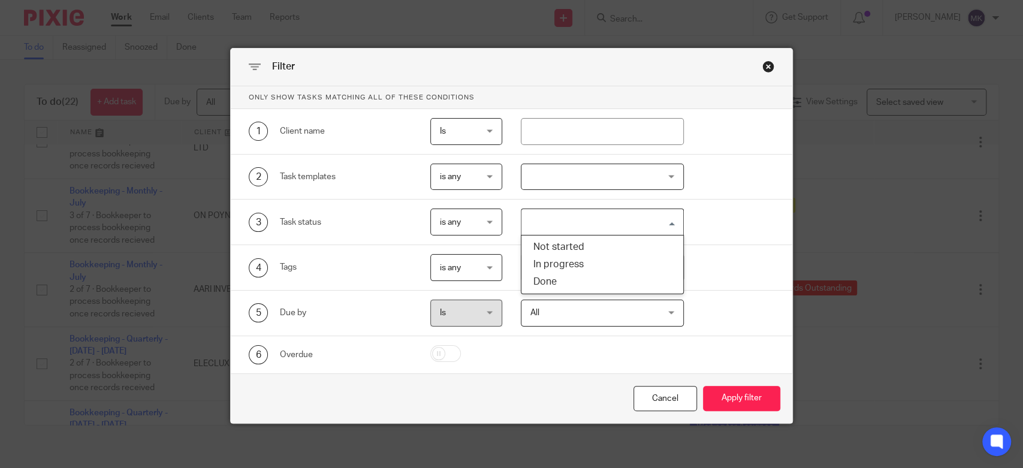
click at [542, 221] on input "Search for option" at bounding box center [599, 222] width 153 height 21
click at [717, 243] on div "3 Task status is any is any is any is none is_any Loading... Not started In pro…" at bounding box center [512, 223] width 562 height 46
click at [631, 278] on div "Loading..." at bounding box center [602, 267] width 162 height 27
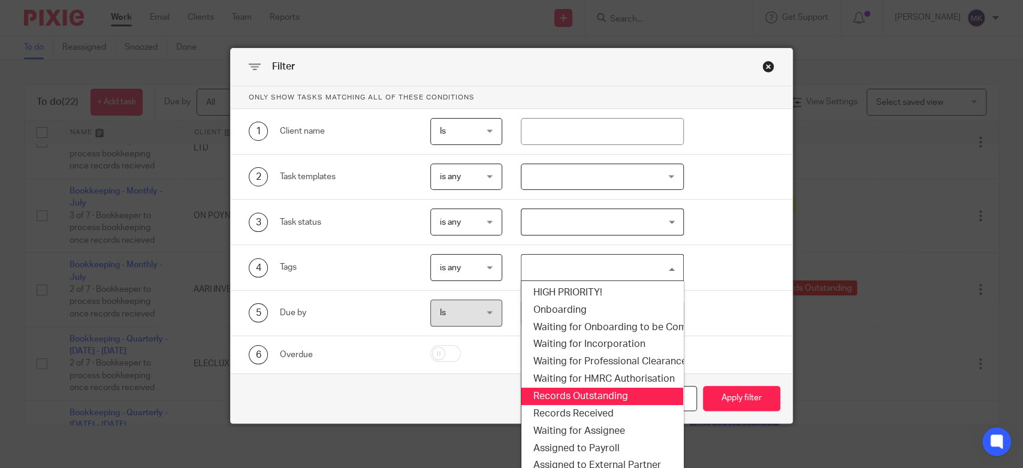
click at [553, 402] on li "Records Outstanding" at bounding box center [601, 396] width 161 height 17
click at [553, 402] on div "Cancel Apply filter" at bounding box center [512, 398] width 562 height 50
click at [562, 260] on span "Records Outstanding" at bounding box center [578, 267] width 109 height 21
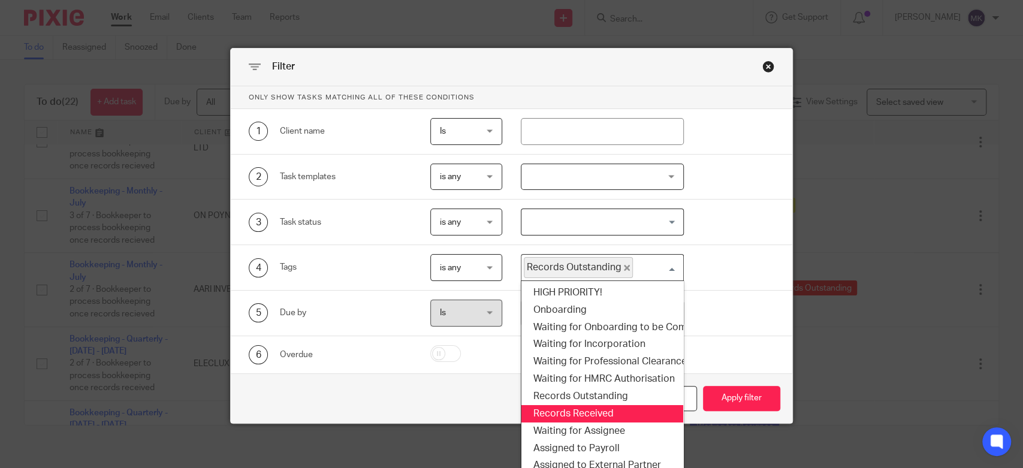
click at [571, 417] on li "Records Received" at bounding box center [601, 413] width 161 height 17
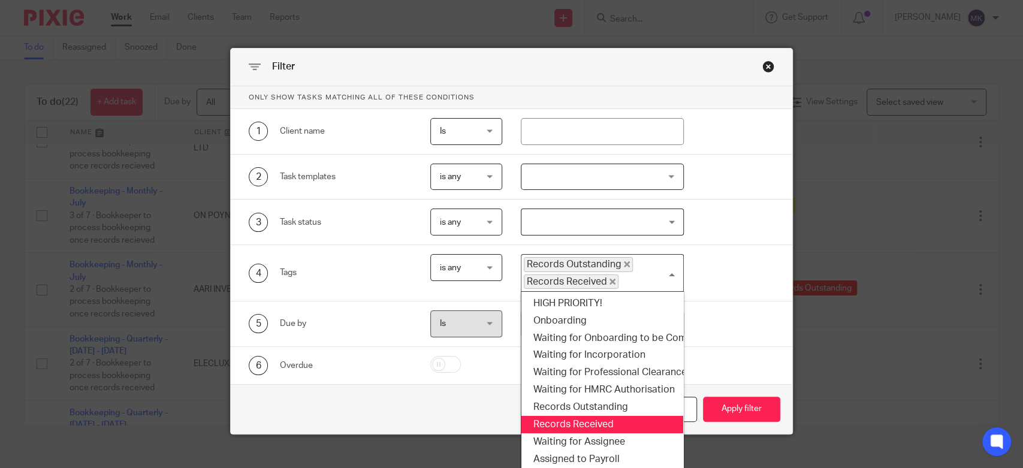
click at [620, 259] on span "Records Outstanding" at bounding box center [578, 264] width 109 height 14
click at [624, 266] on icon "Deselect Records Outstanding" at bounding box center [627, 264] width 6 height 6
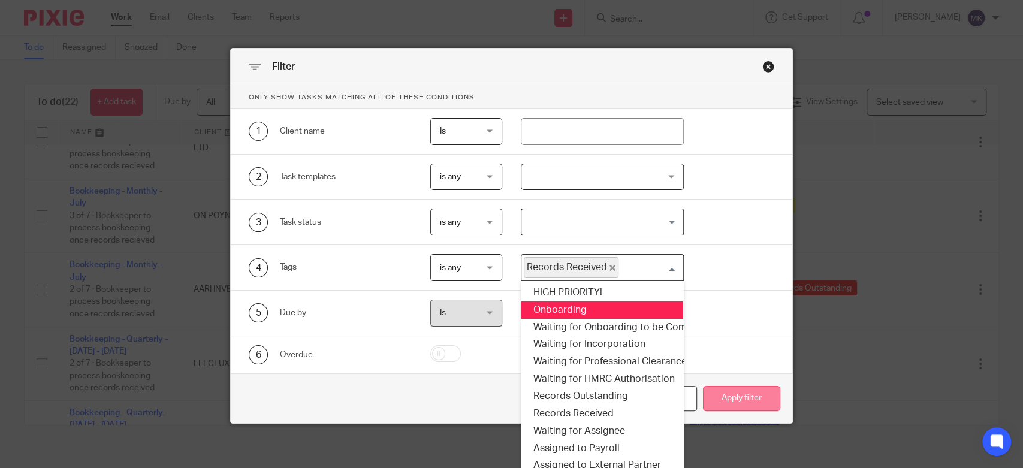
click at [719, 397] on button "Apply filter" at bounding box center [741, 399] width 77 height 26
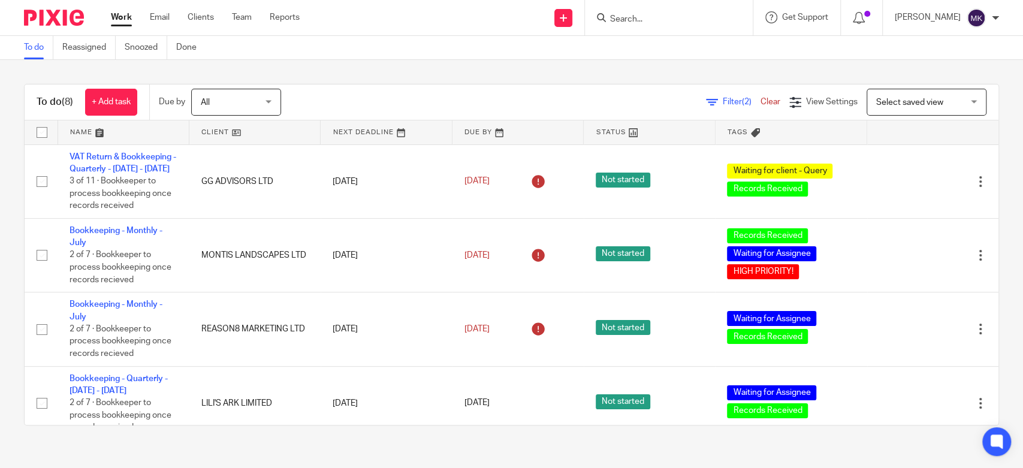
scroll to position [350, 0]
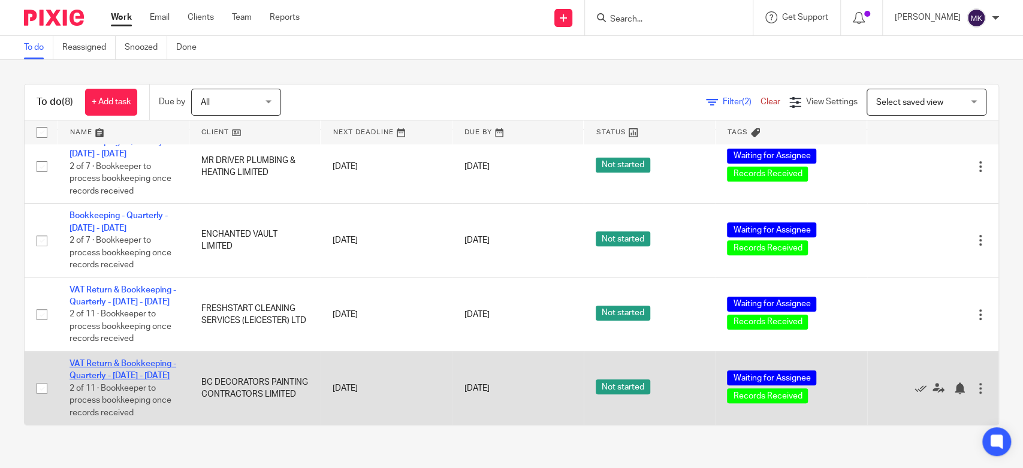
click at [108, 360] on link "VAT Return & Bookkeeping - Quarterly - [DATE] - [DATE]" at bounding box center [123, 370] width 107 height 20
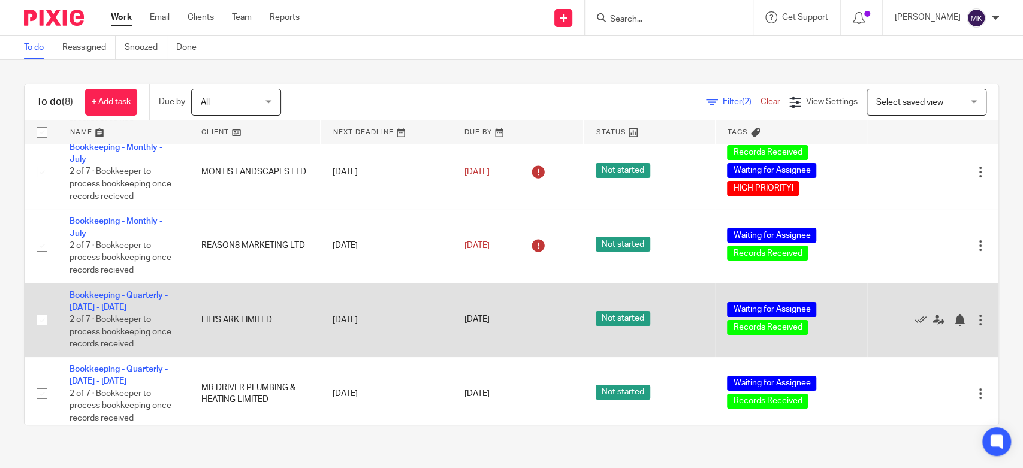
scroll to position [17, 0]
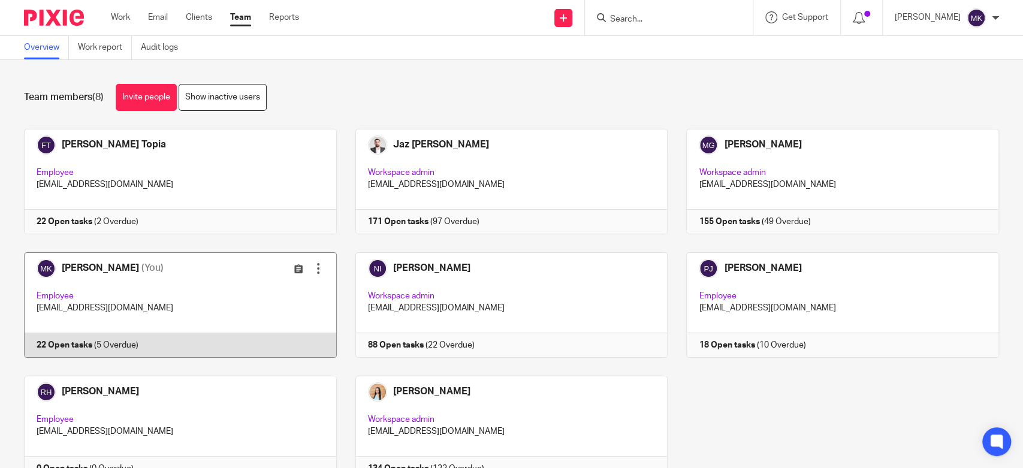
click at [153, 288] on link at bounding box center [170, 304] width 331 height 105
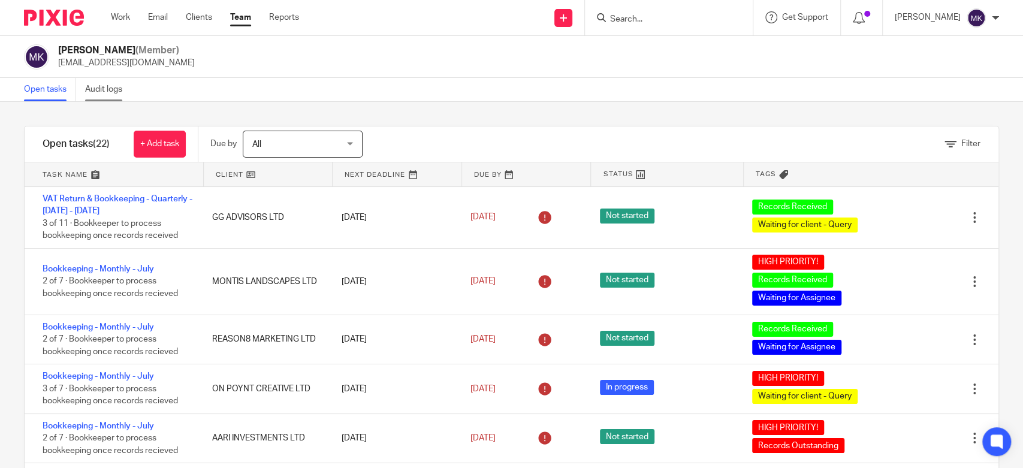
click at [120, 88] on link "Audit logs" at bounding box center [108, 89] width 46 height 23
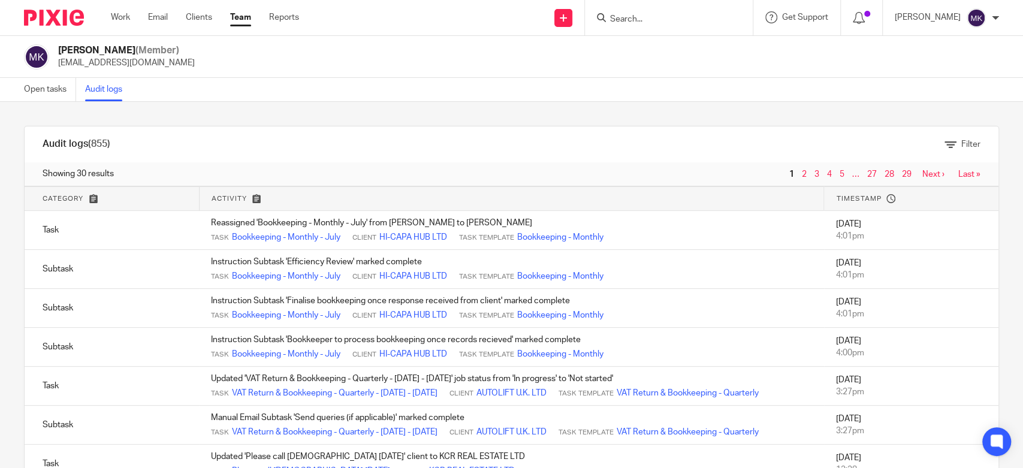
click at [105, 22] on div "Work Email Clients Team Reports Work Email Clients Team Reports Settings" at bounding box center [208, 17] width 218 height 35
click at [106, 22] on div "Work Email Clients Team Reports Work Email Clients Team Reports Settings" at bounding box center [208, 17] width 218 height 35
click at [120, 9] on div "Work Email Clients Team Reports Work Email Clients Team Reports Settings" at bounding box center [208, 17] width 218 height 35
click at [123, 14] on link "Work" at bounding box center [120, 17] width 19 height 12
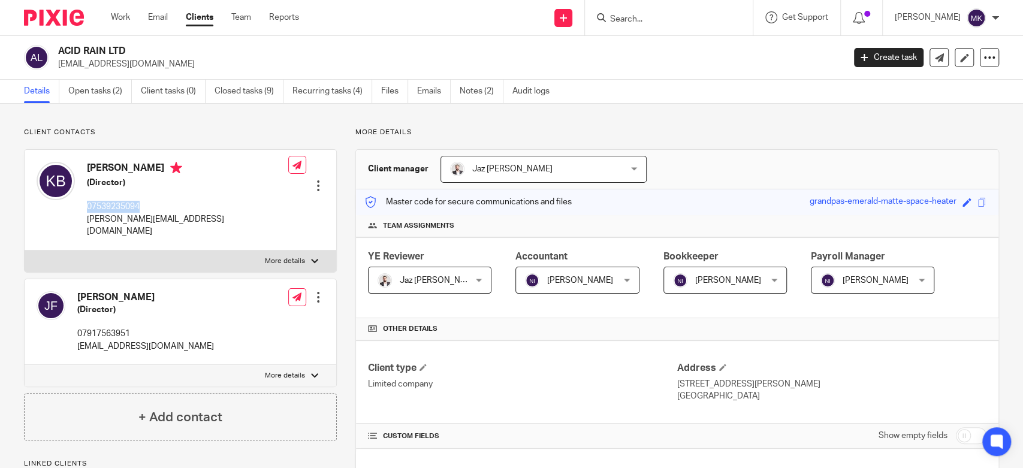
drag, startPoint x: 84, startPoint y: 207, endPoint x: 141, endPoint y: 207, distance: 56.9
click at [141, 207] on div "[PERSON_NAME] (Director) 07539235094 [PERSON_NAME][EMAIL_ADDRESS][DOMAIN_NAME]" at bounding box center [163, 200] width 252 height 88
copy p "07539235094"
click at [436, 94] on link "Emails" at bounding box center [434, 91] width 34 height 23
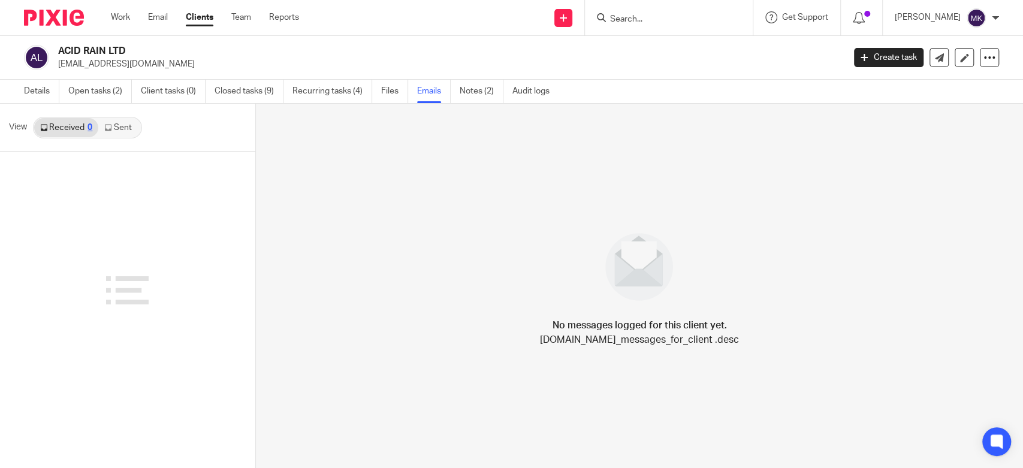
click at [120, 123] on link "Sent" at bounding box center [119, 127] width 42 height 19
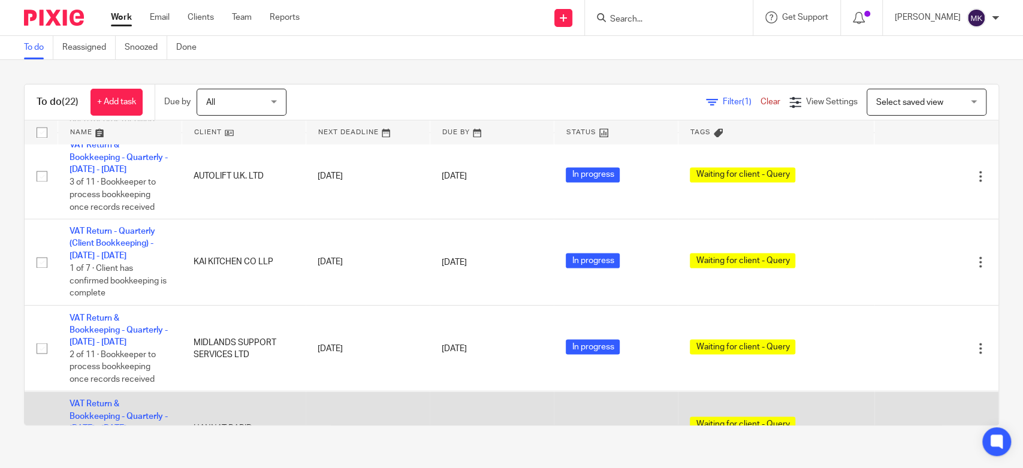
scroll to position [1511, 0]
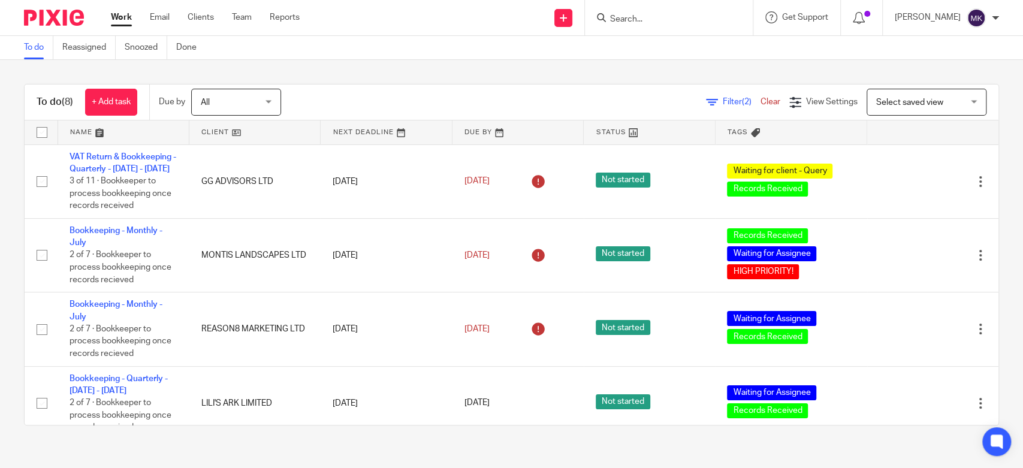
click at [24, 43] on link "To do" at bounding box center [38, 47] width 29 height 23
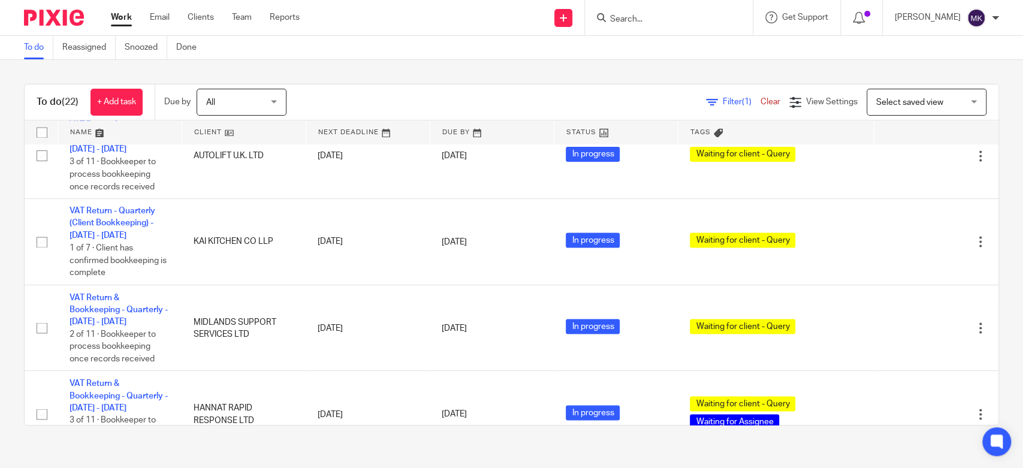
scroll to position [999, 0]
